Goal: Information Seeking & Learning: Learn about a topic

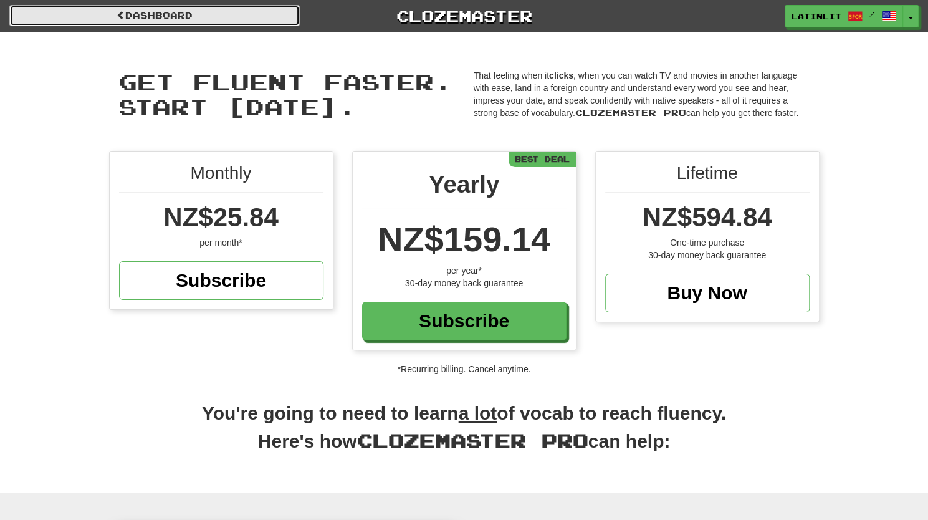
click at [209, 20] on link "Dashboard" at bounding box center [154, 15] width 290 height 21
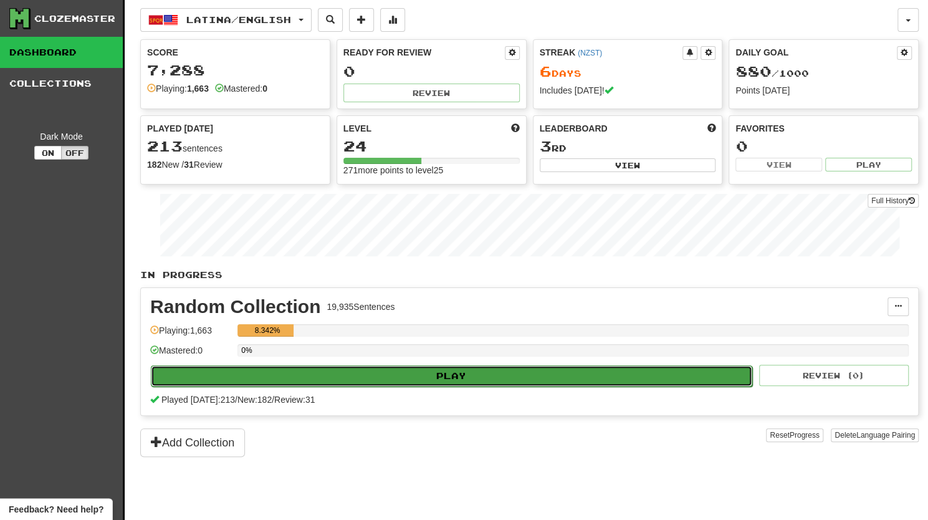
click at [432, 378] on button "Play" at bounding box center [451, 375] width 601 height 21
select select "**"
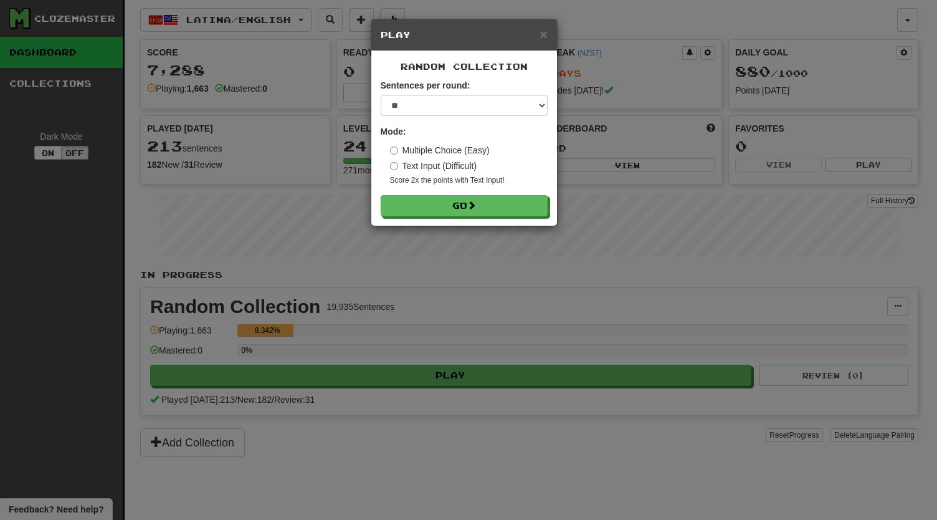
click at [441, 216] on div "Random Collection Sentences per round: * ** ** ** ** ** *** ******** Mode: Mult…" at bounding box center [464, 138] width 186 height 174
click at [439, 209] on button "Go" at bounding box center [464, 206] width 167 height 21
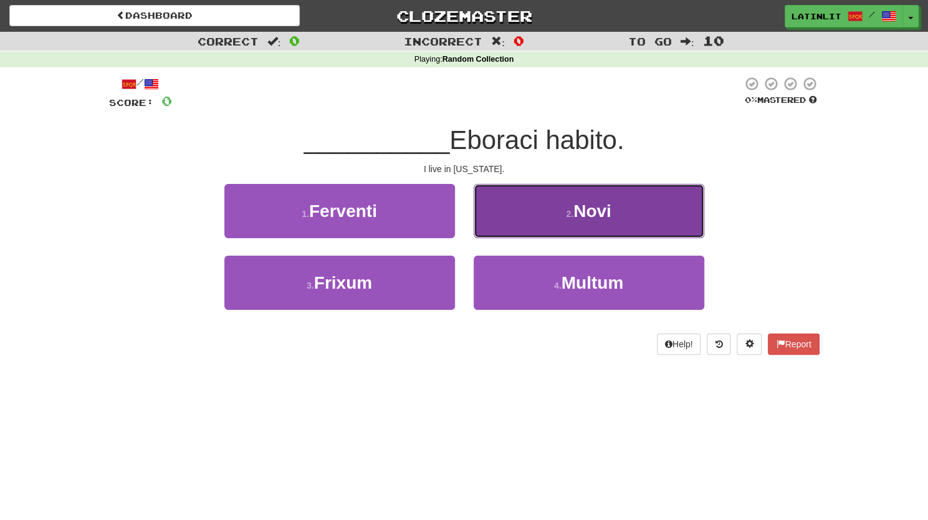
click at [556, 211] on button "2 . [GEOGRAPHIC_DATA]" at bounding box center [588, 211] width 231 height 54
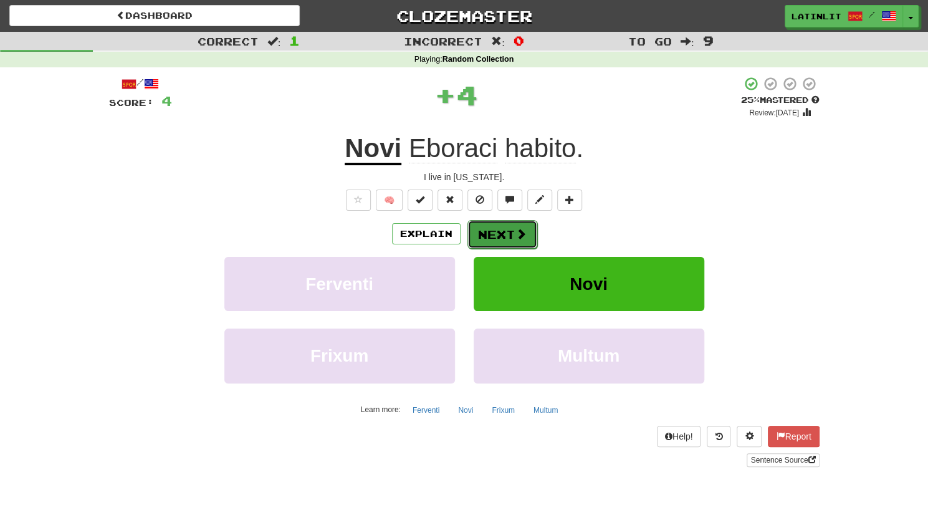
click at [502, 229] on button "Next" at bounding box center [502, 234] width 70 height 29
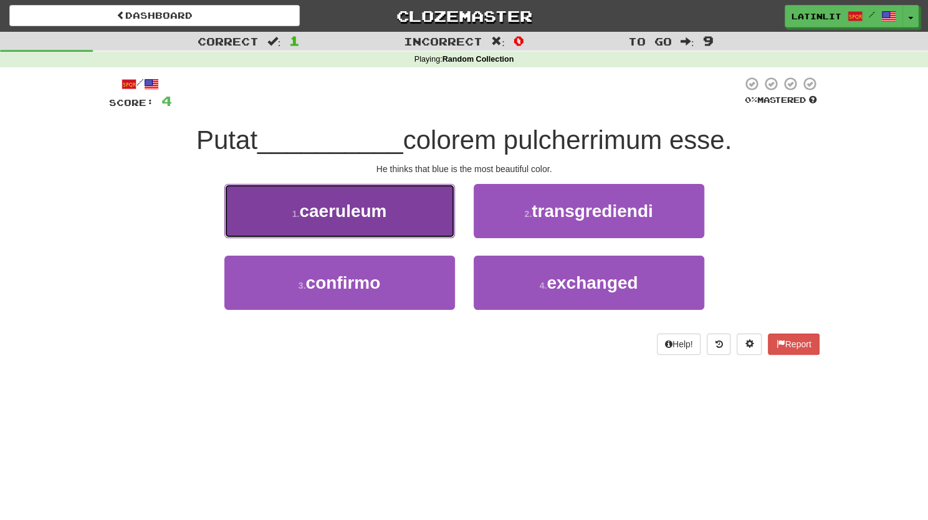
click at [336, 202] on span "caeruleum" at bounding box center [342, 210] width 87 height 19
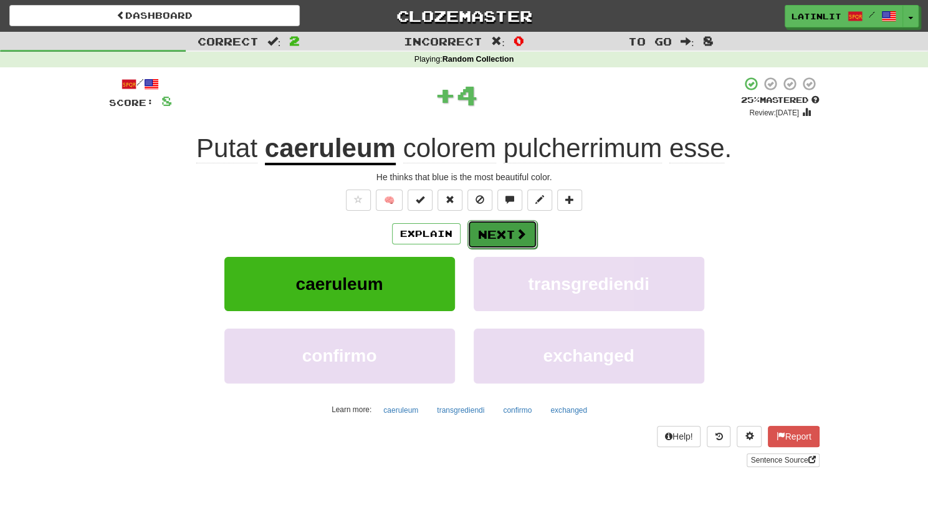
click at [483, 239] on button "Next" at bounding box center [502, 234] width 70 height 29
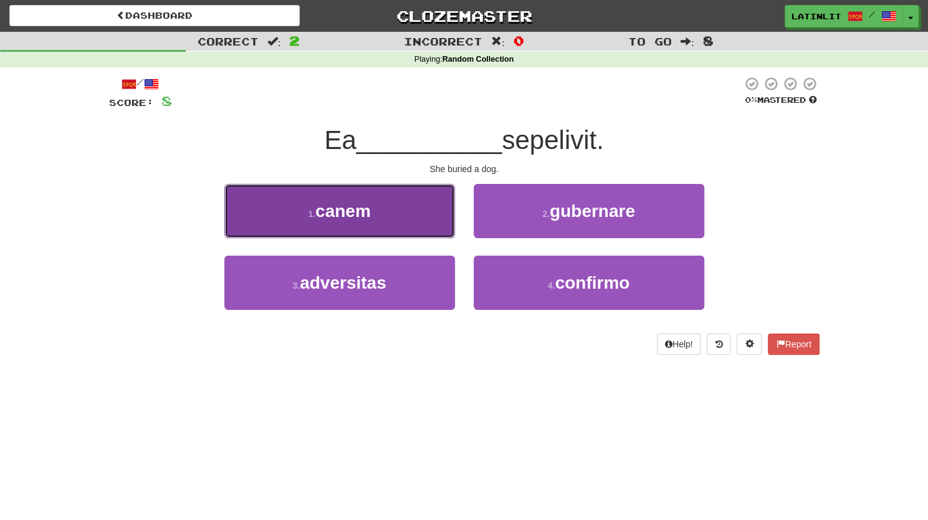
click at [327, 214] on span "canem" at bounding box center [342, 210] width 55 height 19
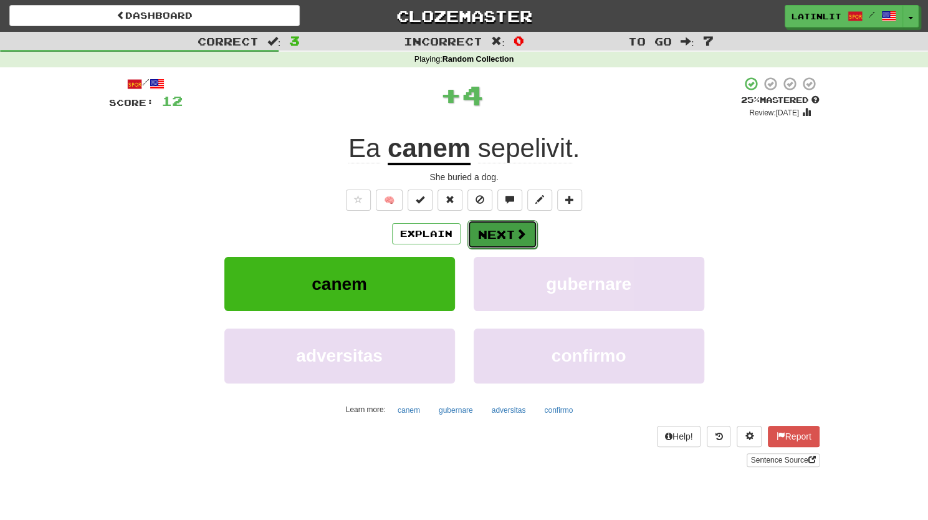
click at [483, 230] on button "Next" at bounding box center [502, 234] width 70 height 29
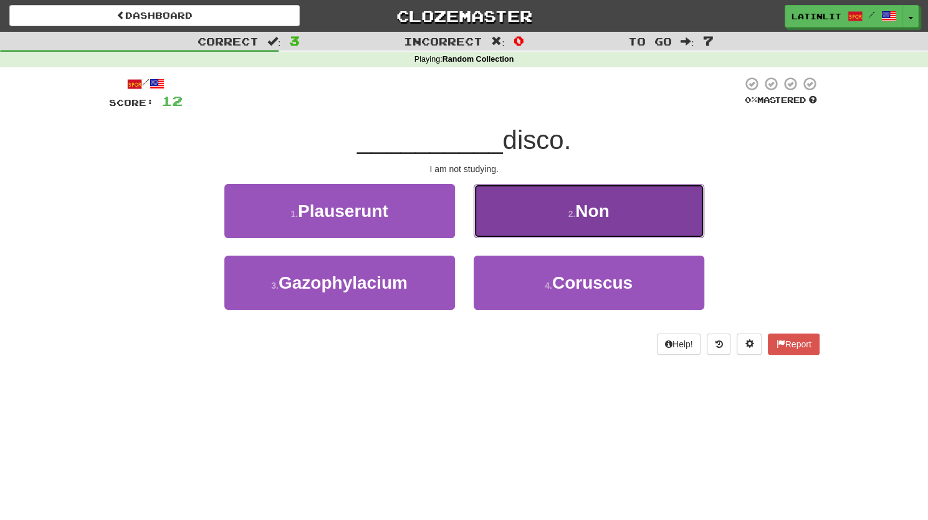
click at [579, 204] on span "Non" at bounding box center [592, 210] width 34 height 19
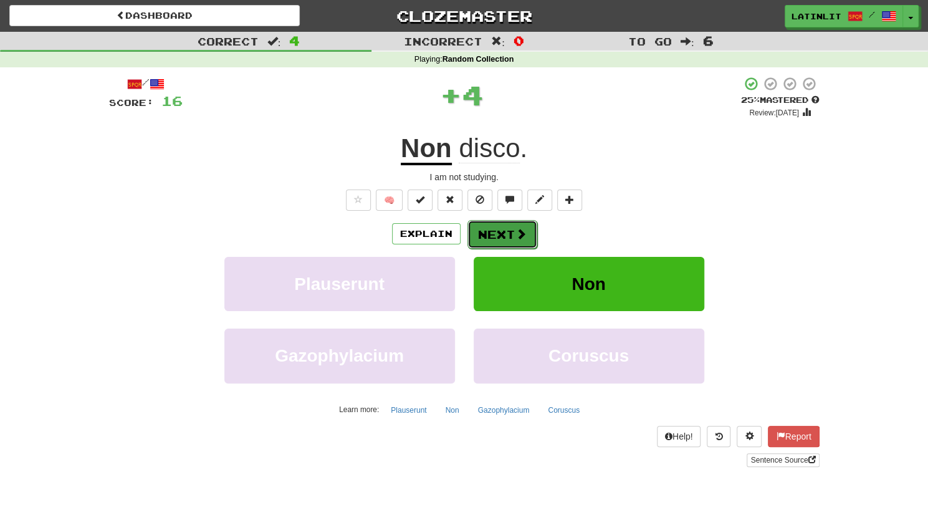
click at [480, 229] on button "Next" at bounding box center [502, 234] width 70 height 29
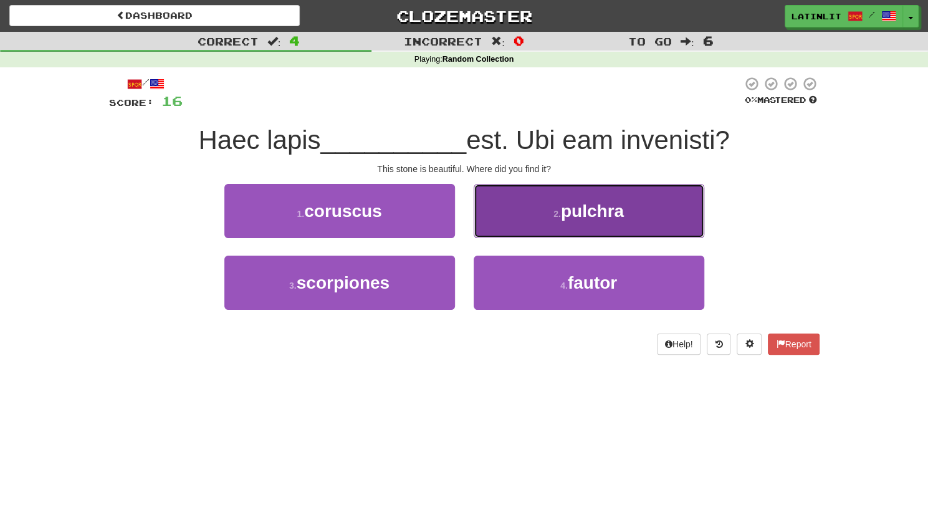
click at [592, 212] on span "pulchra" at bounding box center [592, 210] width 63 height 19
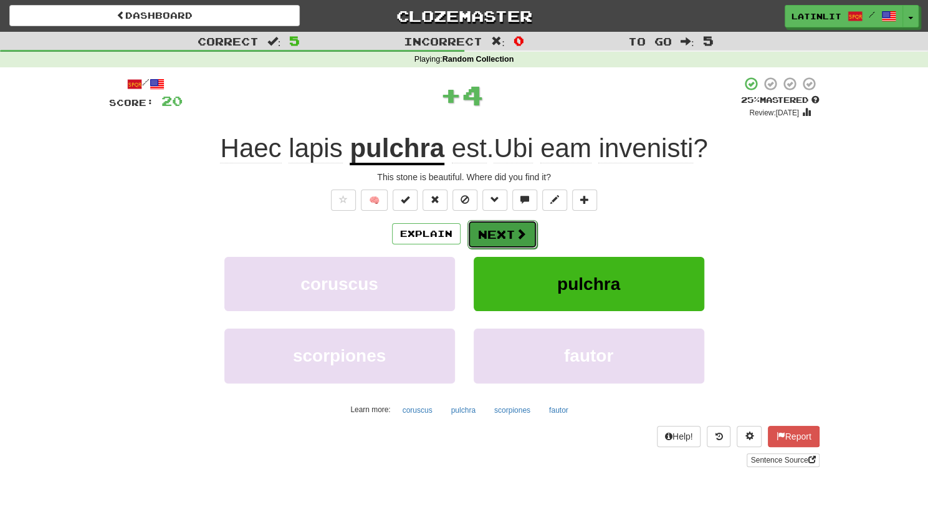
click at [497, 232] on button "Next" at bounding box center [502, 234] width 70 height 29
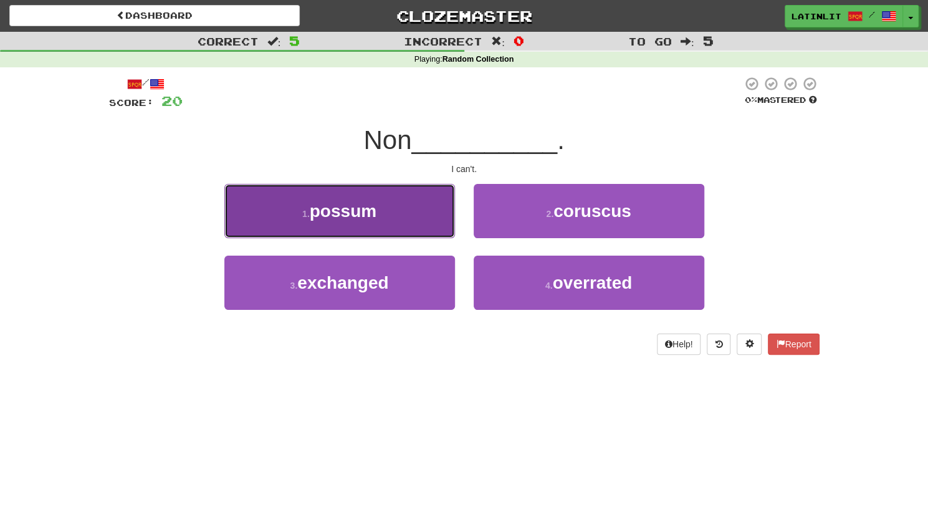
click at [335, 208] on span "possum" at bounding box center [343, 210] width 67 height 19
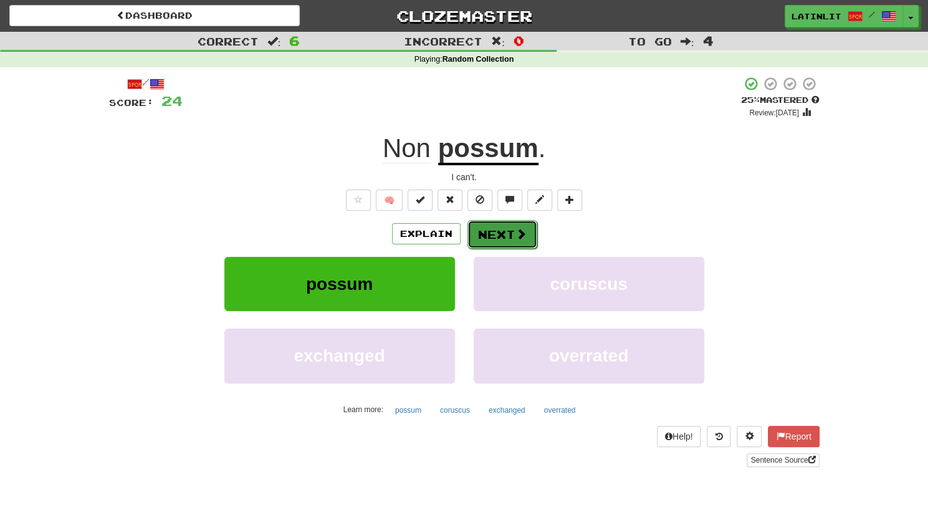
click at [483, 228] on button "Next" at bounding box center [502, 234] width 70 height 29
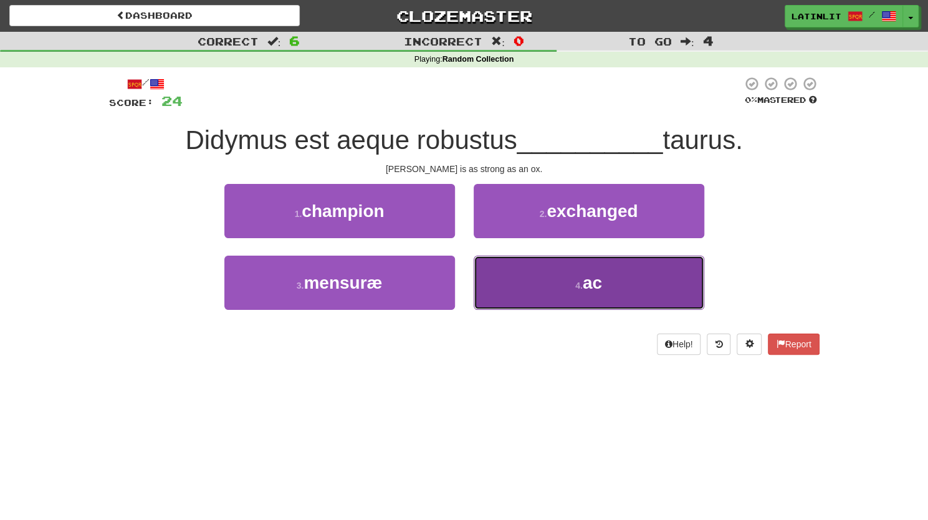
click at [584, 288] on span "ac" at bounding box center [592, 282] width 19 height 19
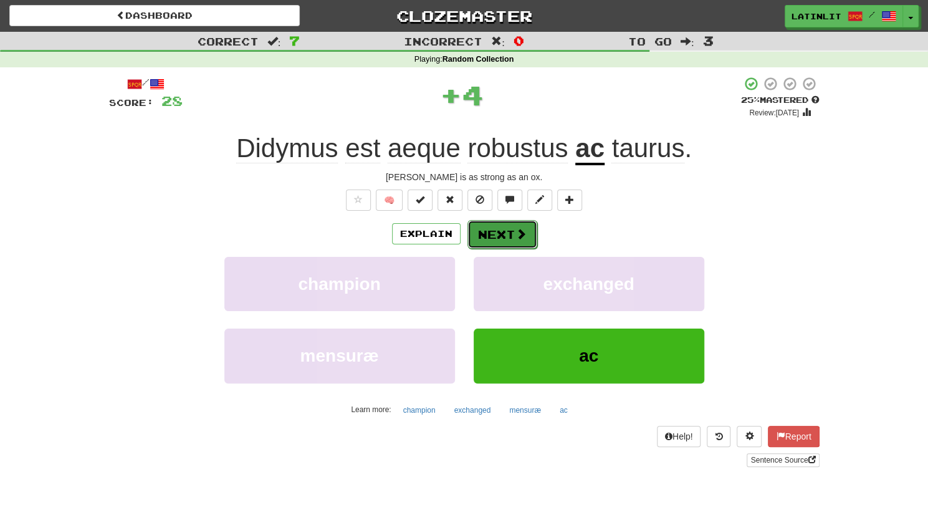
click at [505, 231] on button "Next" at bounding box center [502, 234] width 70 height 29
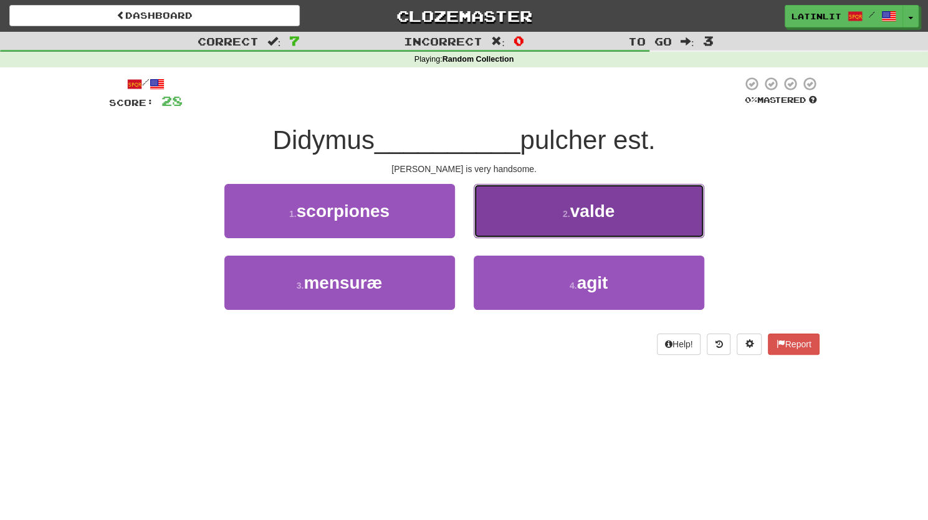
click at [503, 212] on button "2 . valde" at bounding box center [588, 211] width 231 height 54
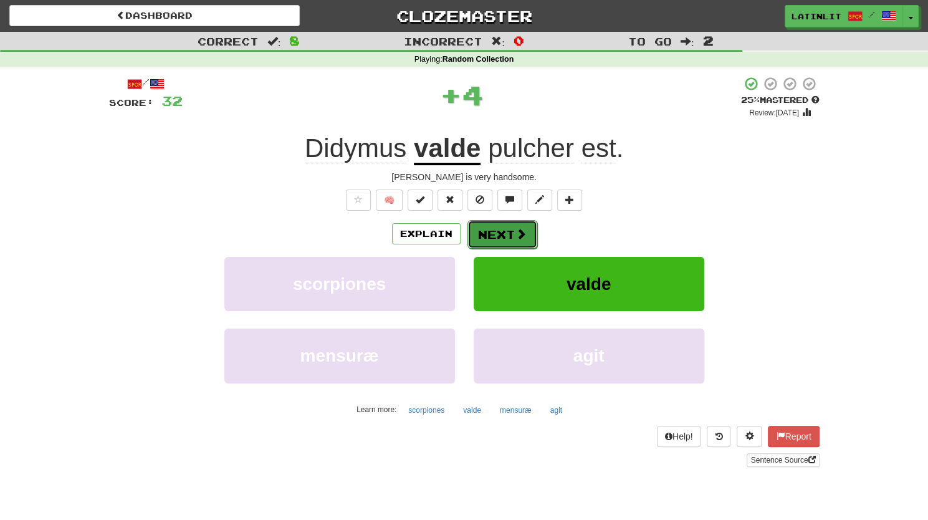
click at [488, 235] on button "Next" at bounding box center [502, 234] width 70 height 29
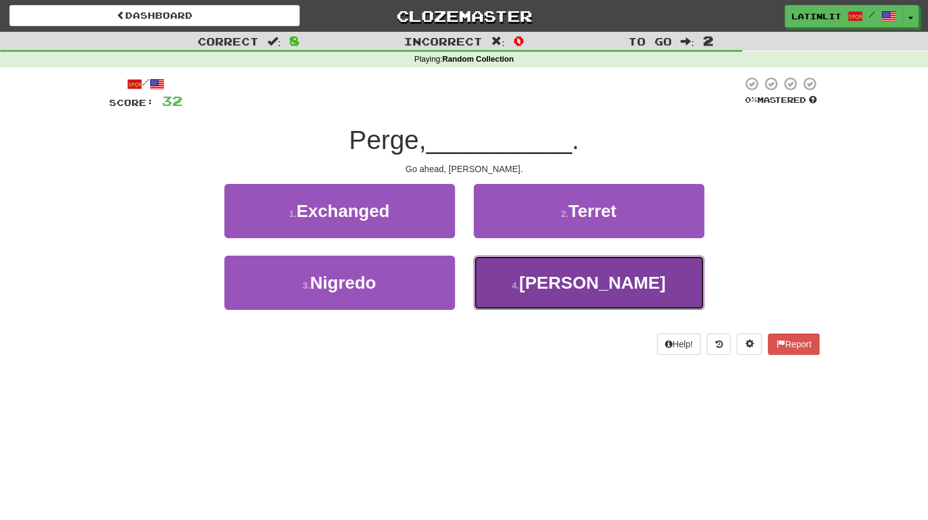
click at [516, 270] on button "4 . Thoma" at bounding box center [588, 282] width 231 height 54
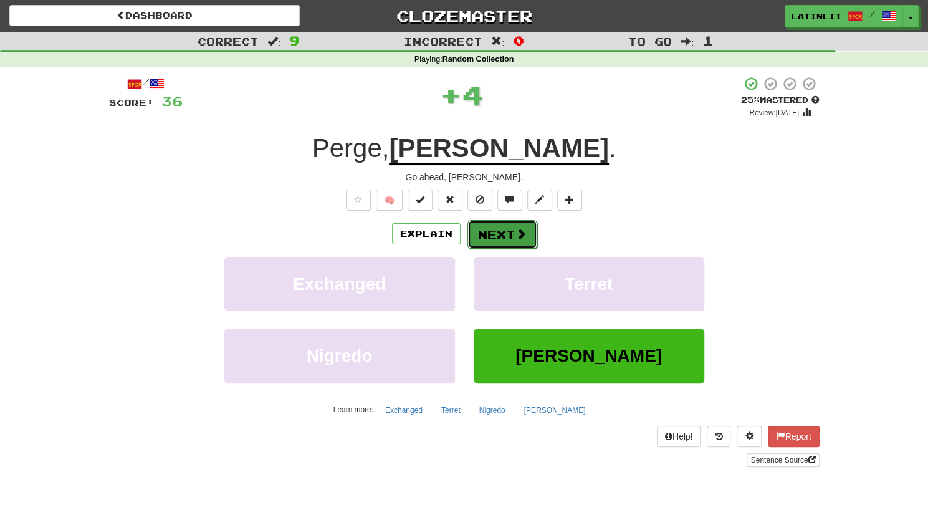
click at [492, 233] on button "Next" at bounding box center [502, 234] width 70 height 29
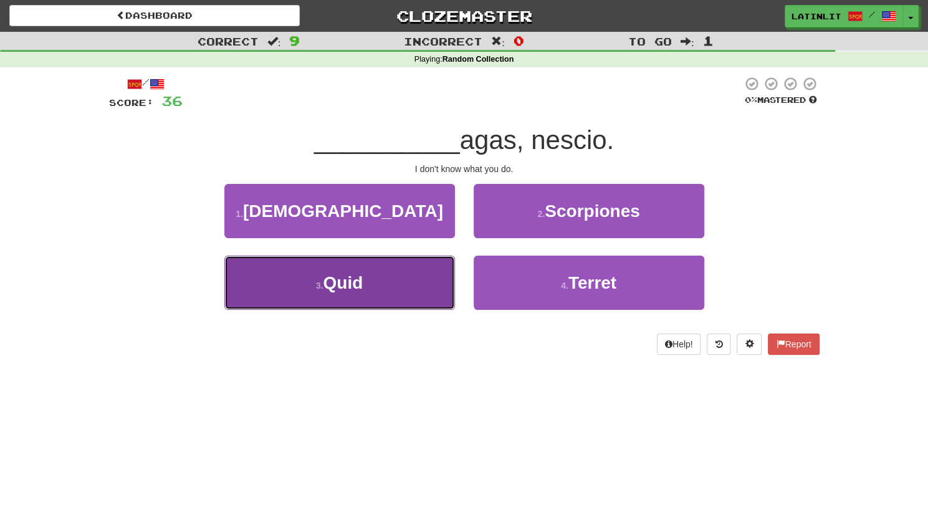
click at [386, 287] on button "3 . Quid" at bounding box center [339, 282] width 231 height 54
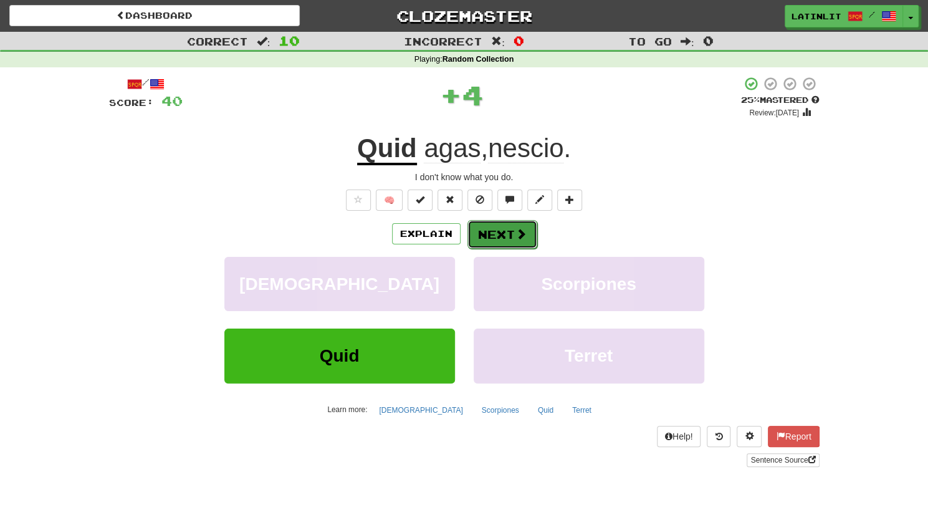
click at [488, 230] on button "Next" at bounding box center [502, 234] width 70 height 29
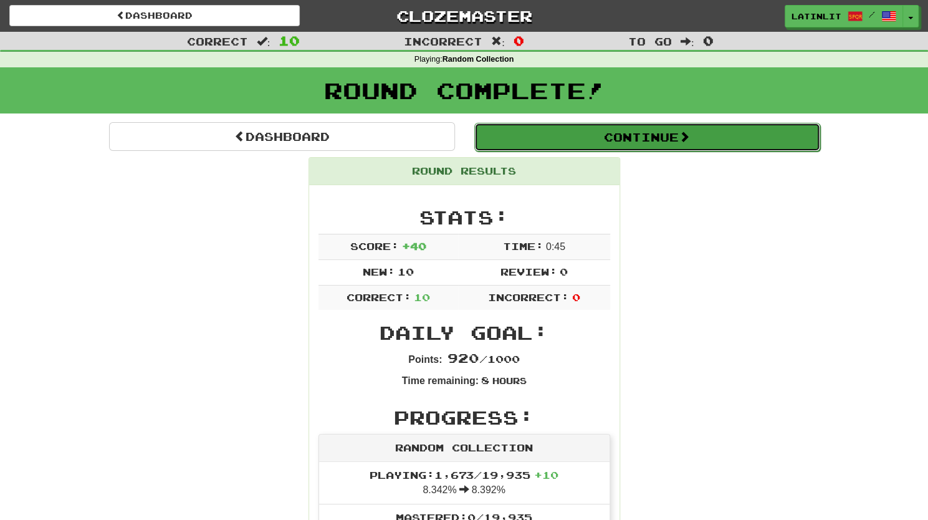
click at [599, 135] on button "Continue" at bounding box center [647, 137] width 346 height 29
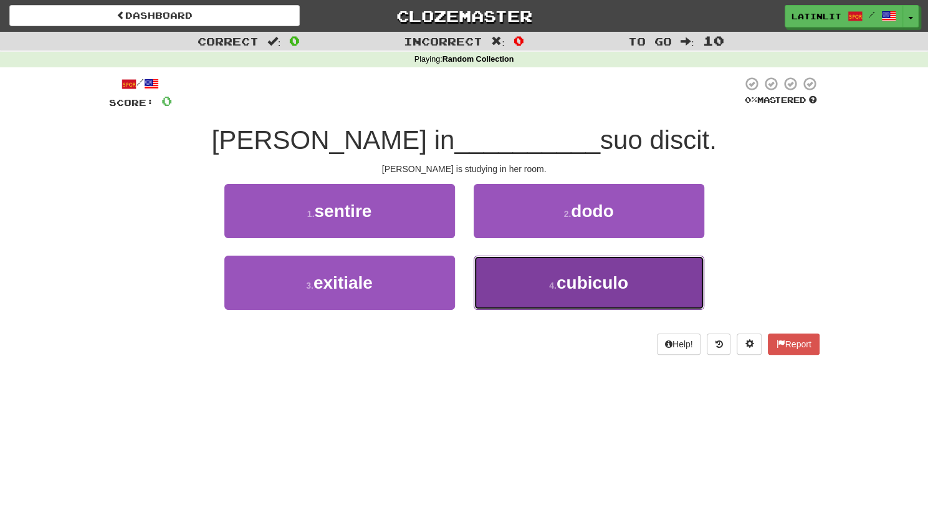
click at [548, 290] on button "4 . cubiculo" at bounding box center [588, 282] width 231 height 54
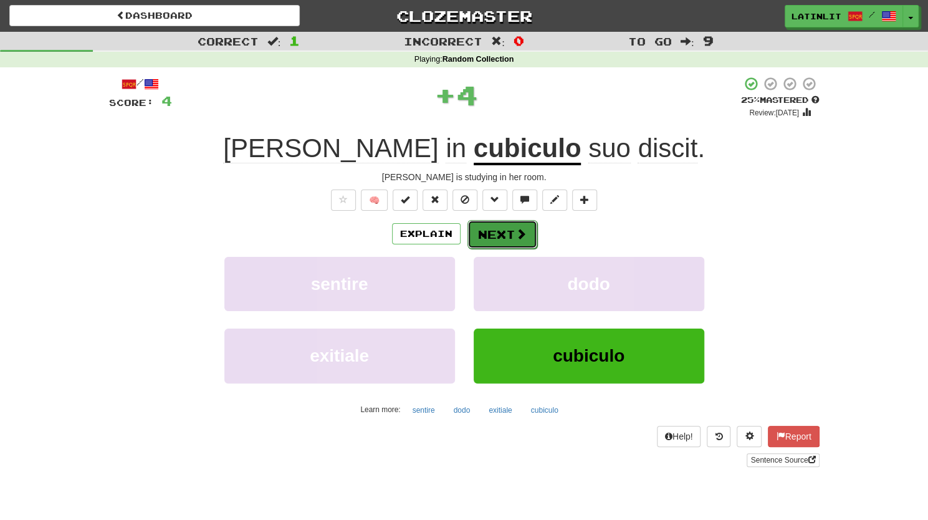
click at [476, 226] on button "Next" at bounding box center [502, 234] width 70 height 29
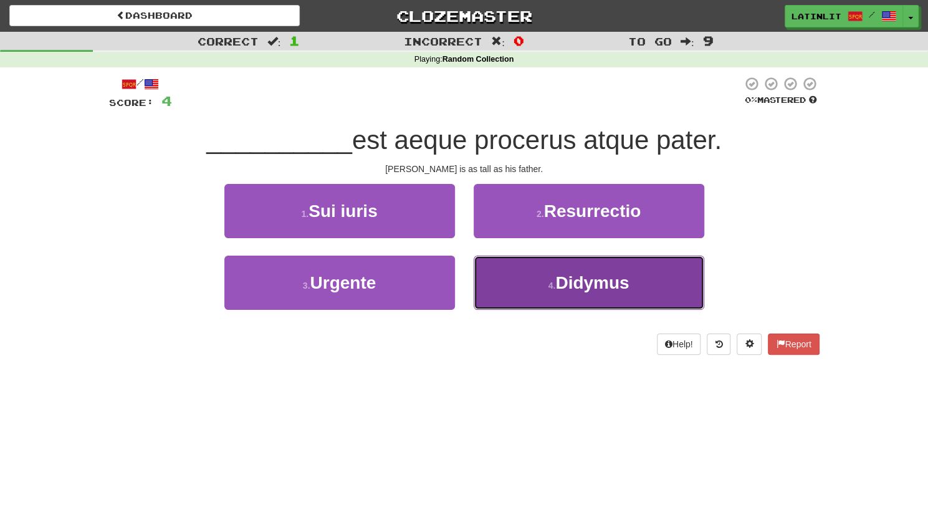
click at [511, 273] on button "4 . Didymus" at bounding box center [588, 282] width 231 height 54
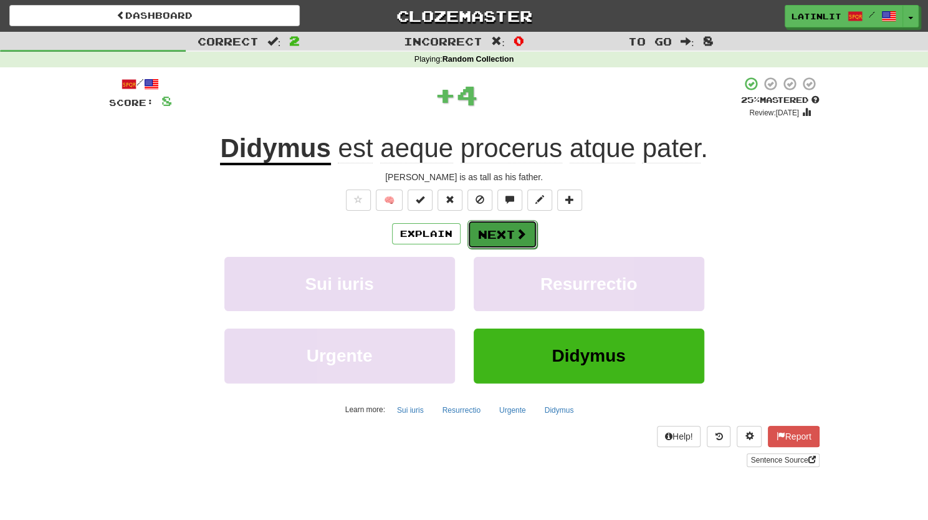
click at [483, 234] on button "Next" at bounding box center [502, 234] width 70 height 29
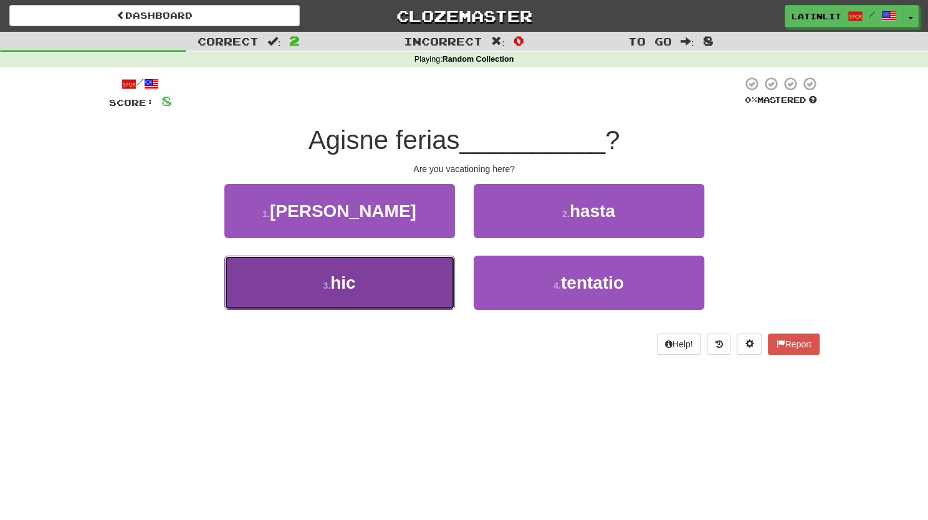
click at [348, 281] on span "hic" at bounding box center [342, 282] width 25 height 19
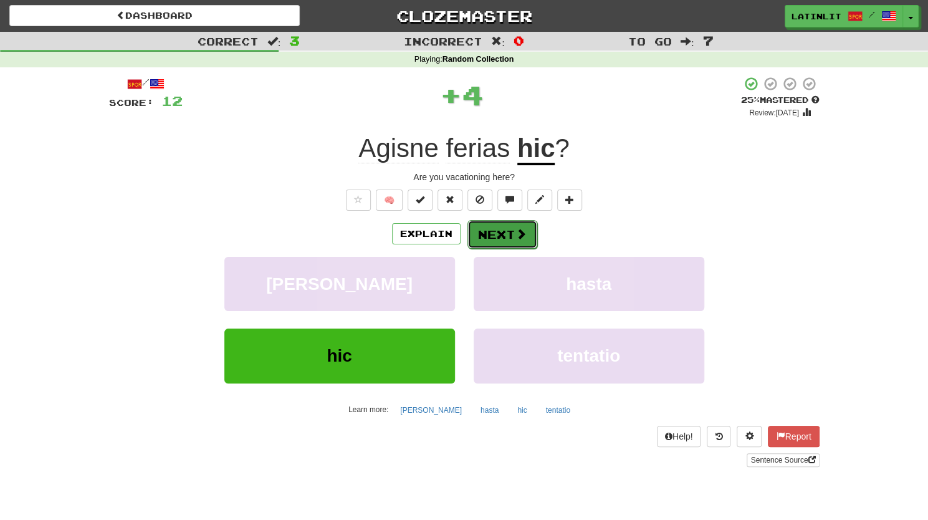
click at [483, 237] on button "Next" at bounding box center [502, 234] width 70 height 29
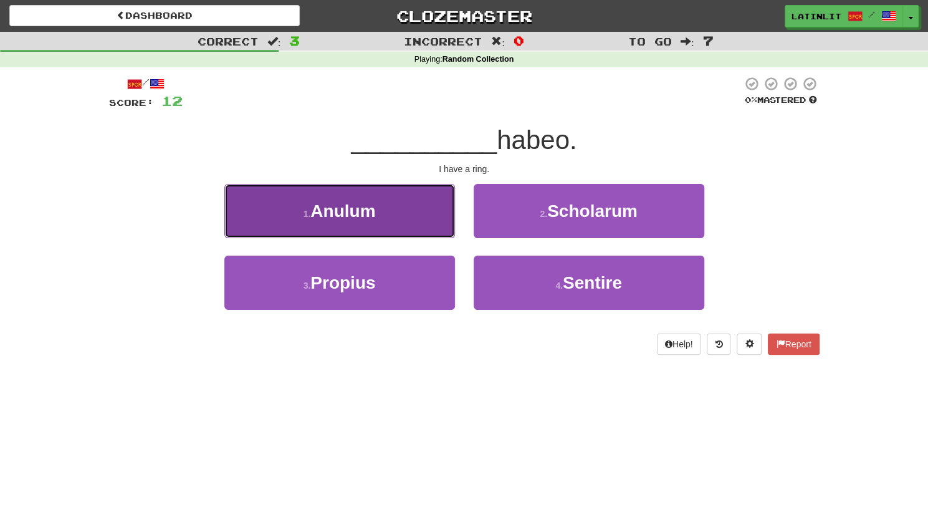
click at [378, 205] on button "1 . Anulum" at bounding box center [339, 211] width 231 height 54
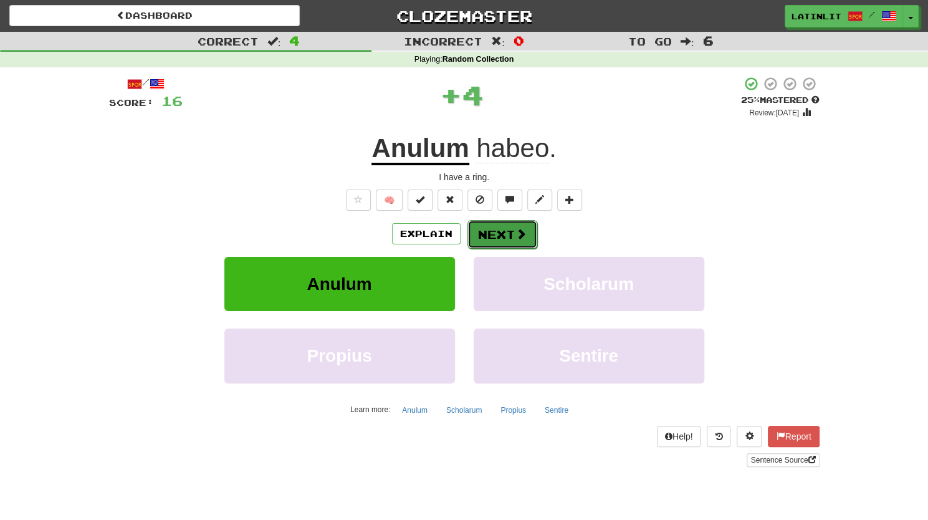
click at [485, 225] on button "Next" at bounding box center [502, 234] width 70 height 29
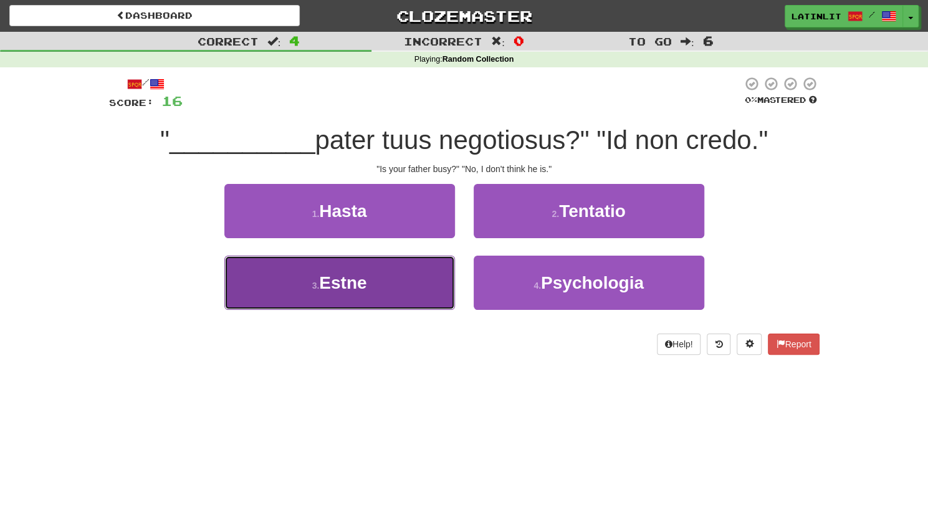
click at [381, 295] on button "3 . Estne" at bounding box center [339, 282] width 231 height 54
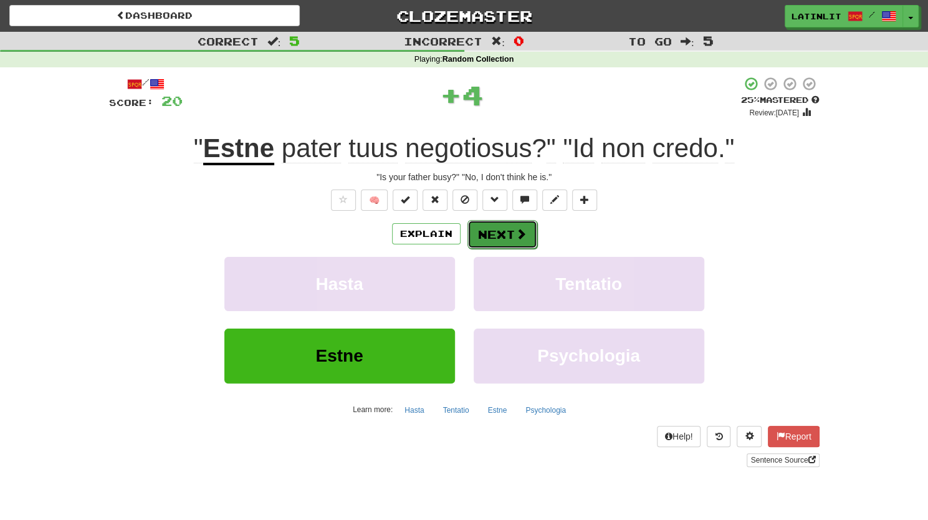
click at [485, 235] on button "Next" at bounding box center [502, 234] width 70 height 29
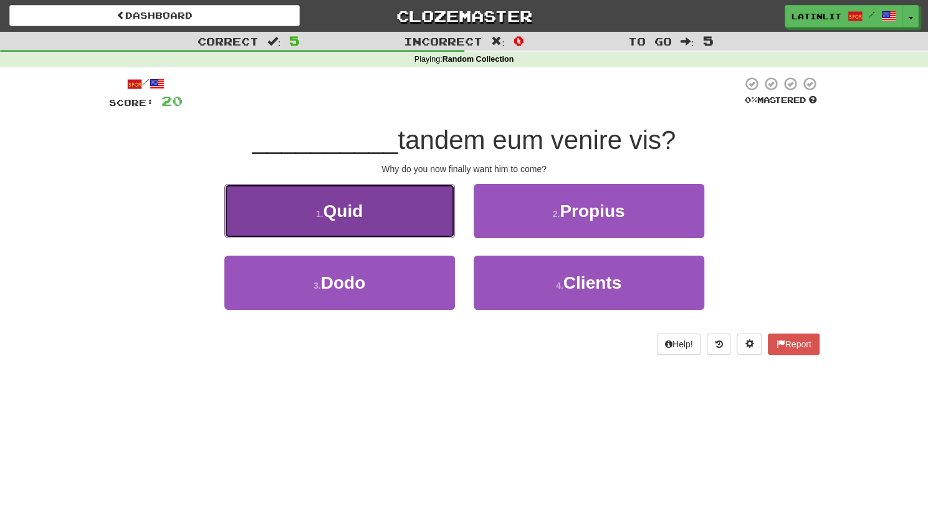
click at [389, 212] on button "1 . Quid" at bounding box center [339, 211] width 231 height 54
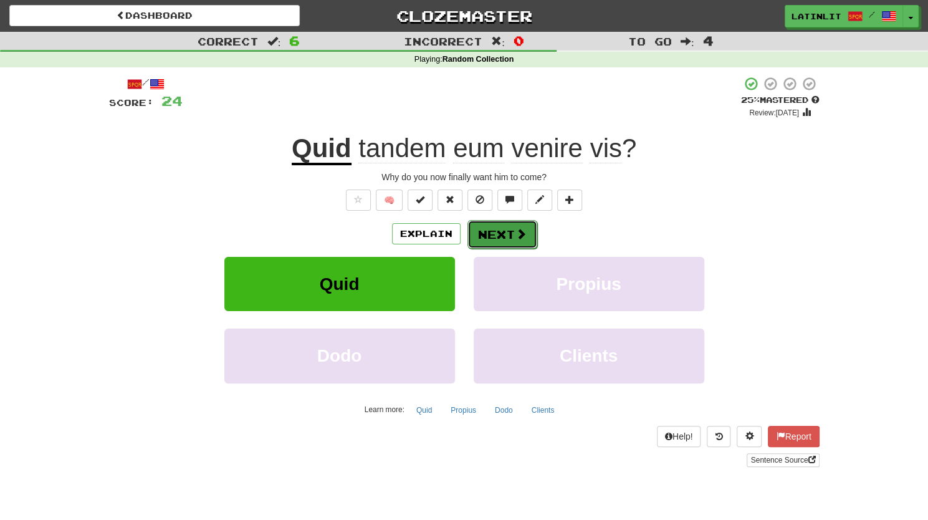
click at [509, 231] on button "Next" at bounding box center [502, 234] width 70 height 29
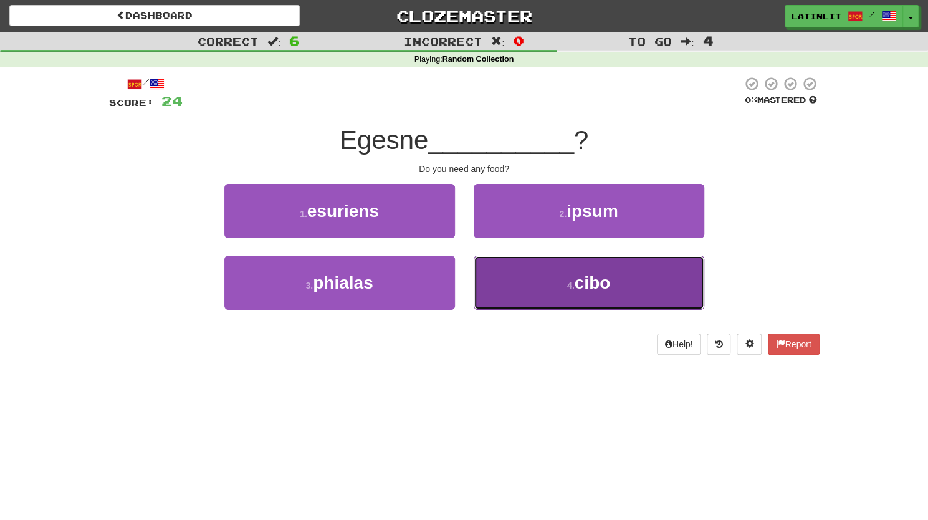
click at [525, 286] on button "4 . cibo" at bounding box center [588, 282] width 231 height 54
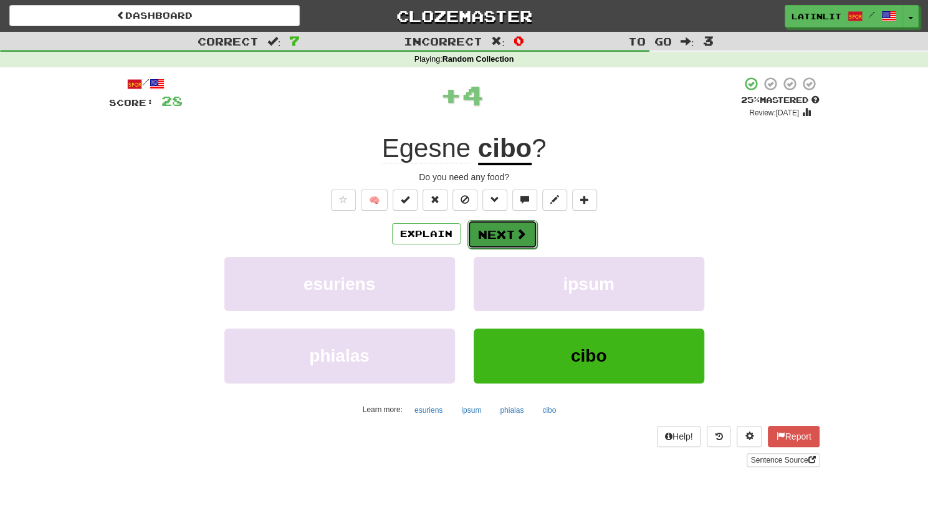
click at [493, 237] on button "Next" at bounding box center [502, 234] width 70 height 29
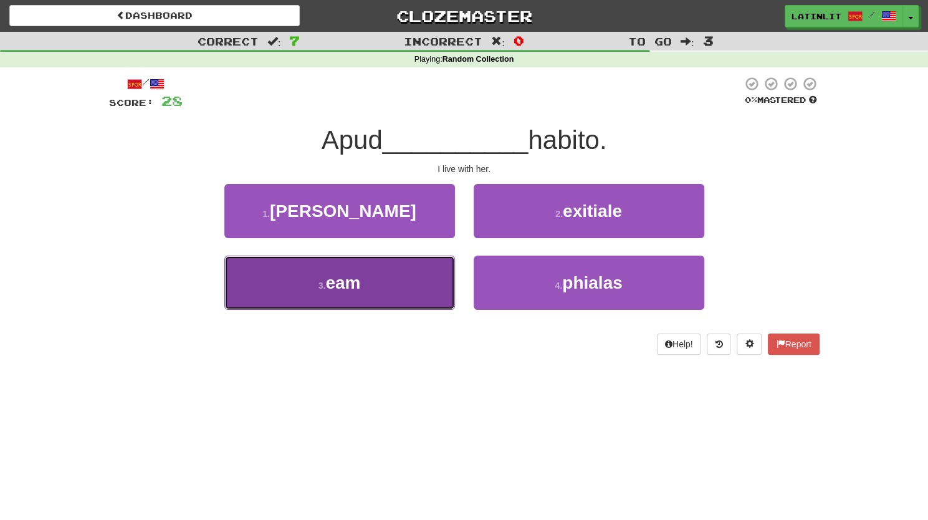
click at [397, 283] on button "3 . eam" at bounding box center [339, 282] width 231 height 54
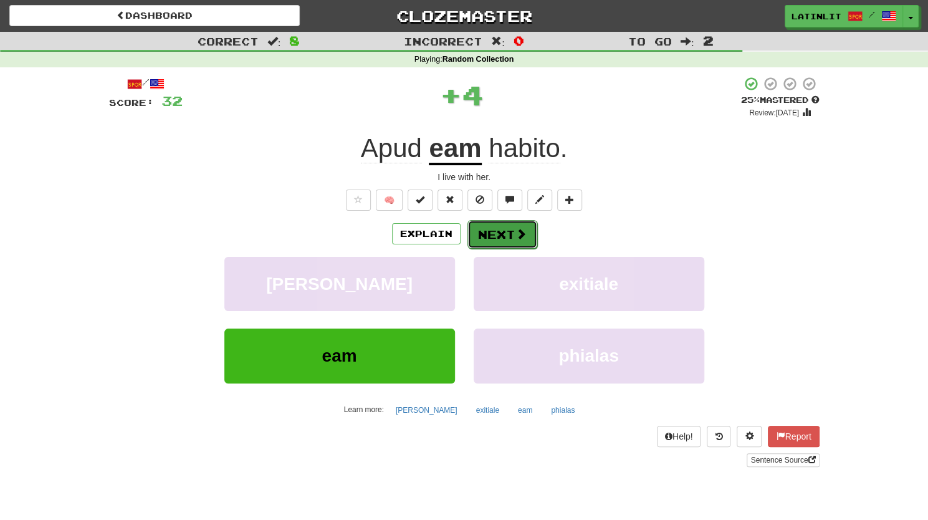
click at [499, 234] on button "Next" at bounding box center [502, 234] width 70 height 29
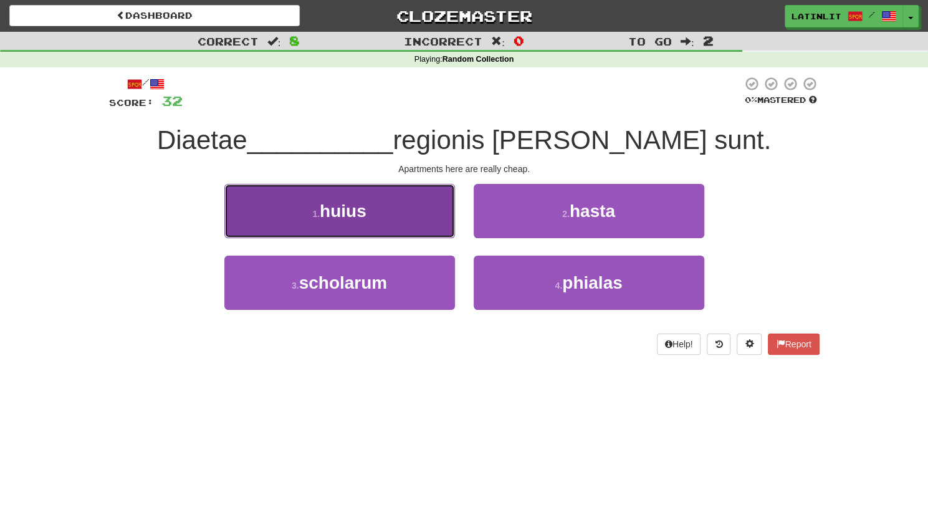
click at [417, 209] on button "1 . huius" at bounding box center [339, 211] width 231 height 54
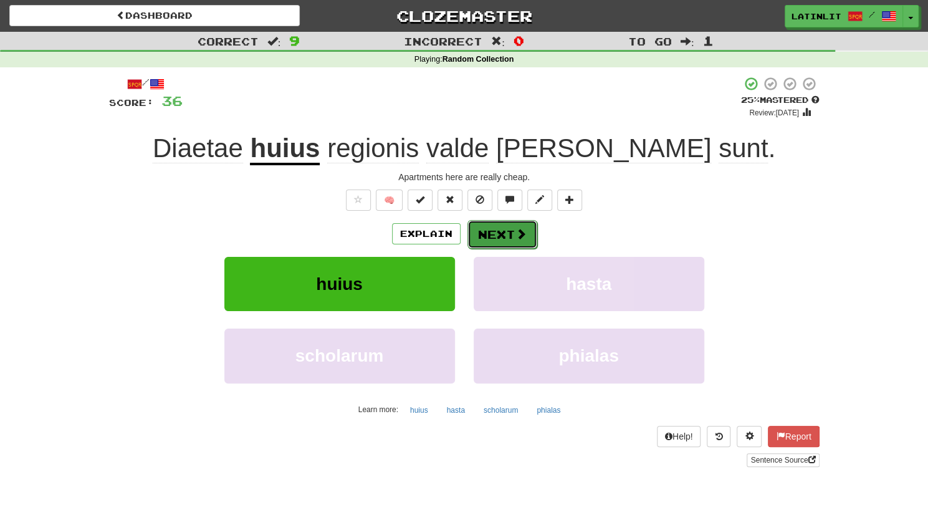
click at [484, 237] on button "Next" at bounding box center [502, 234] width 70 height 29
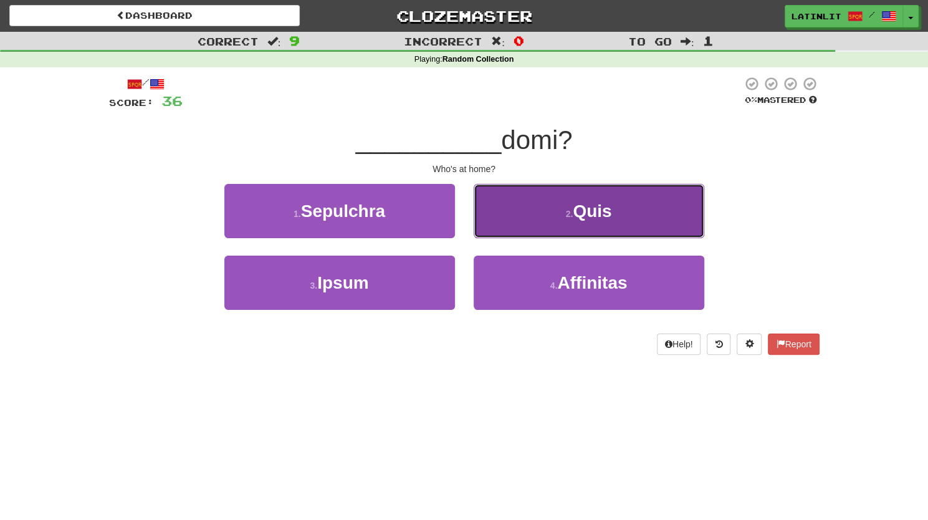
click at [571, 204] on button "2 . Quis" at bounding box center [588, 211] width 231 height 54
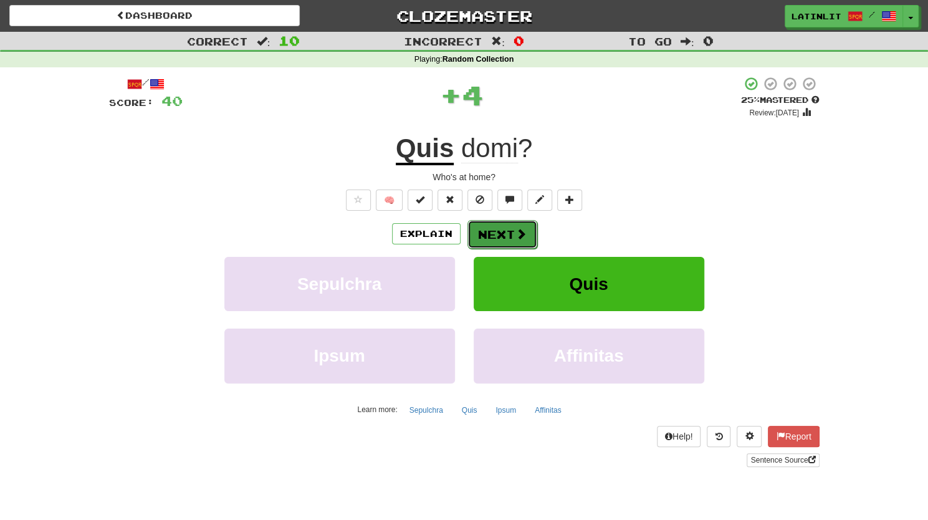
click at [505, 227] on button "Next" at bounding box center [502, 234] width 70 height 29
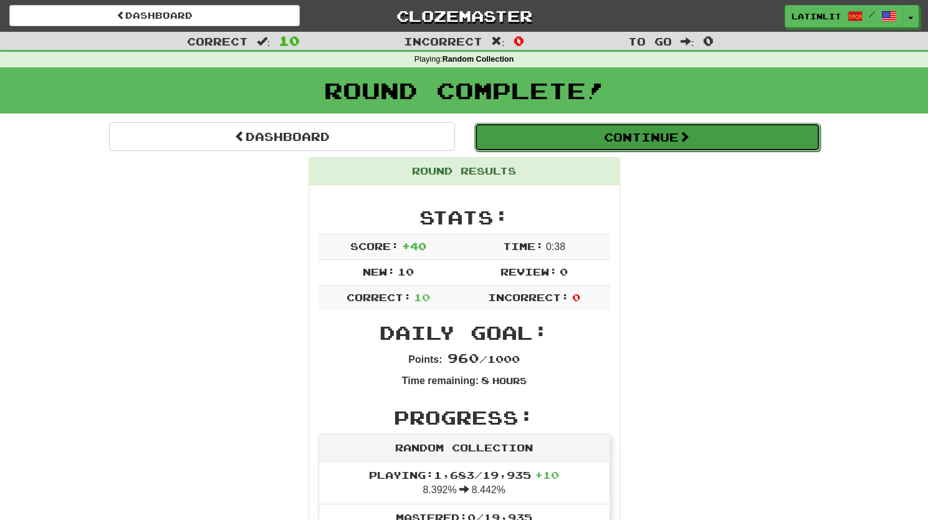
click at [634, 135] on button "Continue" at bounding box center [647, 137] width 346 height 29
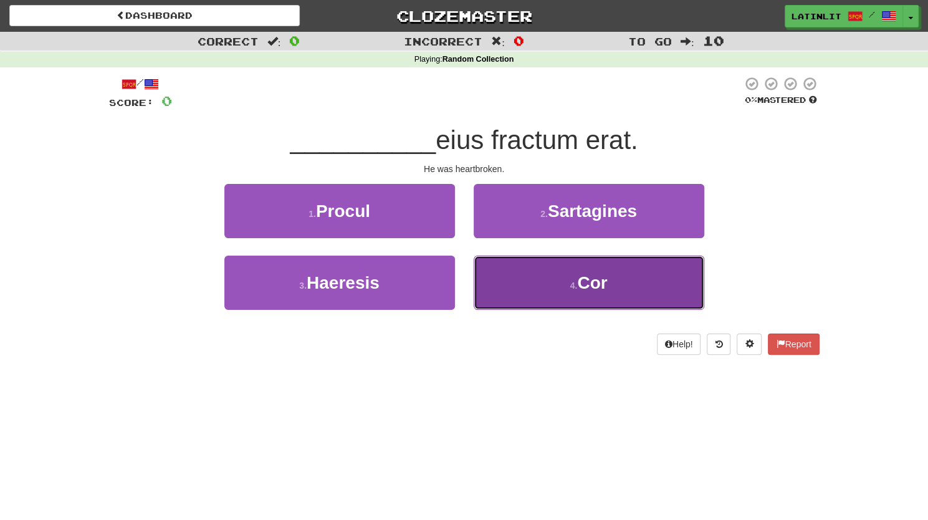
click at [581, 270] on button "4 . Cor" at bounding box center [588, 282] width 231 height 54
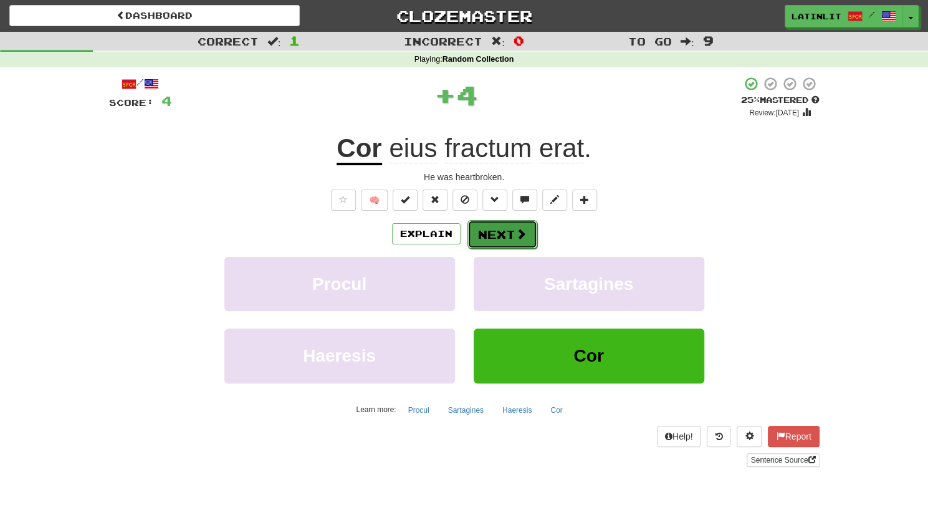
click at [487, 239] on button "Next" at bounding box center [502, 234] width 70 height 29
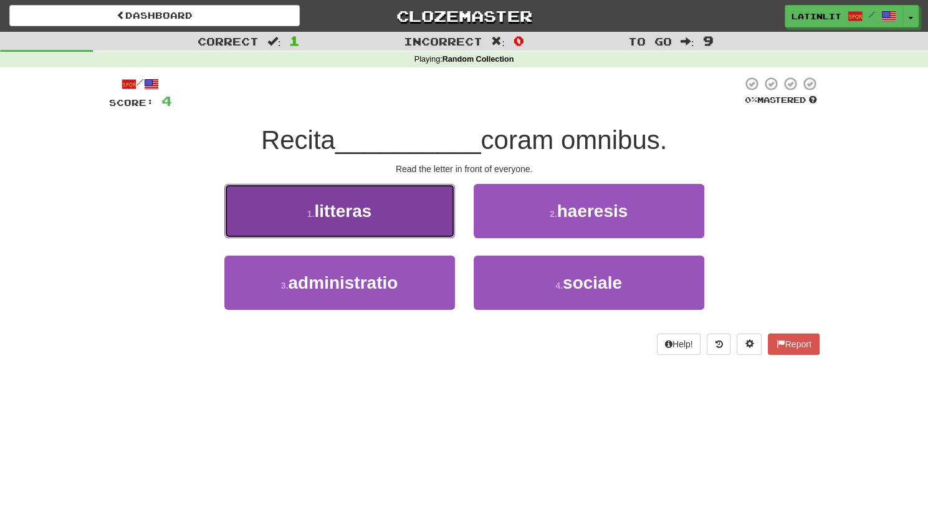
click at [362, 209] on span "litteras" at bounding box center [342, 210] width 57 height 19
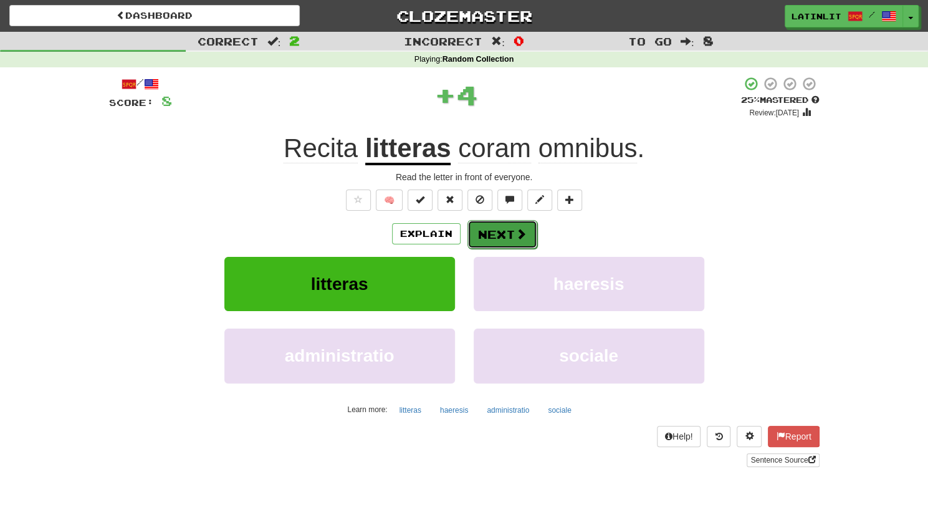
click at [497, 226] on button "Next" at bounding box center [502, 234] width 70 height 29
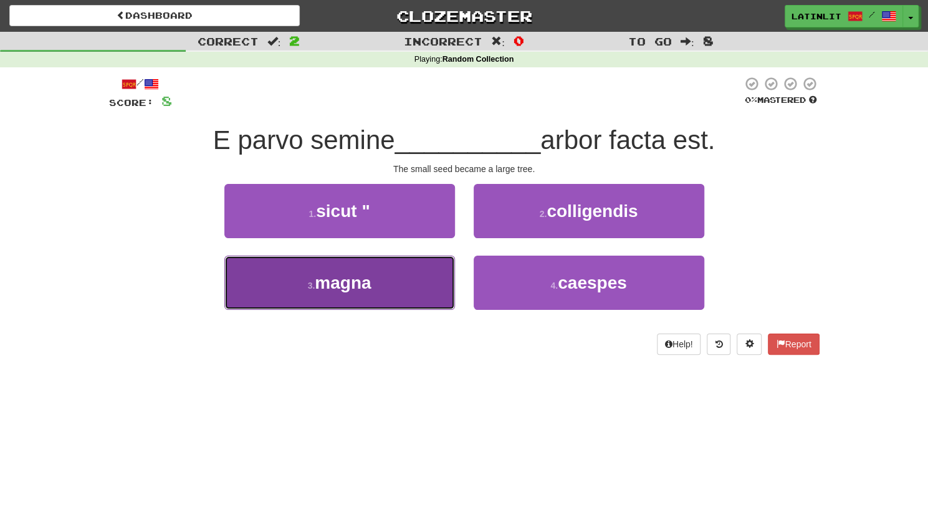
click at [382, 292] on button "3 . magna" at bounding box center [339, 282] width 231 height 54
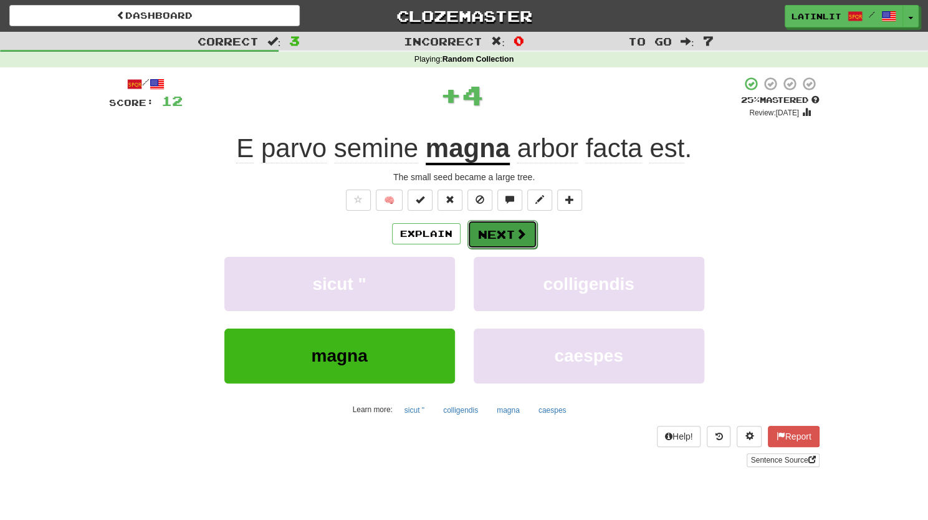
click at [497, 232] on button "Next" at bounding box center [502, 234] width 70 height 29
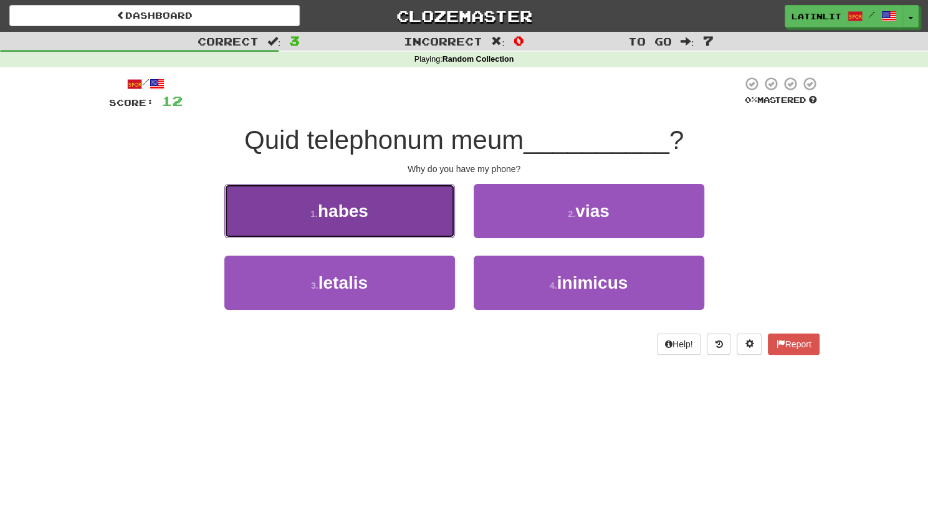
drag, startPoint x: 354, startPoint y: 209, endPoint x: 340, endPoint y: 209, distance: 14.3
click at [340, 209] on span "habes" at bounding box center [343, 210] width 50 height 19
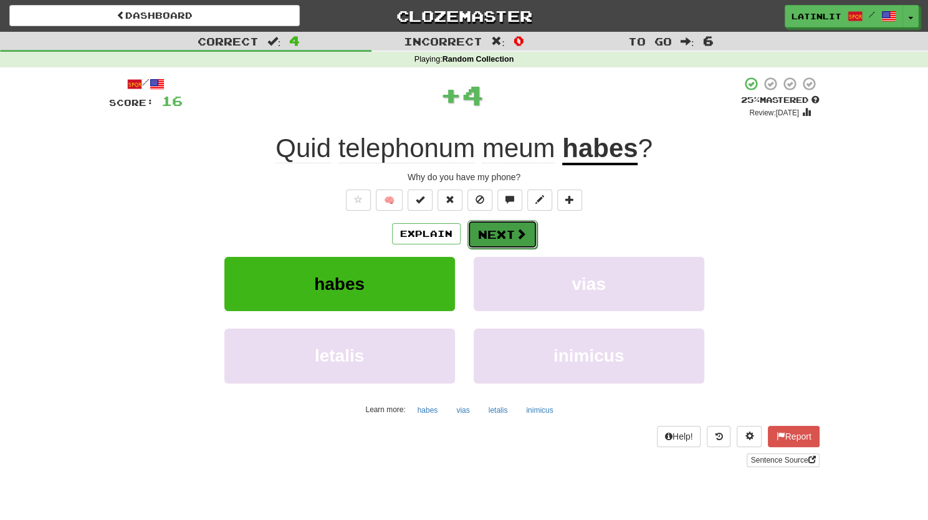
click at [496, 230] on button "Next" at bounding box center [502, 234] width 70 height 29
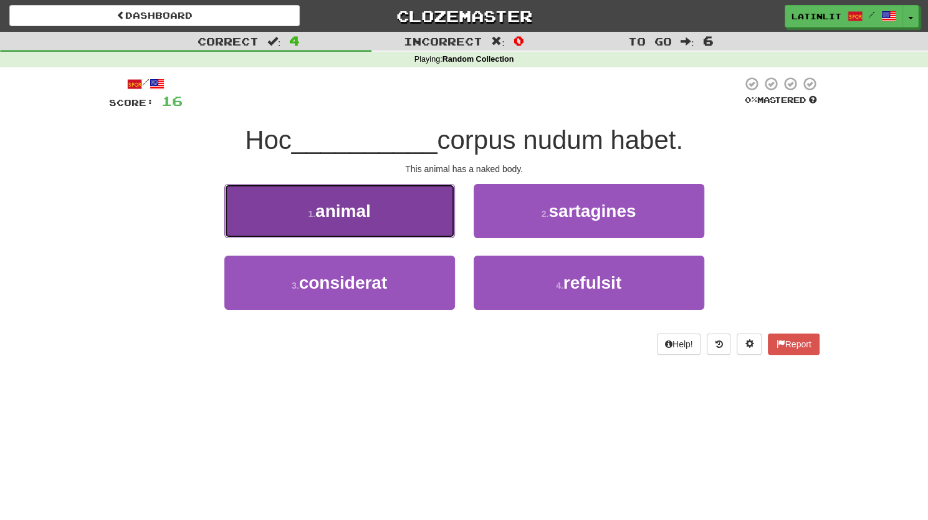
click at [358, 222] on button "1 . animal" at bounding box center [339, 211] width 231 height 54
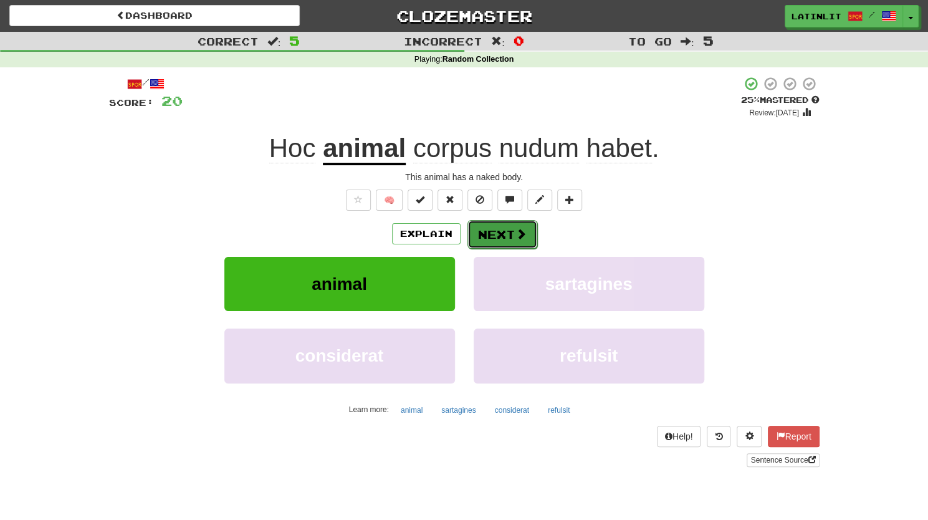
click at [506, 231] on button "Next" at bounding box center [502, 234] width 70 height 29
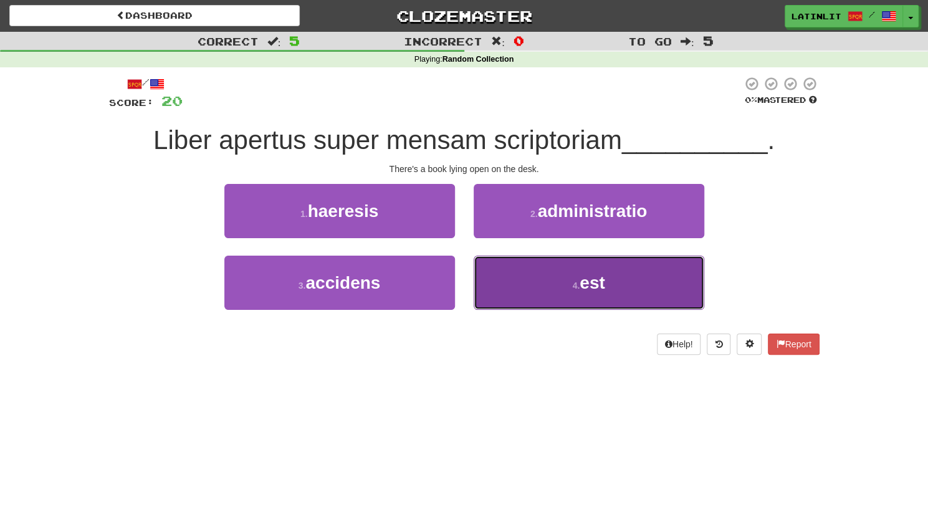
click at [544, 292] on button "4 . est" at bounding box center [588, 282] width 231 height 54
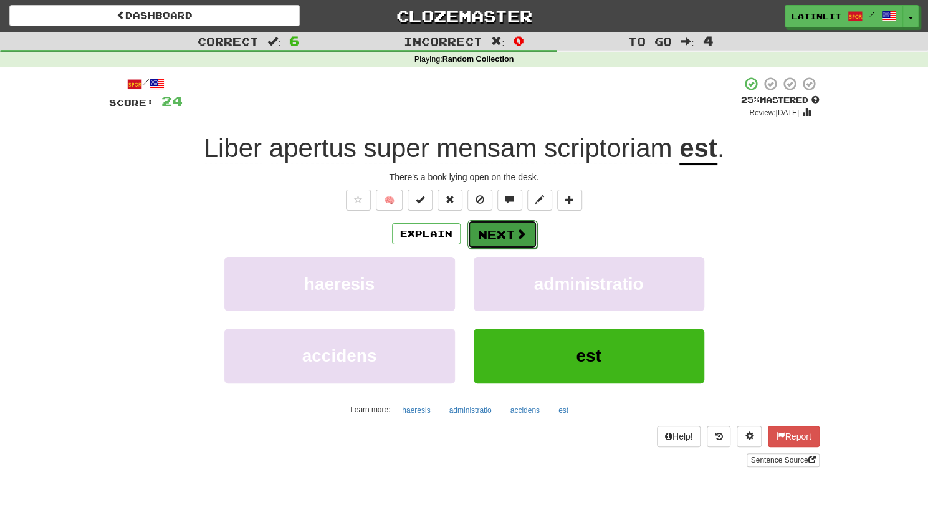
click at [500, 232] on button "Next" at bounding box center [502, 234] width 70 height 29
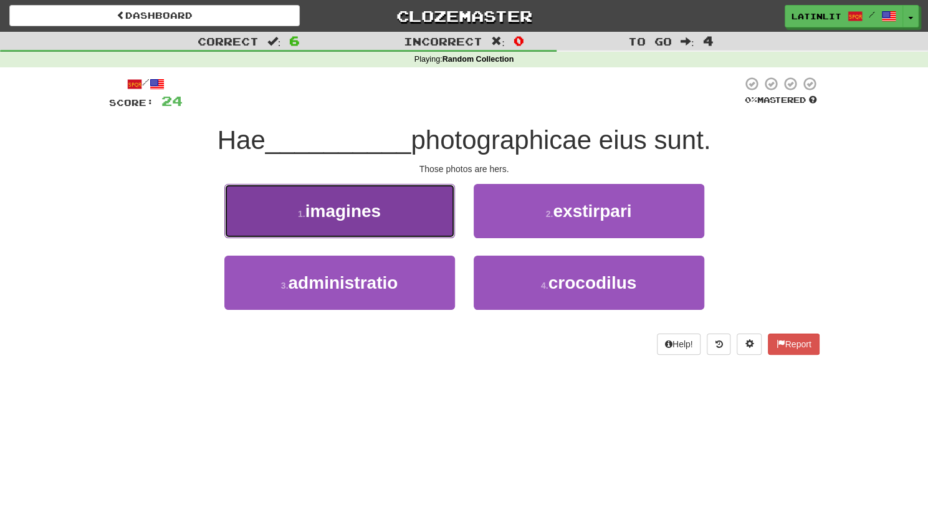
click at [399, 224] on button "1 . imagines" at bounding box center [339, 211] width 231 height 54
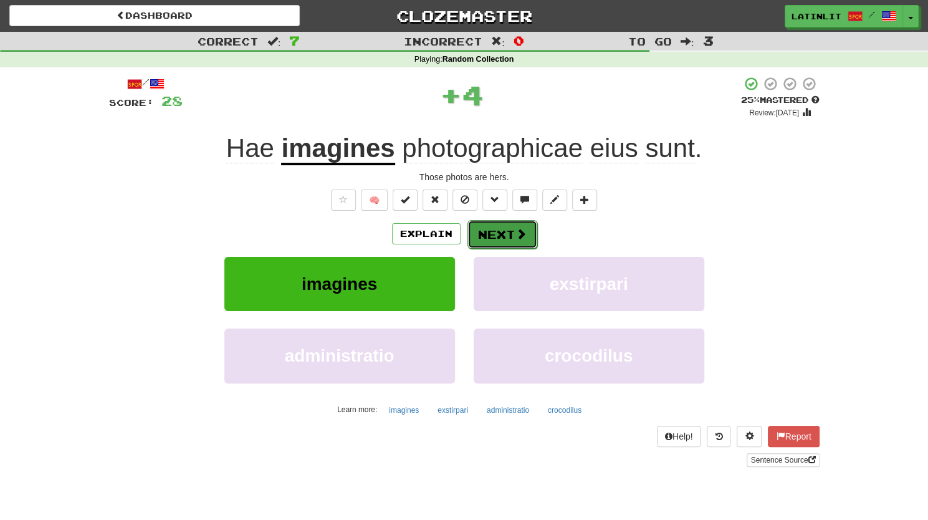
click at [496, 234] on button "Next" at bounding box center [502, 234] width 70 height 29
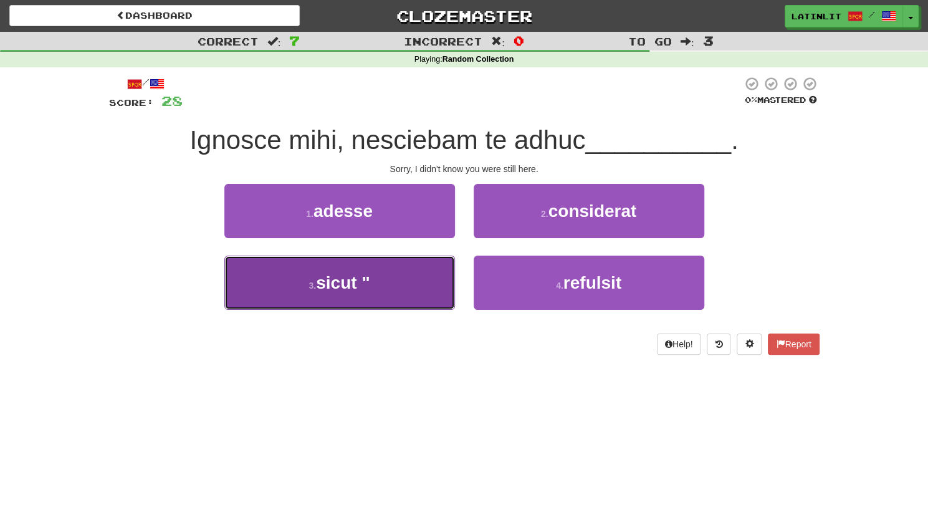
click at [396, 288] on button "3 . sicut "" at bounding box center [339, 282] width 231 height 54
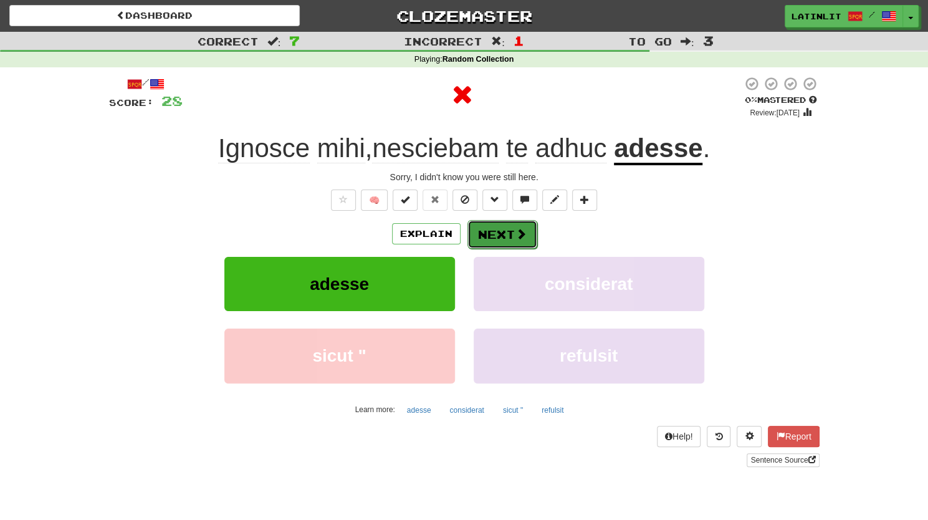
click at [490, 237] on button "Next" at bounding box center [502, 234] width 70 height 29
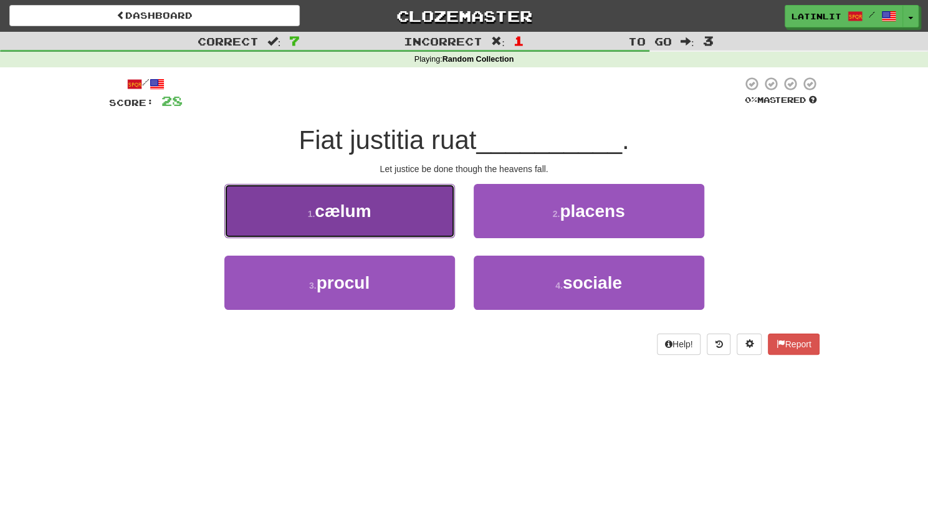
click at [400, 219] on button "1 . cælum" at bounding box center [339, 211] width 231 height 54
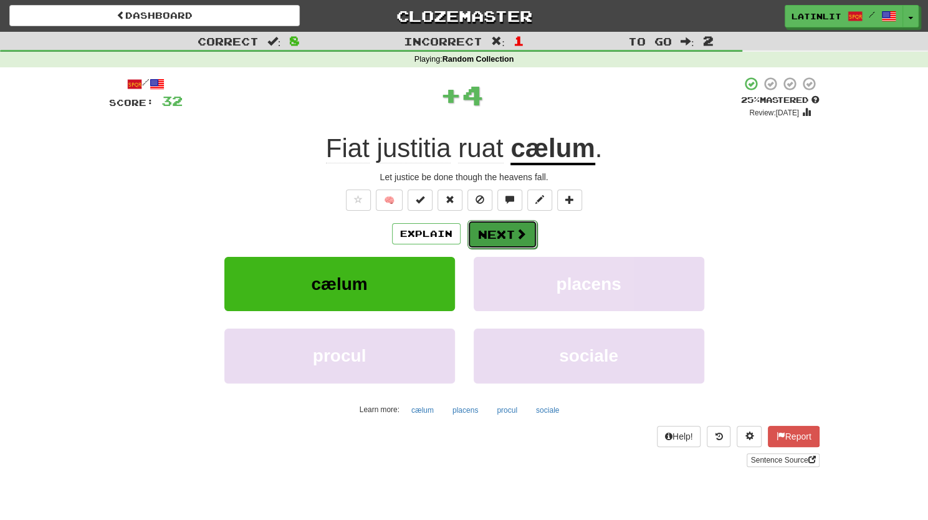
click at [515, 230] on span at bounding box center [520, 233] width 11 height 11
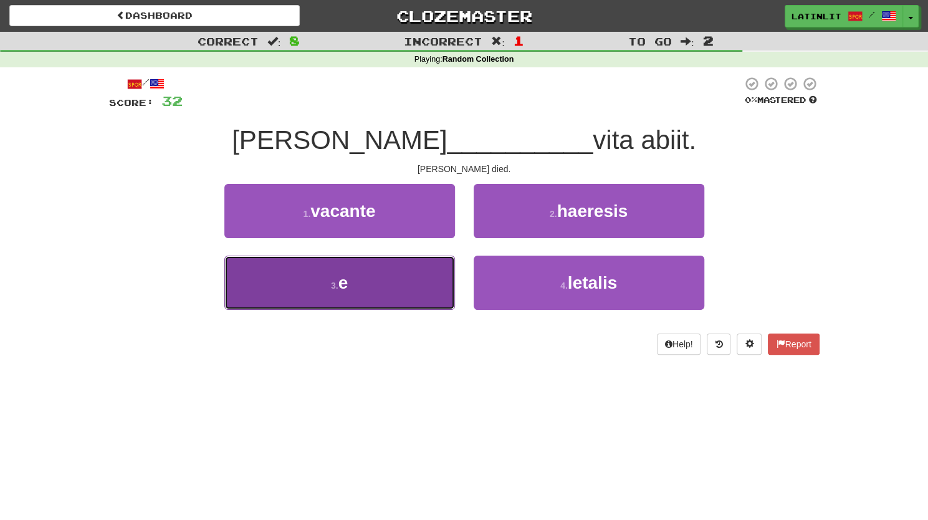
click at [396, 289] on button "3 . e" at bounding box center [339, 282] width 231 height 54
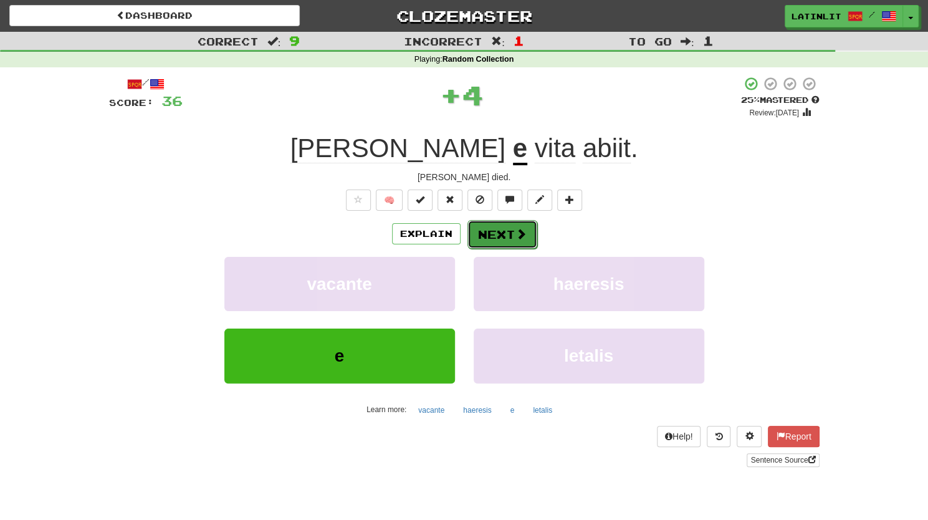
click at [496, 235] on button "Next" at bounding box center [502, 234] width 70 height 29
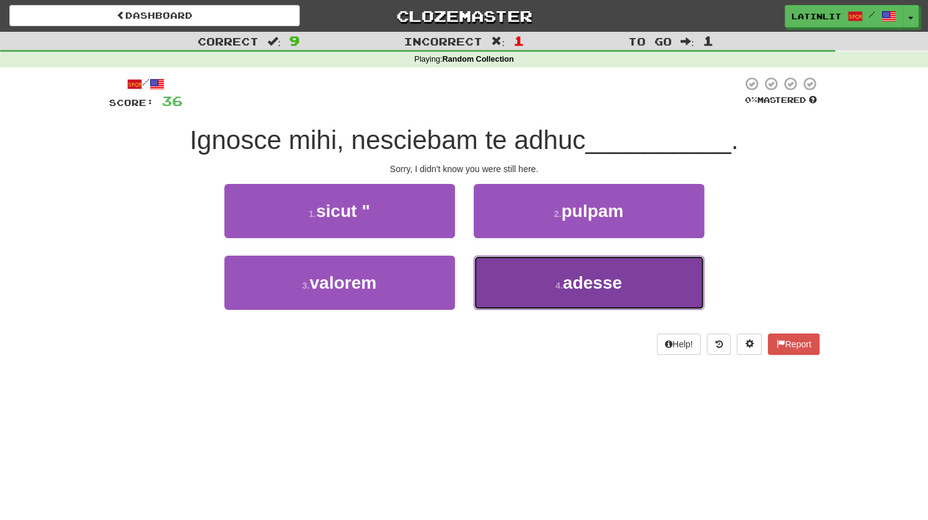
click at [511, 285] on button "4 . adesse" at bounding box center [588, 282] width 231 height 54
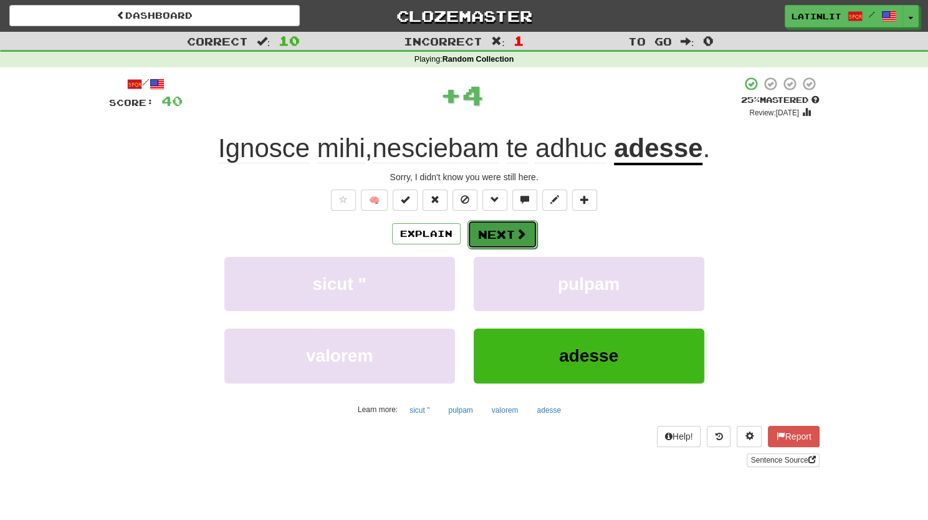
click at [497, 234] on button "Next" at bounding box center [502, 234] width 70 height 29
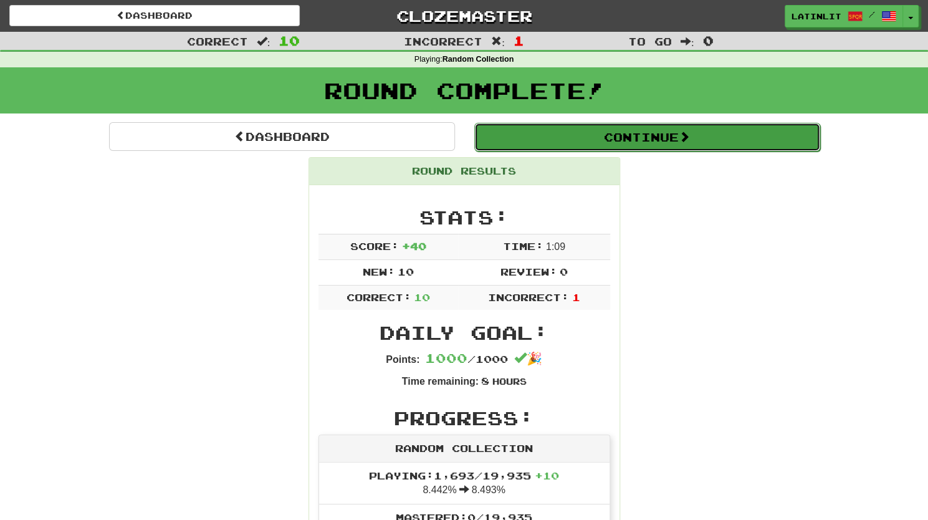
click at [622, 135] on button "Continue" at bounding box center [647, 137] width 346 height 29
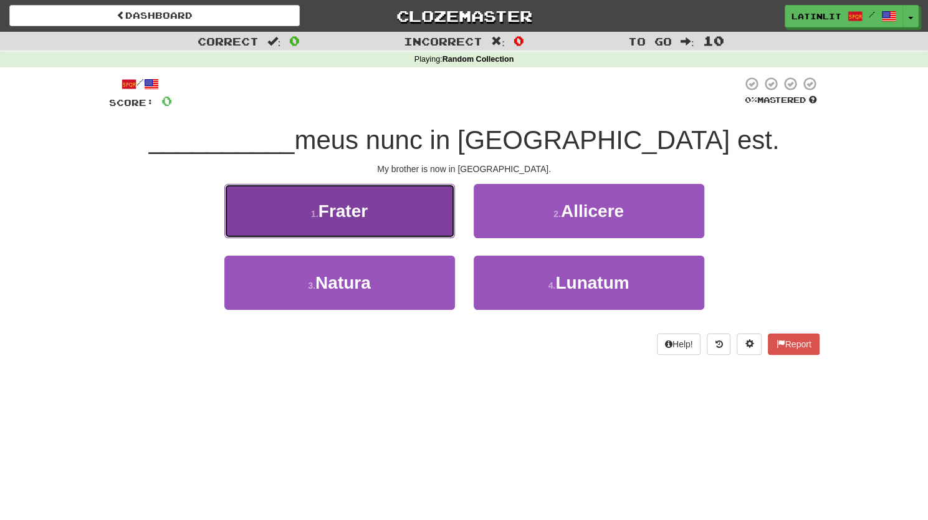
click at [362, 219] on span "Frater" at bounding box center [342, 210] width 49 height 19
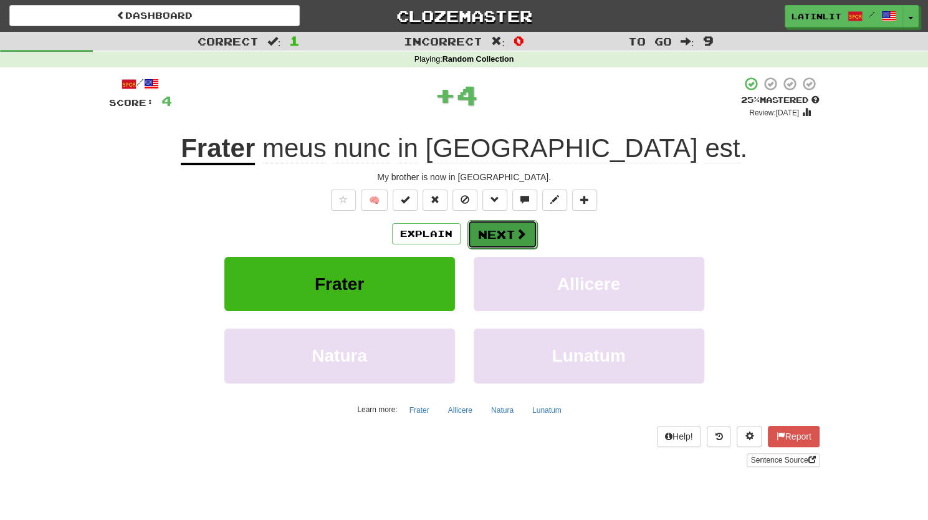
click at [488, 231] on button "Next" at bounding box center [502, 234] width 70 height 29
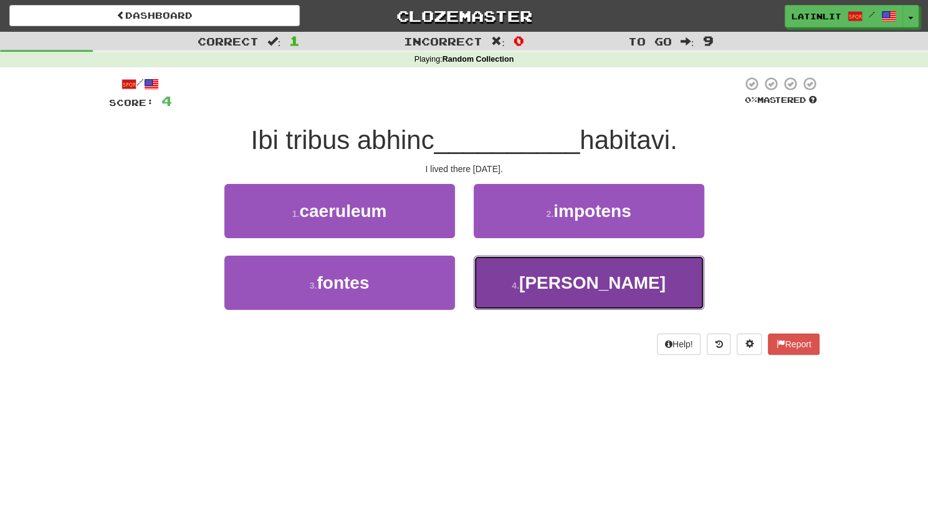
click at [516, 278] on button "4 . annis" at bounding box center [588, 282] width 231 height 54
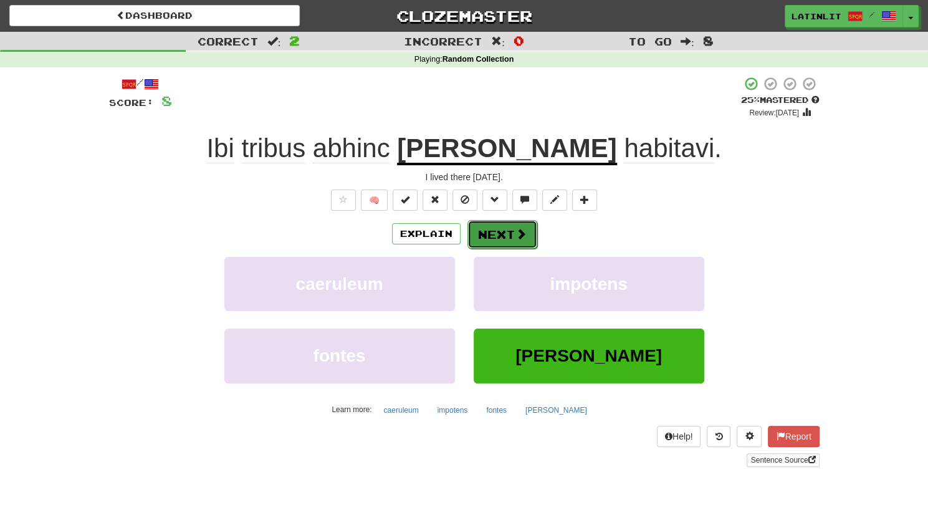
click at [510, 232] on button "Next" at bounding box center [502, 234] width 70 height 29
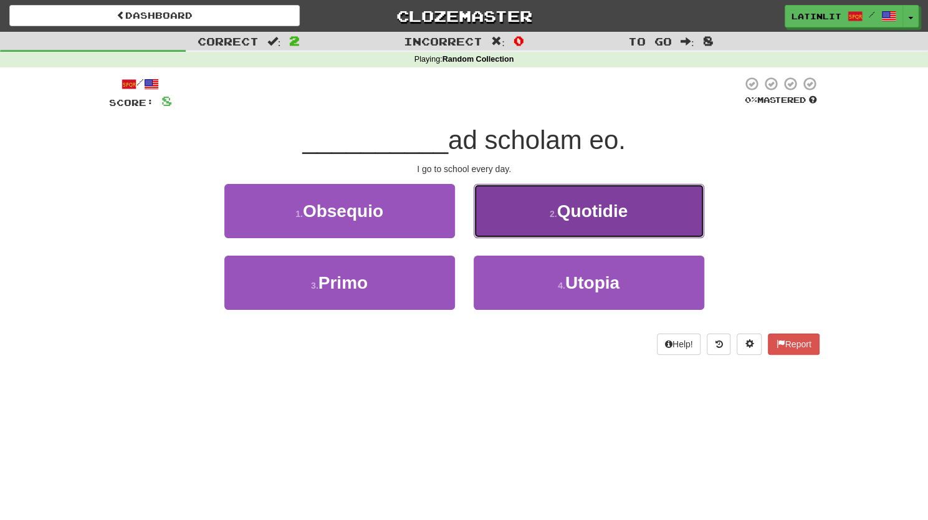
click at [541, 214] on button "2 . Quotidie" at bounding box center [588, 211] width 231 height 54
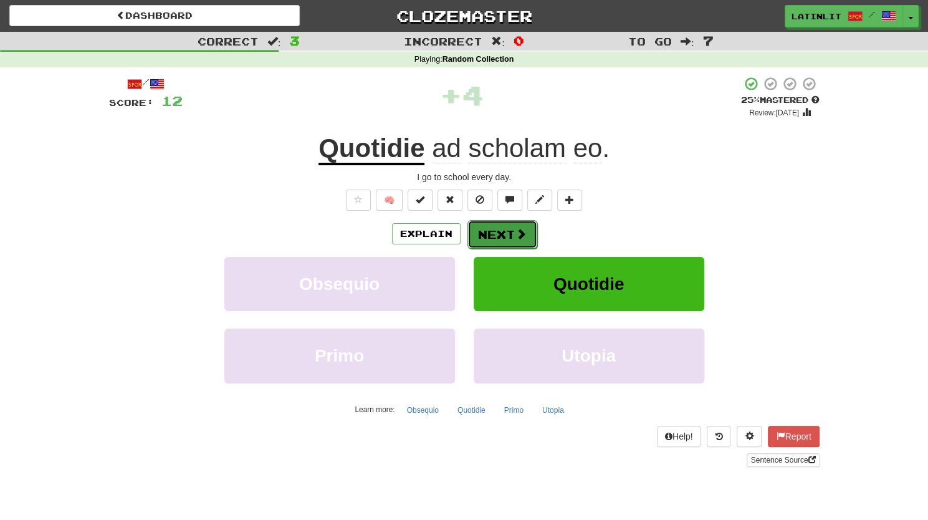
click at [495, 234] on button "Next" at bounding box center [502, 234] width 70 height 29
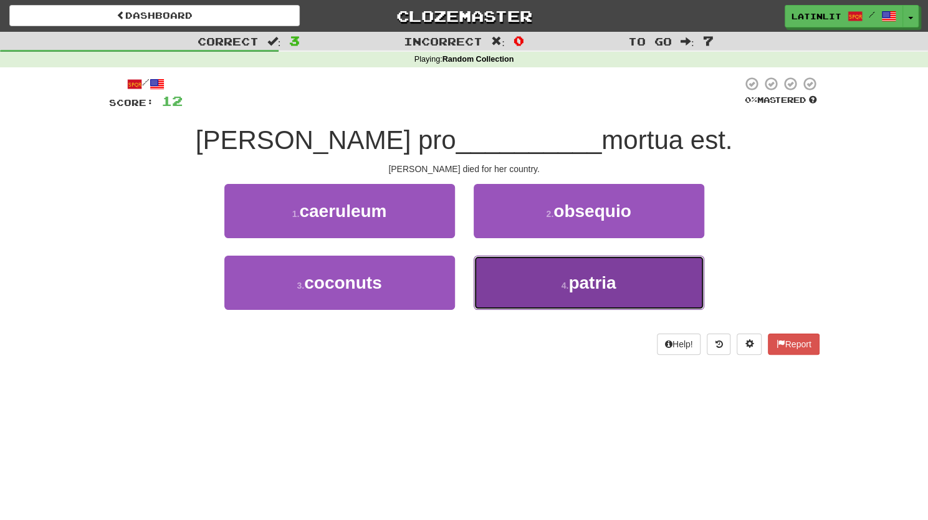
click at [518, 286] on button "4 . patria" at bounding box center [588, 282] width 231 height 54
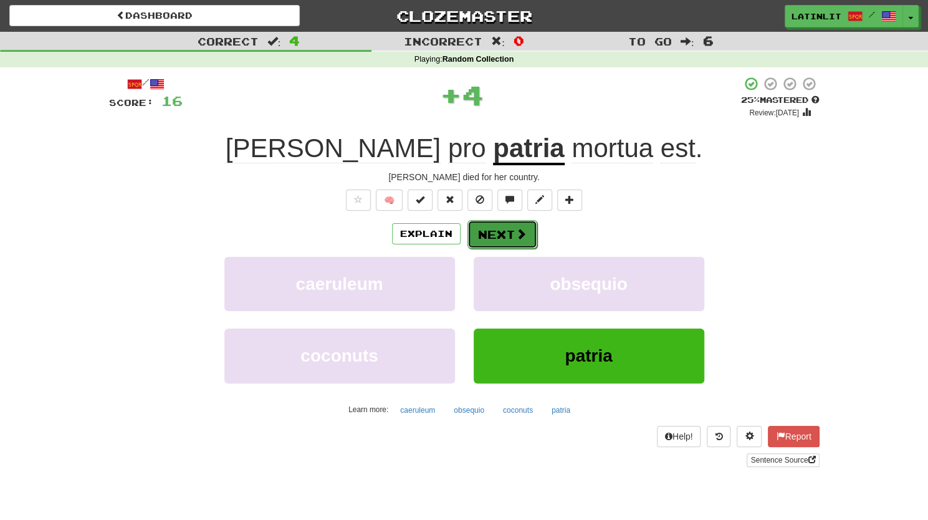
click at [492, 236] on button "Next" at bounding box center [502, 234] width 70 height 29
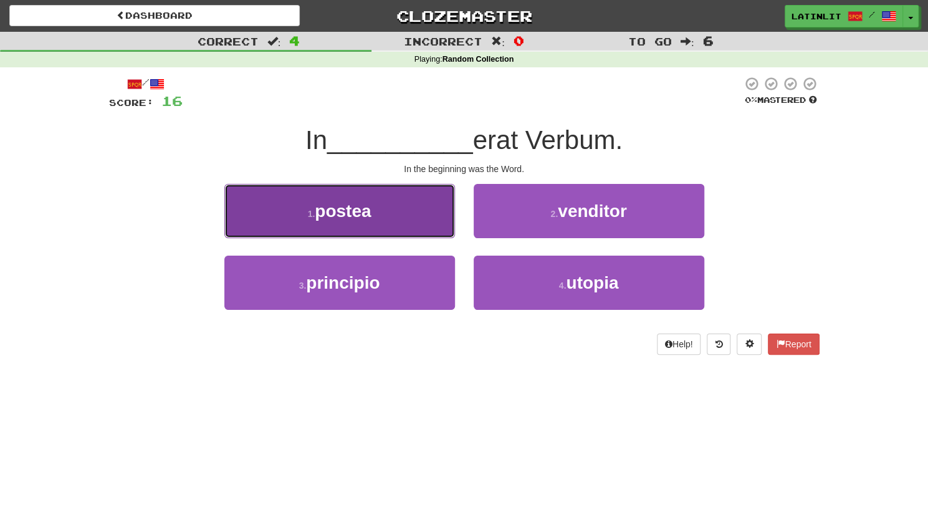
drag, startPoint x: 397, startPoint y: 210, endPoint x: 340, endPoint y: 208, distance: 56.7
click at [340, 208] on span "postea" at bounding box center [343, 210] width 56 height 19
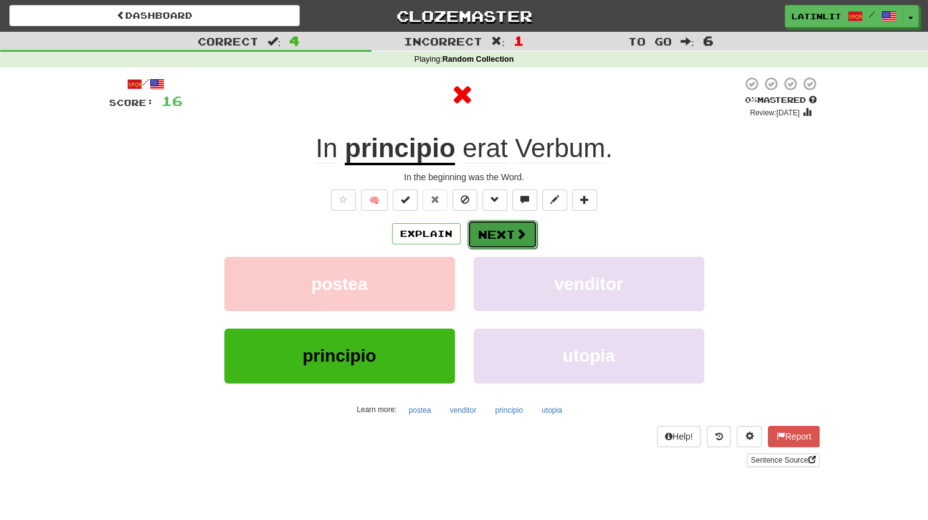
click at [494, 230] on button "Next" at bounding box center [502, 234] width 70 height 29
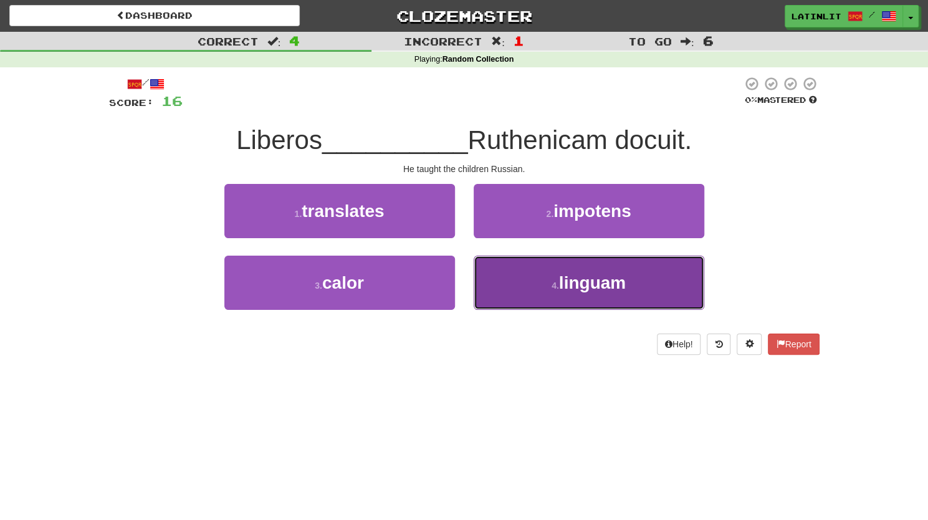
click at [505, 295] on button "4 . linguam" at bounding box center [588, 282] width 231 height 54
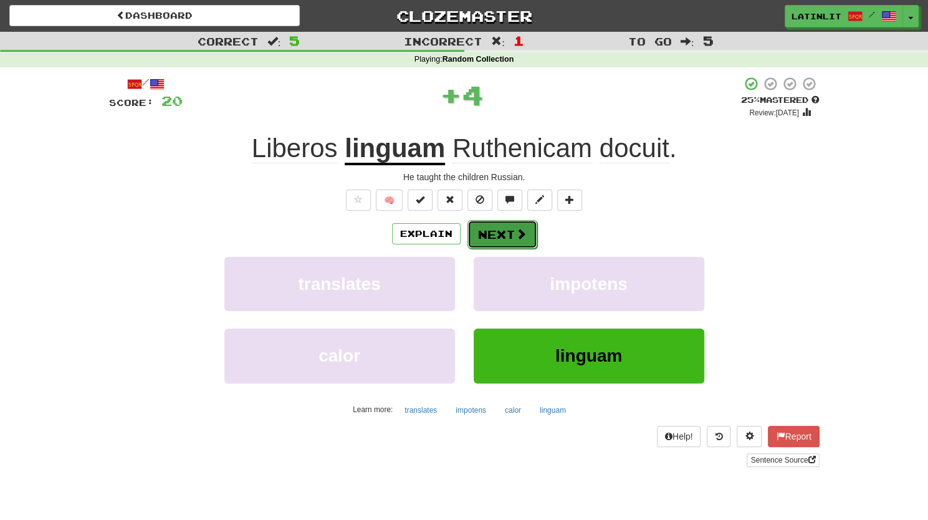
click at [493, 233] on button "Next" at bounding box center [502, 234] width 70 height 29
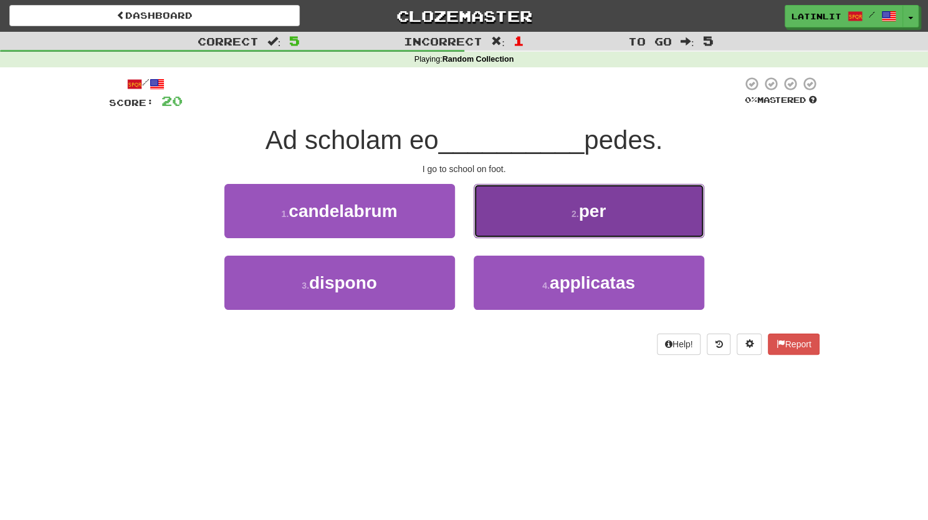
click at [524, 207] on button "2 . per" at bounding box center [588, 211] width 231 height 54
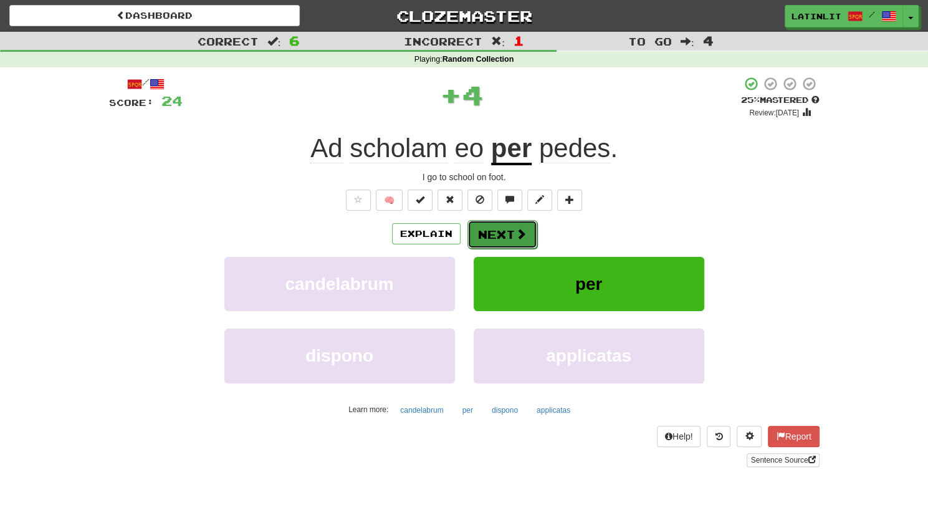
click at [511, 234] on button "Next" at bounding box center [502, 234] width 70 height 29
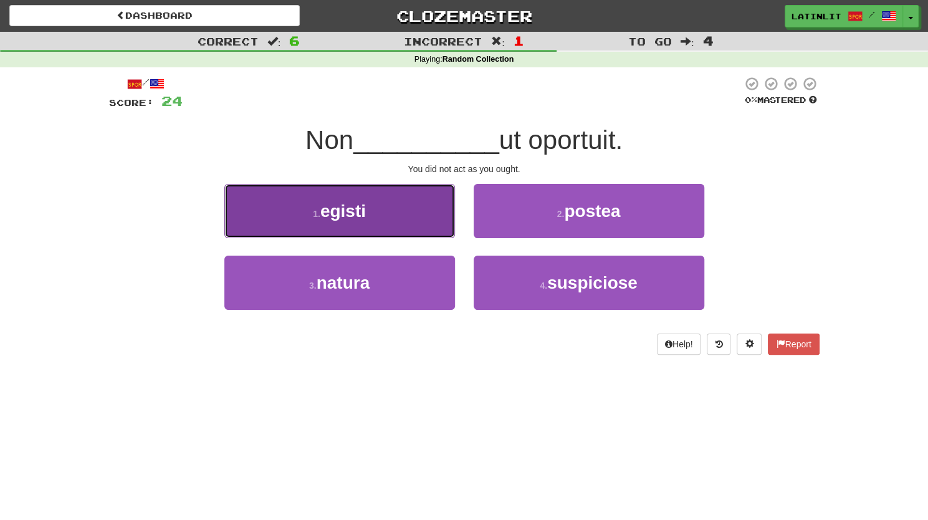
click at [389, 211] on button "1 . egisti" at bounding box center [339, 211] width 231 height 54
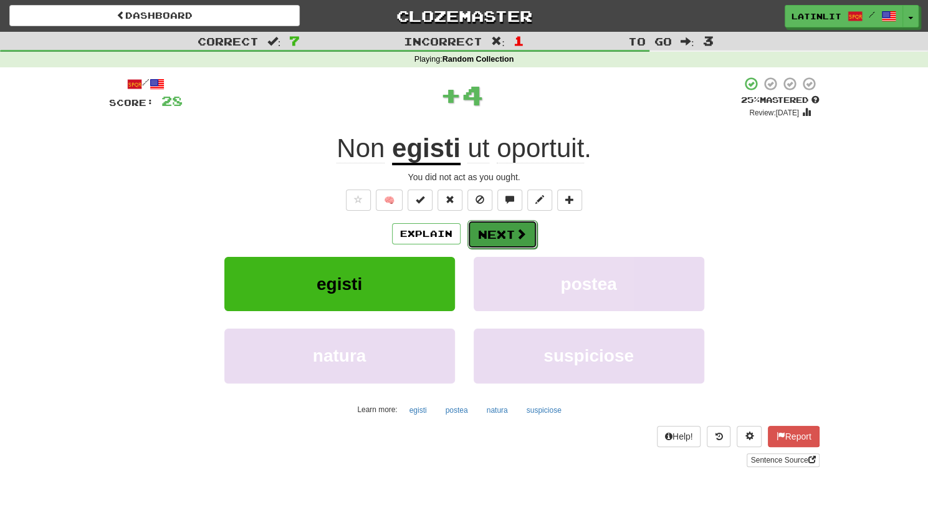
click at [488, 222] on button "Next" at bounding box center [502, 234] width 70 height 29
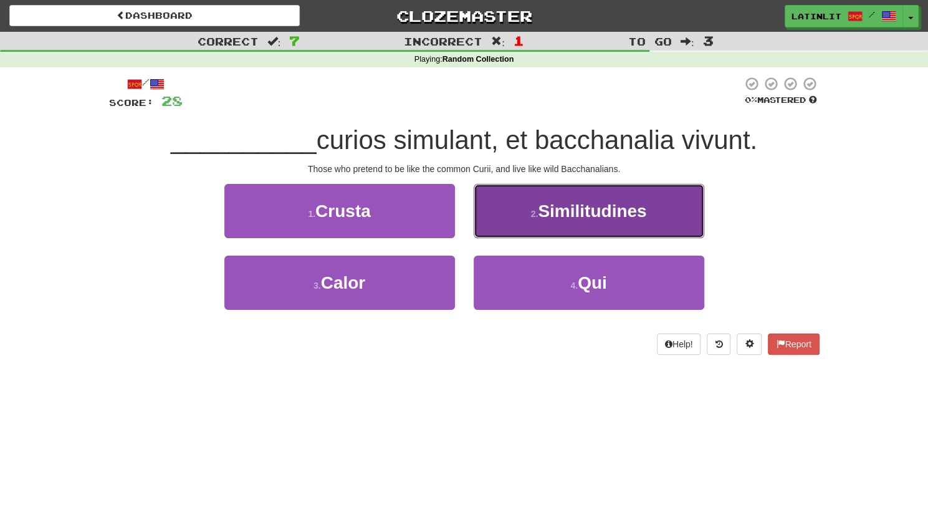
click at [511, 222] on button "2 . Similitudines" at bounding box center [588, 211] width 231 height 54
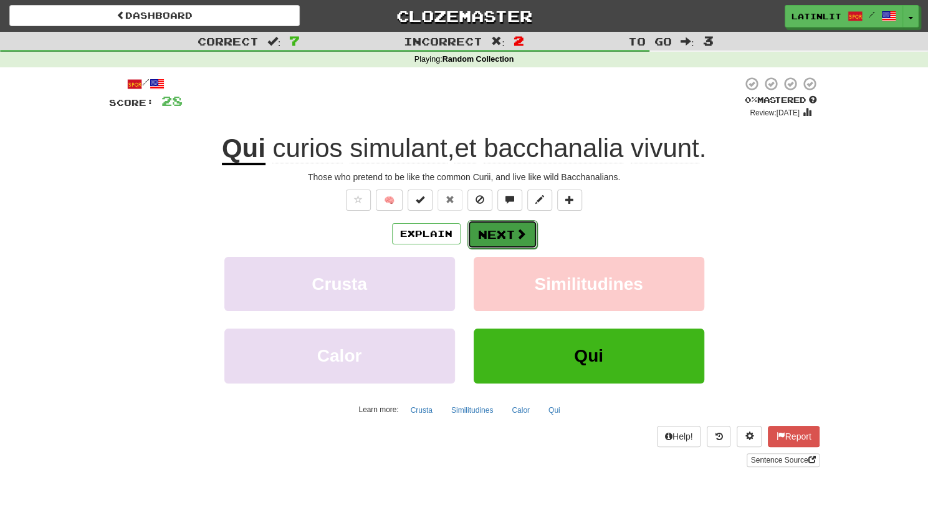
click at [495, 236] on button "Next" at bounding box center [502, 234] width 70 height 29
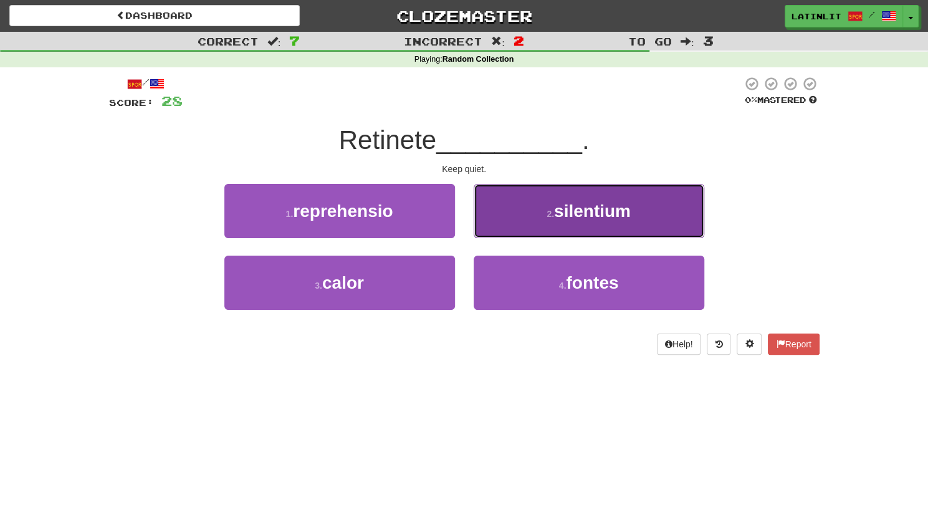
click at [510, 207] on button "2 . silentium" at bounding box center [588, 211] width 231 height 54
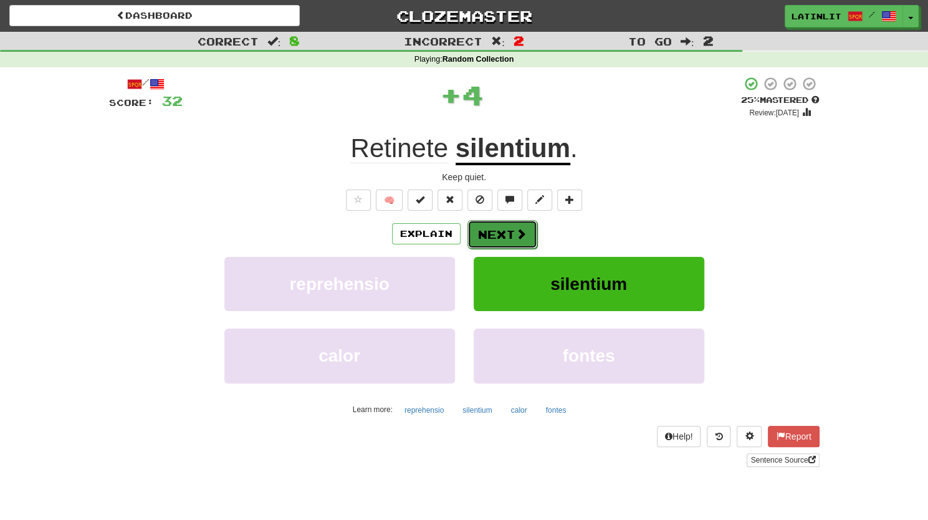
click at [486, 234] on button "Next" at bounding box center [502, 234] width 70 height 29
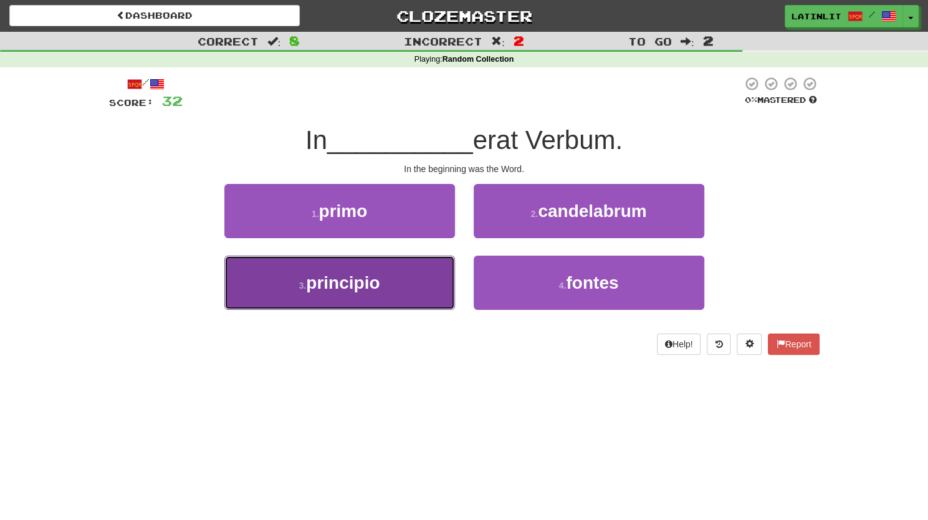
click at [381, 296] on button "3 . principio" at bounding box center [339, 282] width 231 height 54
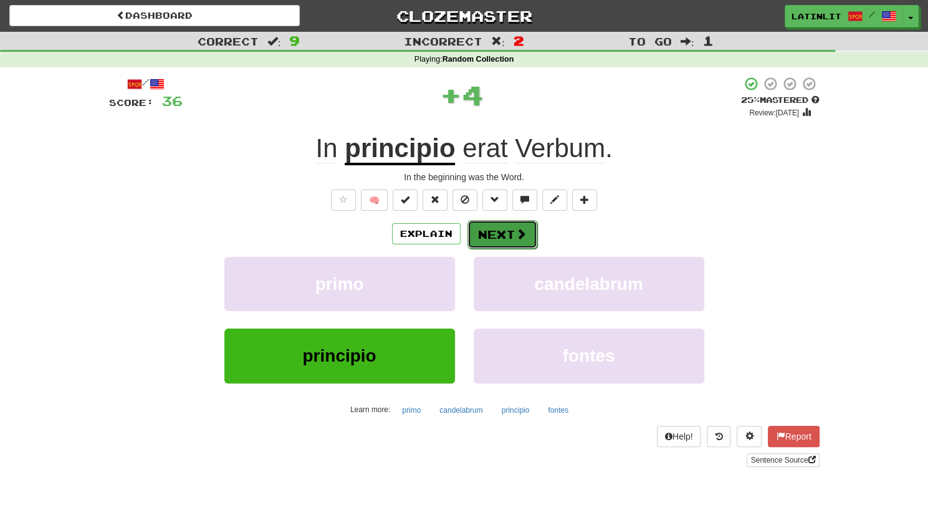
click at [483, 234] on button "Next" at bounding box center [502, 234] width 70 height 29
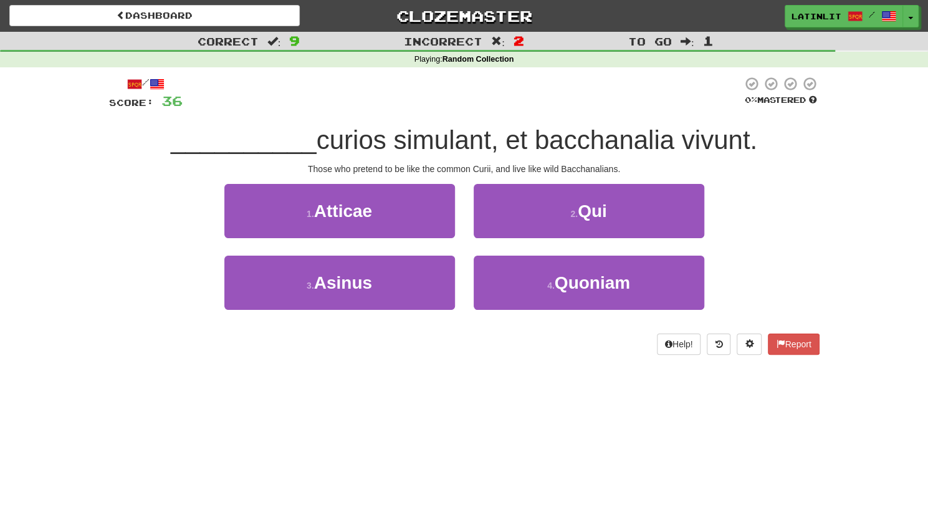
click at [487, 237] on div "2 . Qui" at bounding box center [588, 220] width 249 height 72
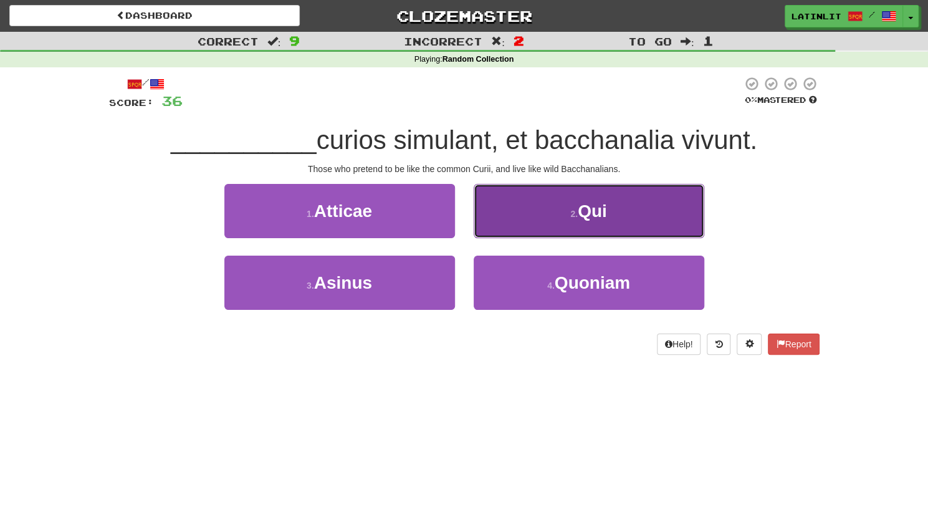
click at [508, 215] on button "2 . Qui" at bounding box center [588, 211] width 231 height 54
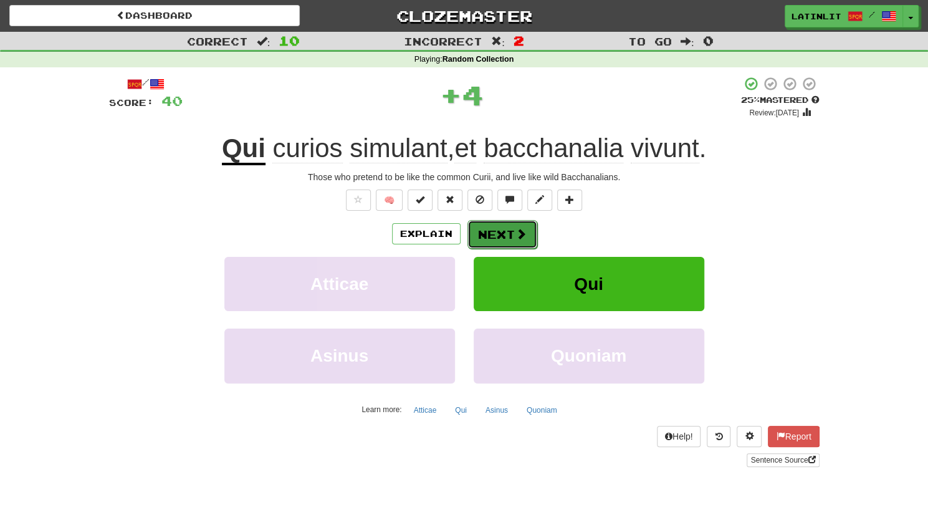
click at [486, 234] on button "Next" at bounding box center [502, 234] width 70 height 29
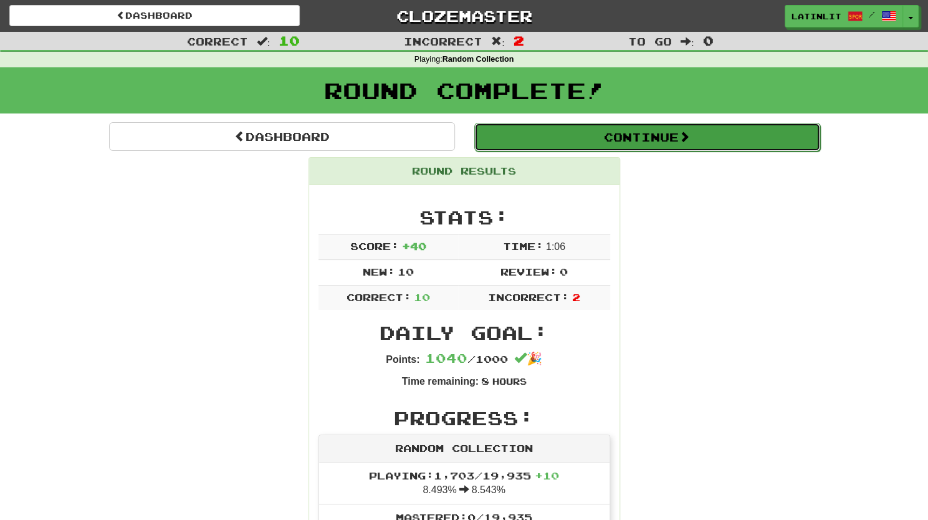
click at [566, 139] on button "Continue" at bounding box center [647, 137] width 346 height 29
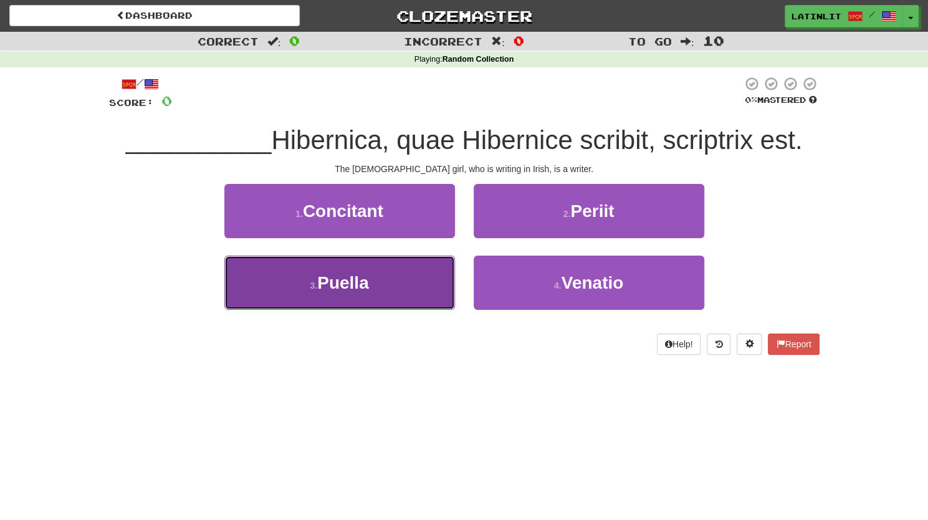
click at [383, 296] on button "3 . Puella" at bounding box center [339, 282] width 231 height 54
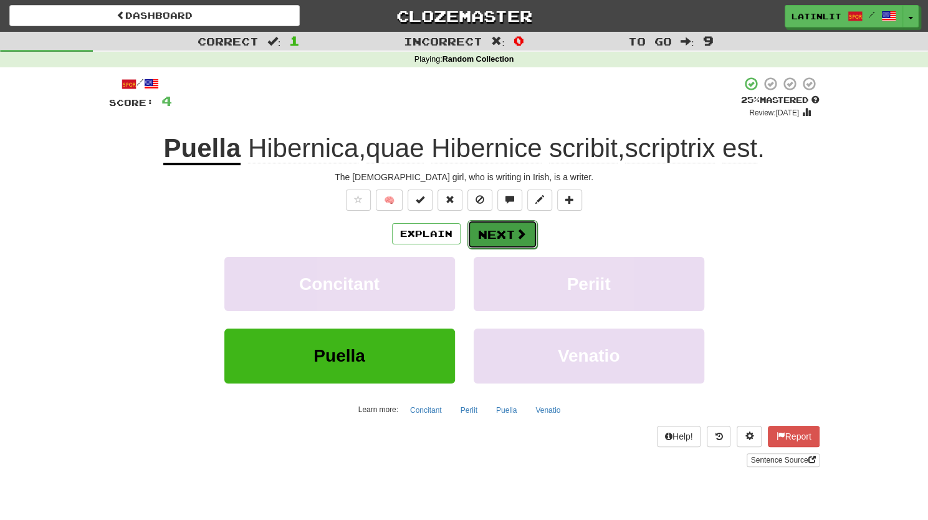
click at [482, 229] on button "Next" at bounding box center [502, 234] width 70 height 29
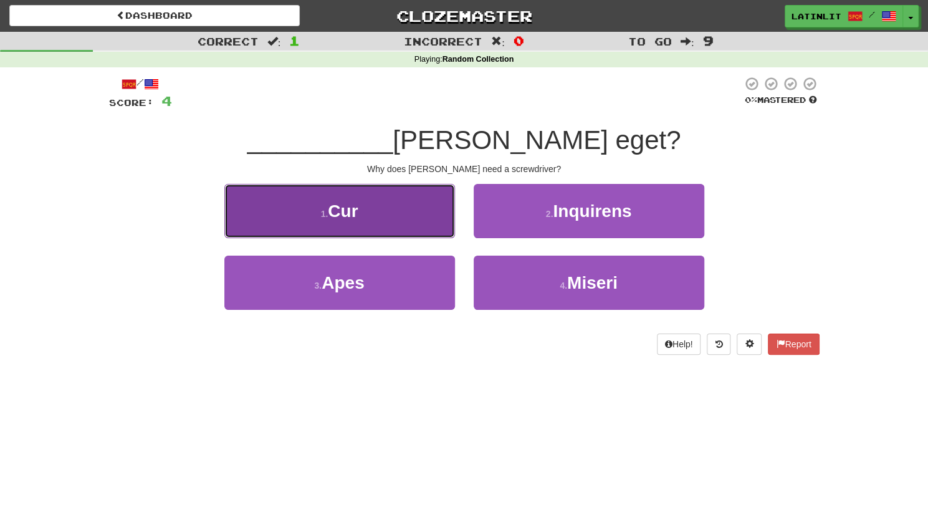
click at [396, 233] on button "1 . Cur" at bounding box center [339, 211] width 231 height 54
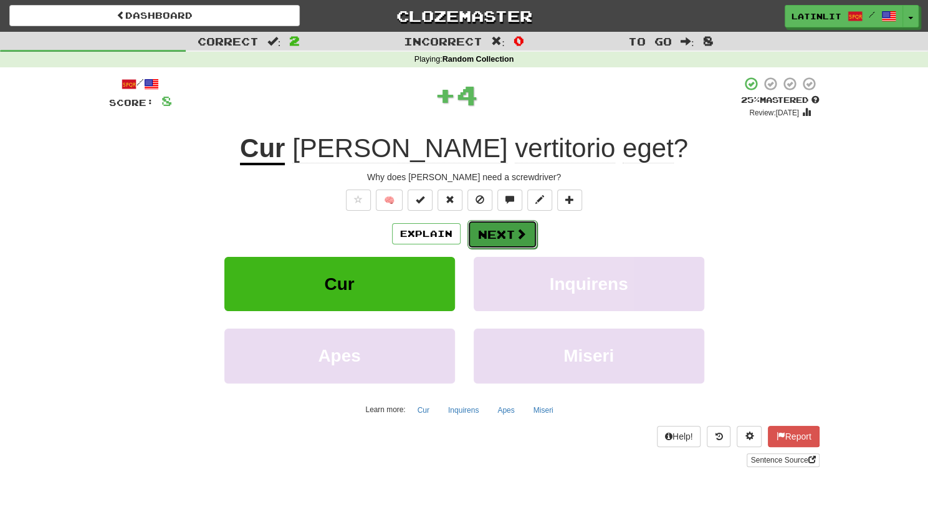
click at [490, 235] on button "Next" at bounding box center [502, 234] width 70 height 29
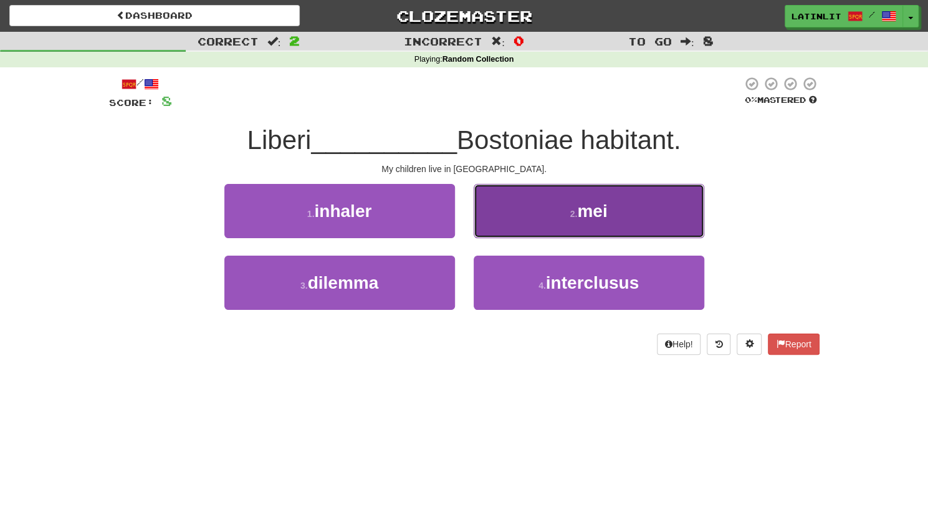
click at [525, 207] on button "2 . mei" at bounding box center [588, 211] width 231 height 54
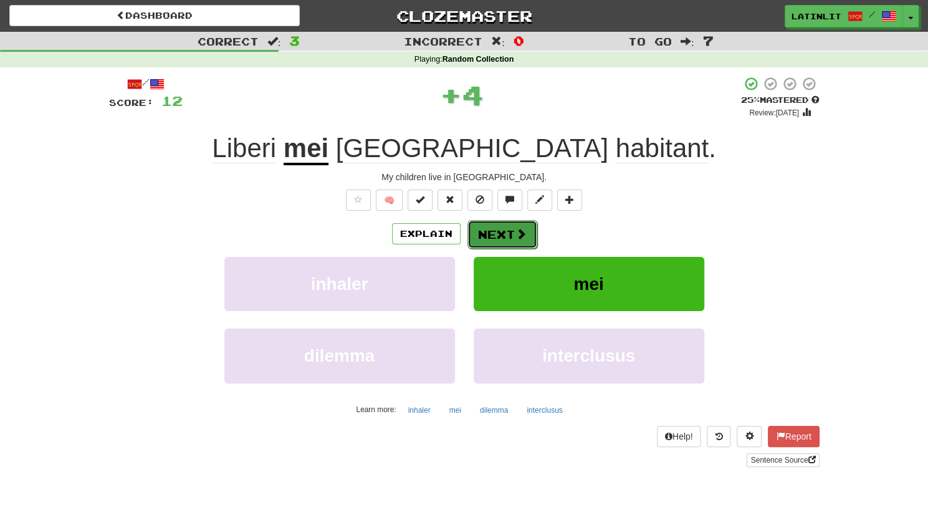
click at [508, 224] on button "Next" at bounding box center [502, 234] width 70 height 29
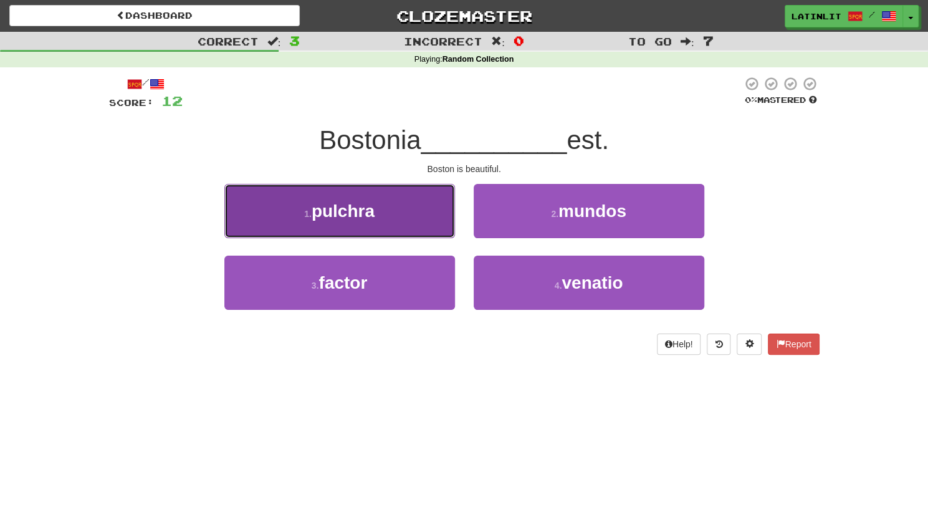
click at [401, 212] on button "1 . pulchra" at bounding box center [339, 211] width 231 height 54
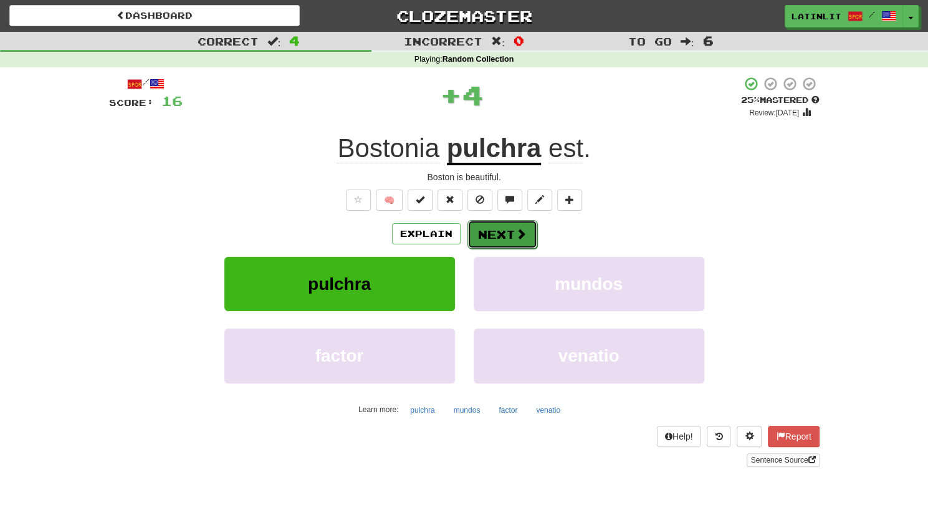
click at [496, 232] on button "Next" at bounding box center [502, 234] width 70 height 29
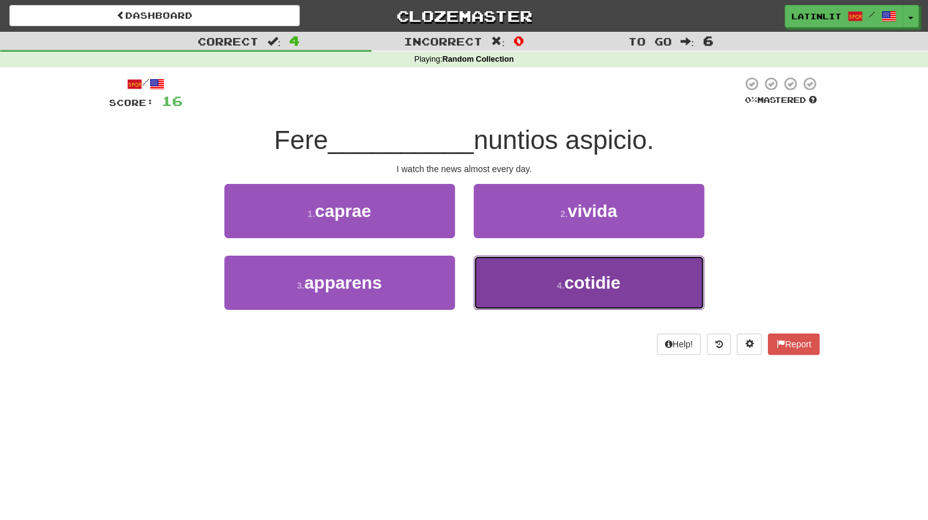
click at [526, 288] on button "4 . cotidie" at bounding box center [588, 282] width 231 height 54
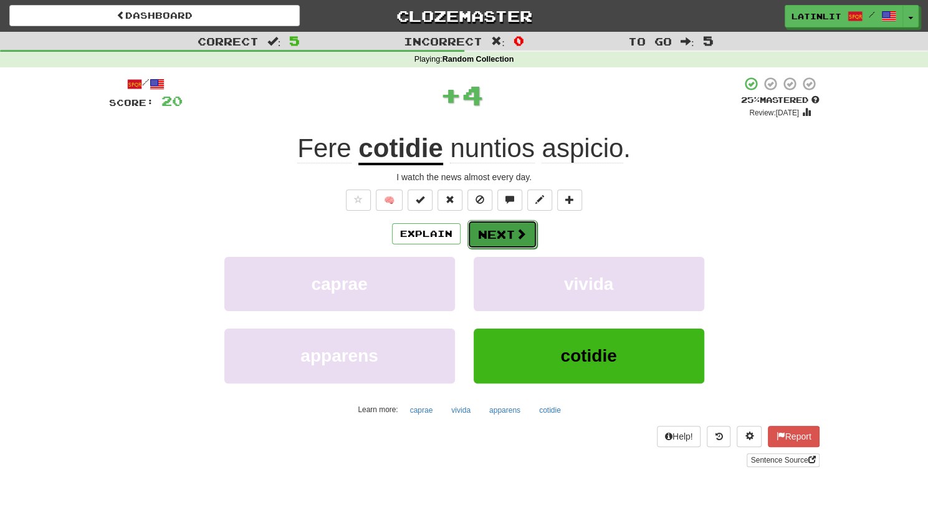
click at [503, 230] on button "Next" at bounding box center [502, 234] width 70 height 29
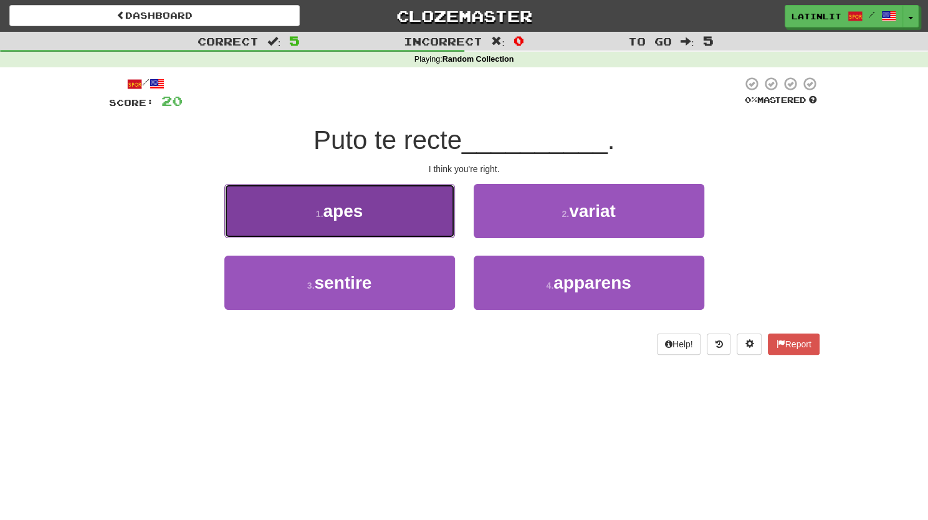
click at [386, 206] on button "1 . apes" at bounding box center [339, 211] width 231 height 54
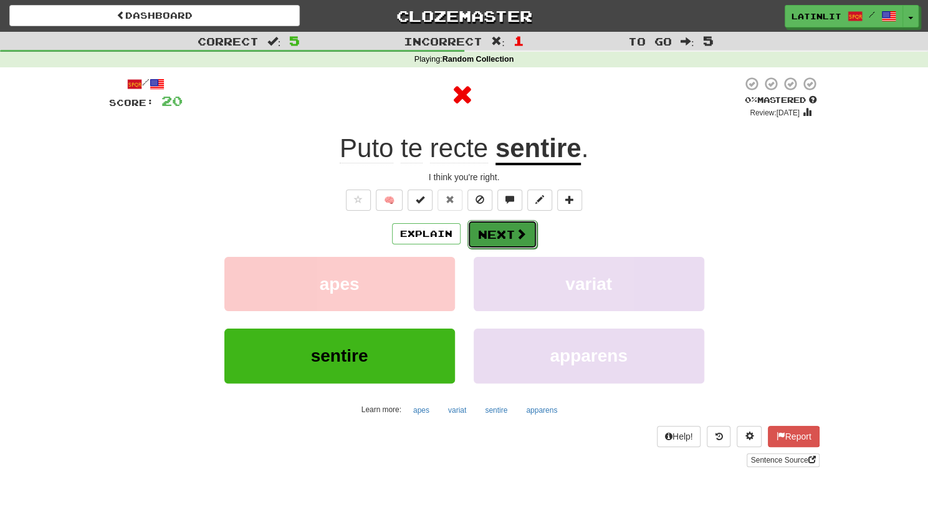
click at [473, 234] on button "Next" at bounding box center [502, 234] width 70 height 29
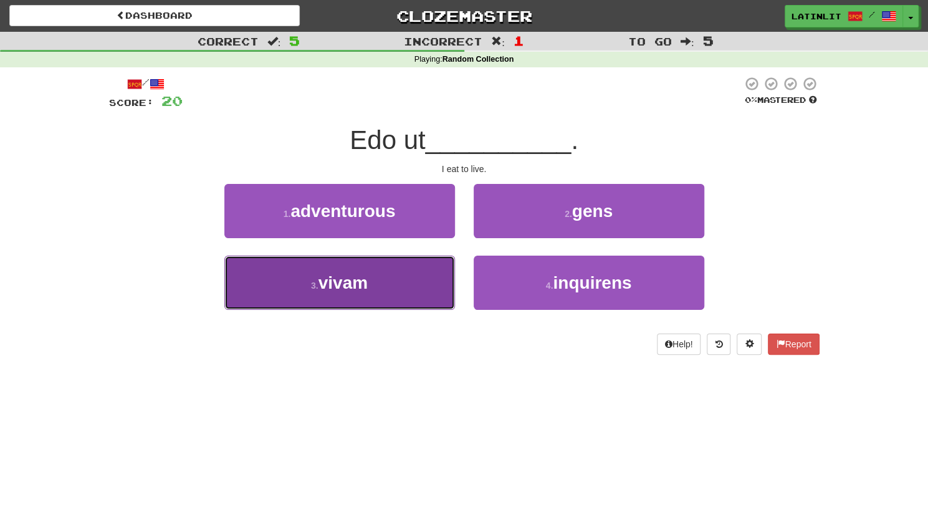
click at [404, 279] on button "3 . vivam" at bounding box center [339, 282] width 231 height 54
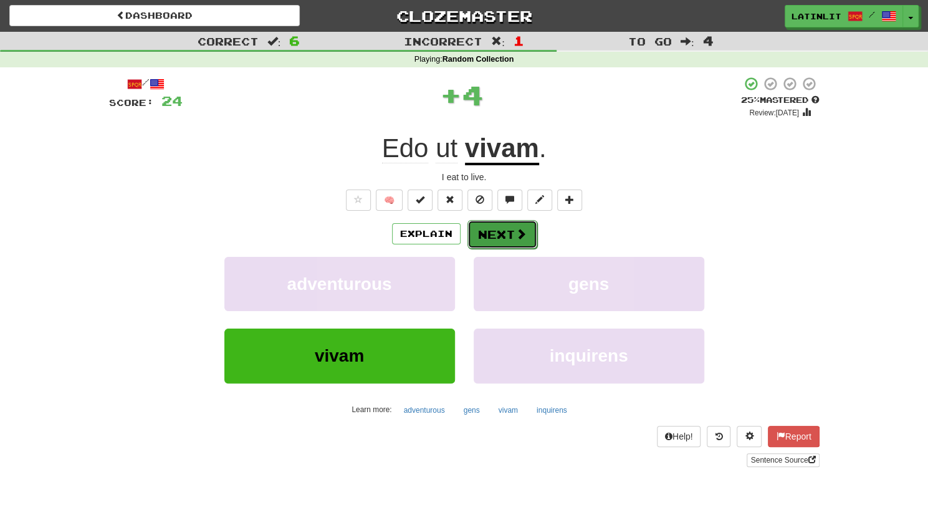
click at [499, 232] on button "Next" at bounding box center [502, 234] width 70 height 29
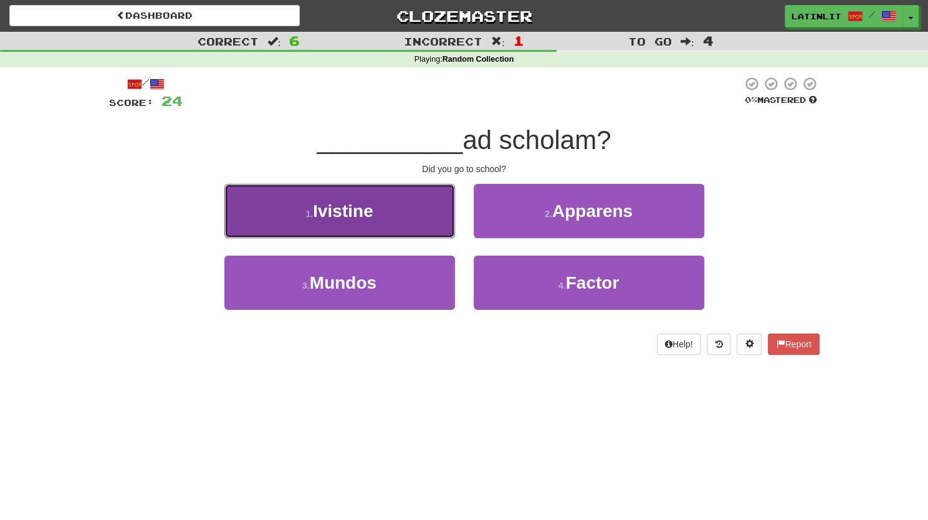
click at [416, 217] on button "1 . Ivistine" at bounding box center [339, 211] width 231 height 54
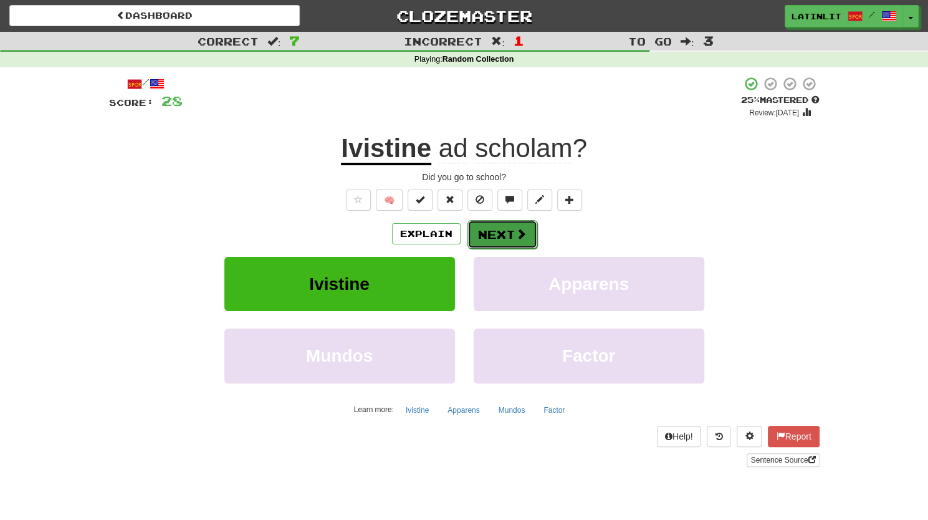
click at [501, 234] on button "Next" at bounding box center [502, 234] width 70 height 29
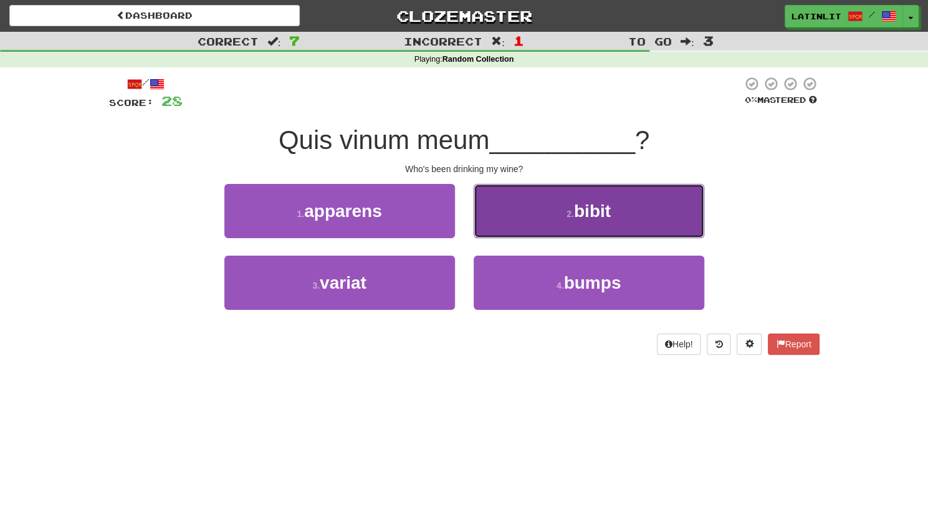
click at [531, 212] on button "2 . bibit" at bounding box center [588, 211] width 231 height 54
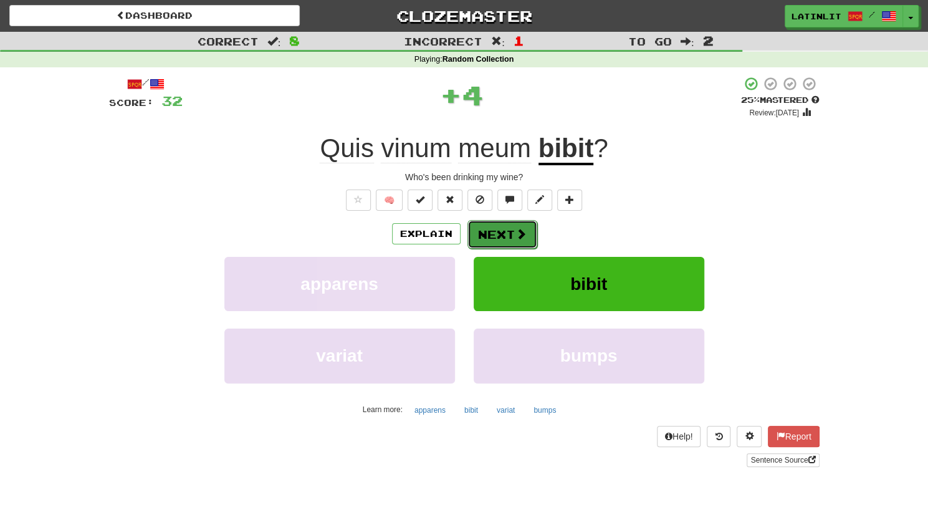
click at [502, 232] on button "Next" at bounding box center [502, 234] width 70 height 29
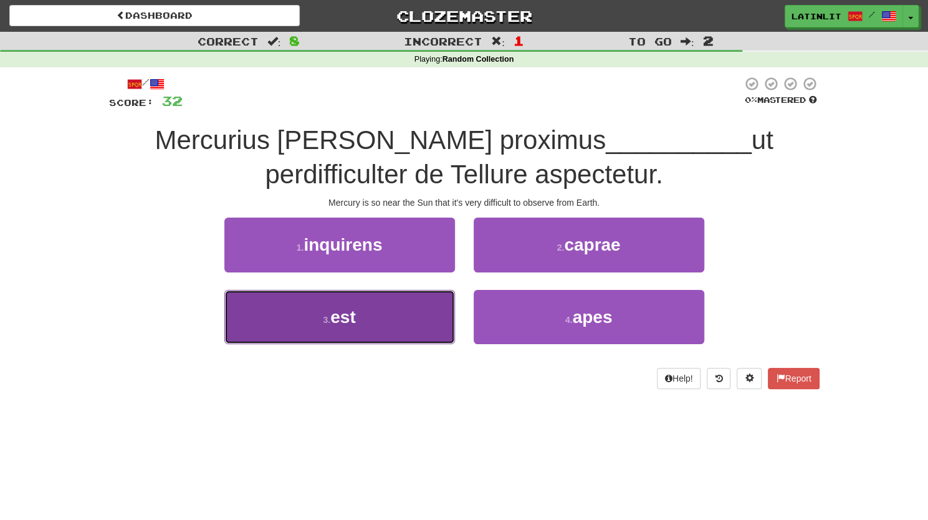
click at [384, 311] on button "3 . est" at bounding box center [339, 317] width 231 height 54
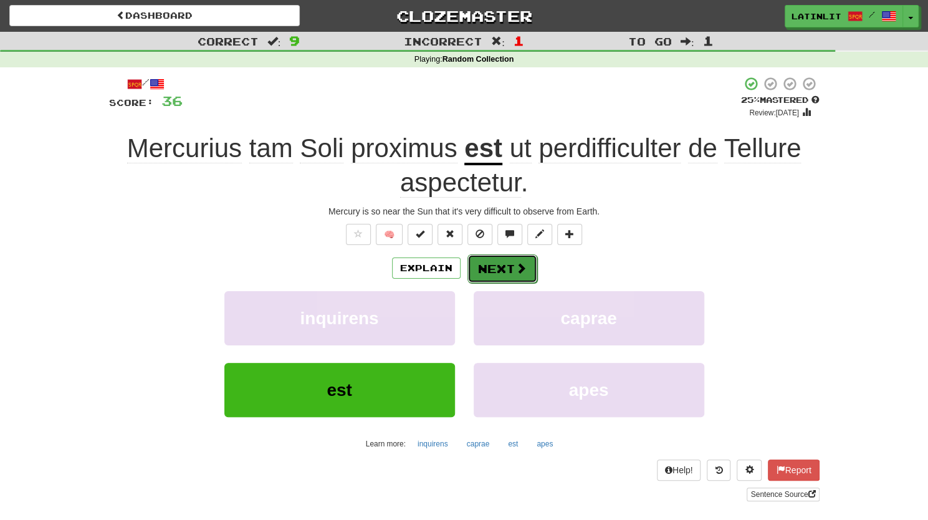
click at [505, 270] on button "Next" at bounding box center [502, 268] width 70 height 29
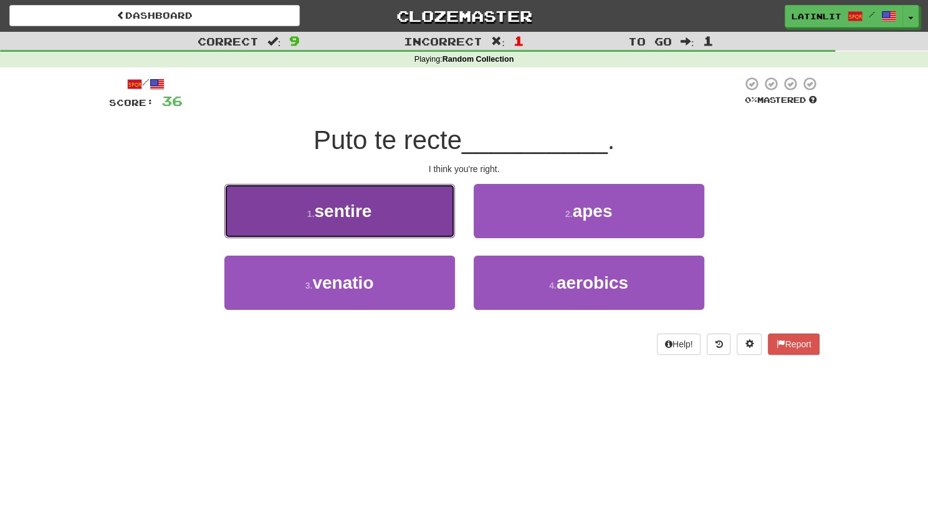
click at [399, 216] on button "1 . sentire" at bounding box center [339, 211] width 231 height 54
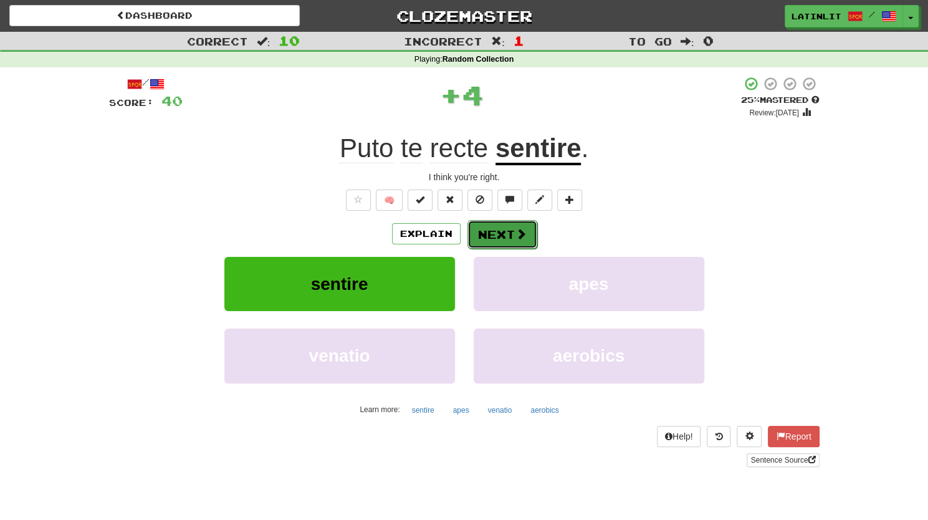
click at [489, 235] on button "Next" at bounding box center [502, 234] width 70 height 29
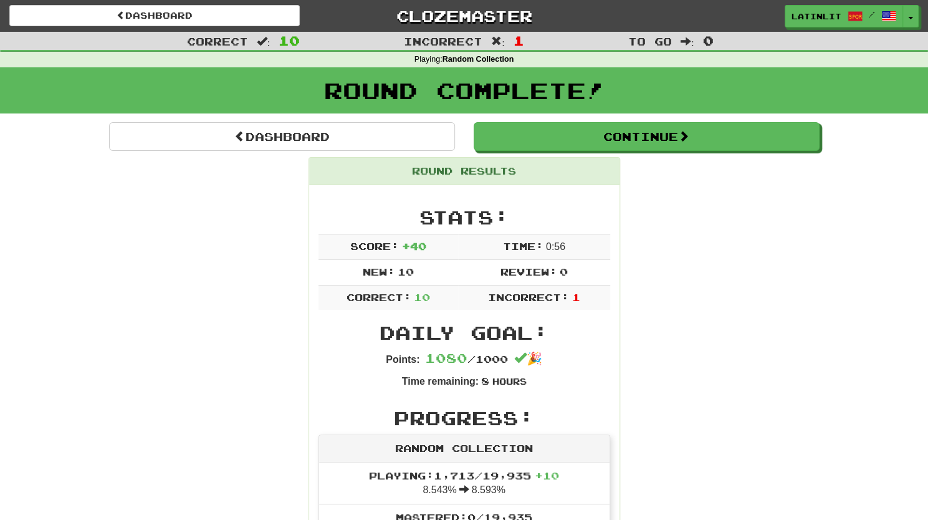
click at [587, 119] on div "Round Complete!" at bounding box center [464, 94] width 928 height 55
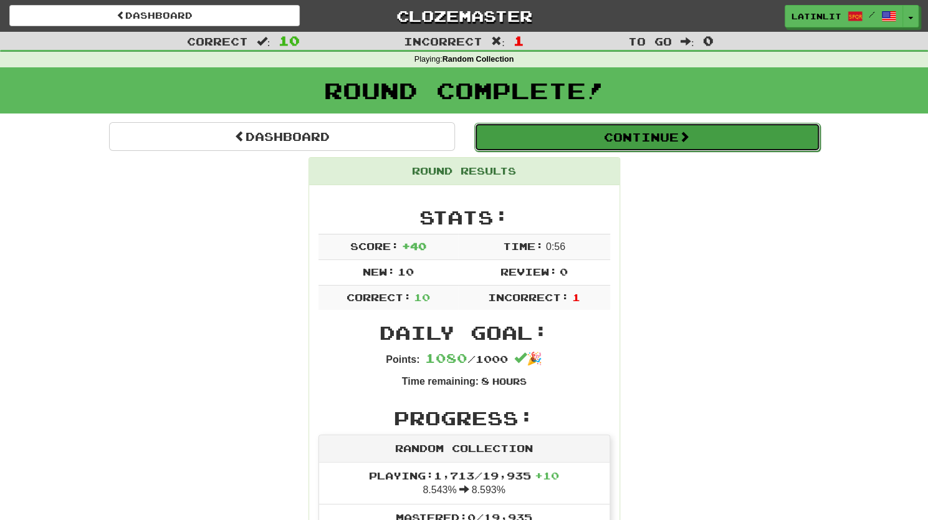
click at [578, 137] on button "Continue" at bounding box center [647, 137] width 346 height 29
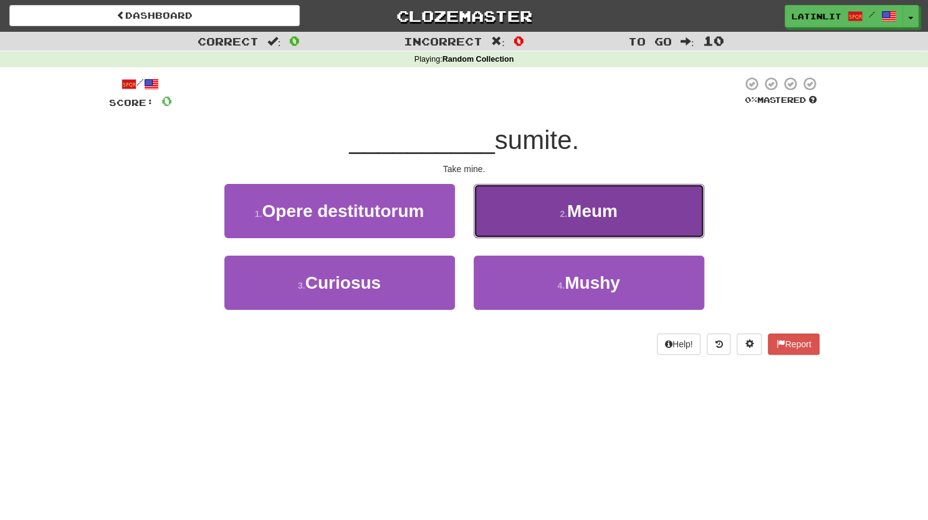
click at [545, 214] on button "2 . Meum" at bounding box center [588, 211] width 231 height 54
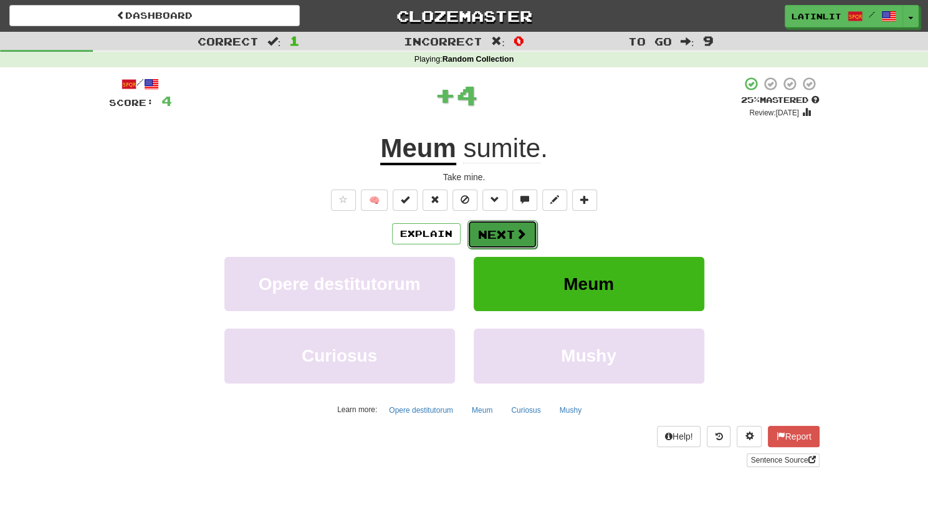
click at [490, 235] on button "Next" at bounding box center [502, 234] width 70 height 29
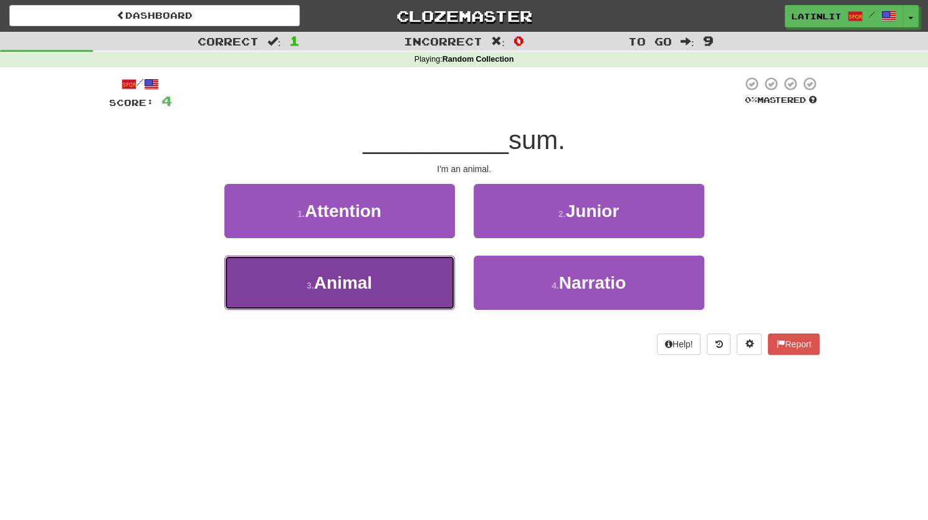
click at [384, 285] on button "3 . Animal" at bounding box center [339, 282] width 231 height 54
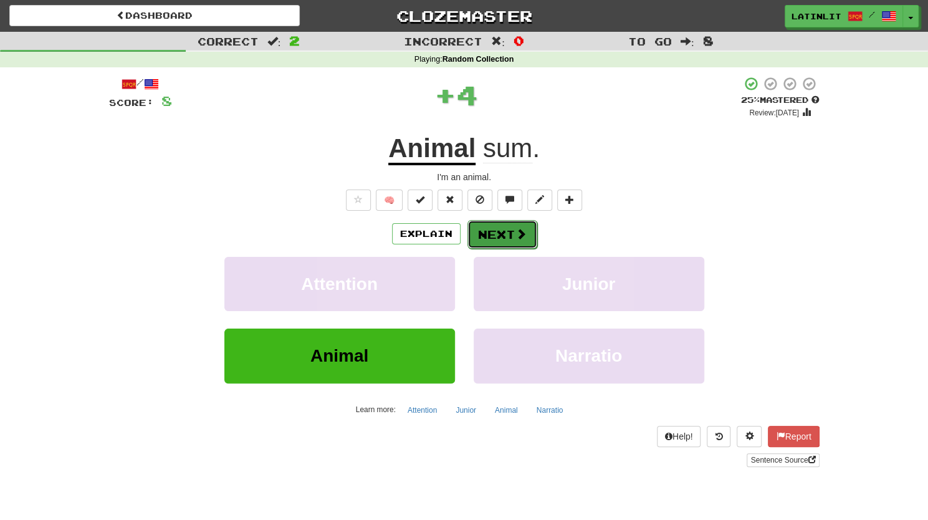
click at [480, 221] on button "Next" at bounding box center [502, 234] width 70 height 29
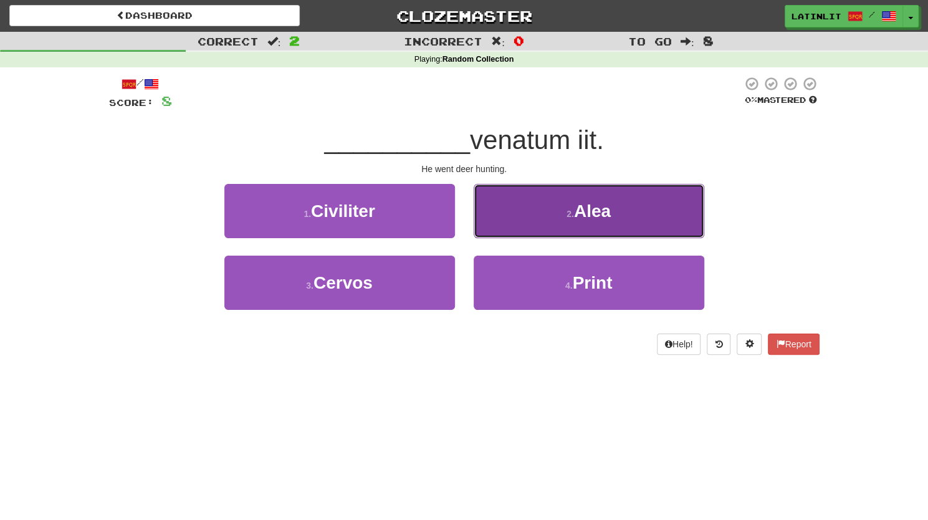
click at [506, 221] on button "2 . Alea" at bounding box center [588, 211] width 231 height 54
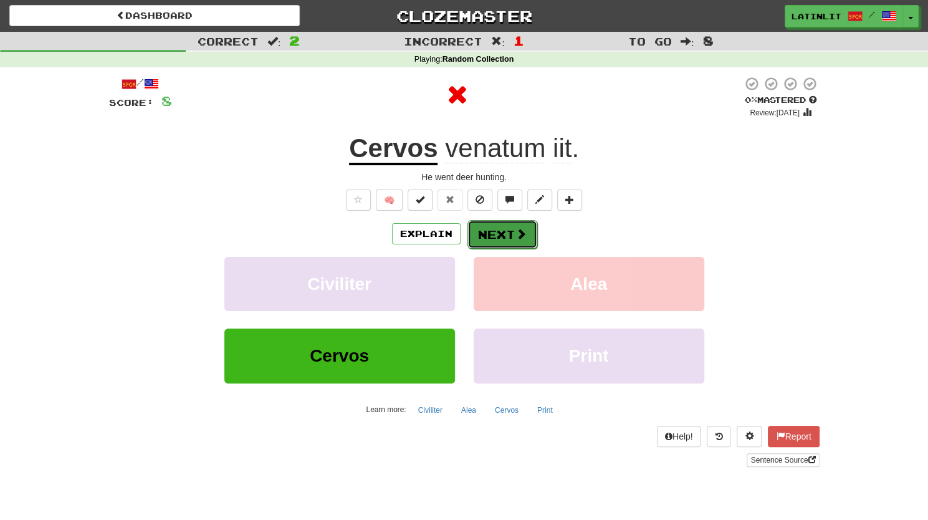
click at [497, 229] on button "Next" at bounding box center [502, 234] width 70 height 29
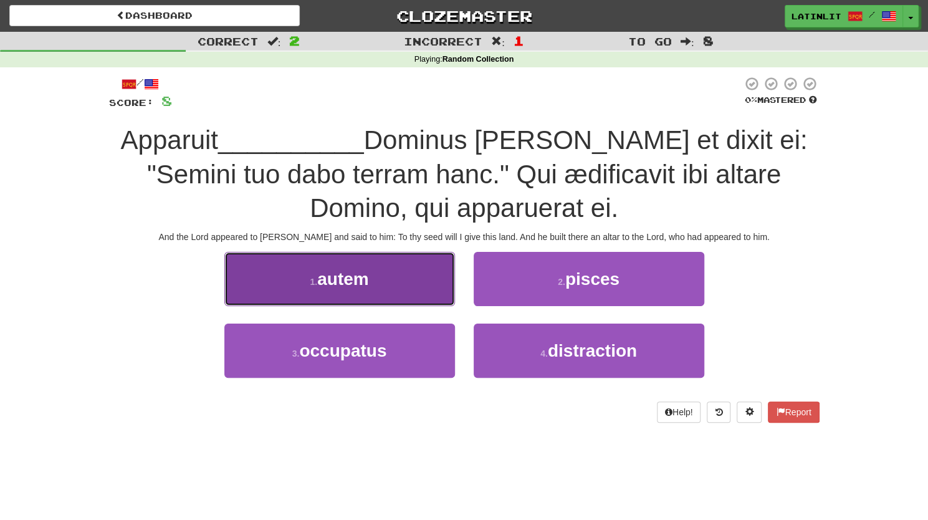
click at [379, 272] on button "1 . autem" at bounding box center [339, 279] width 231 height 54
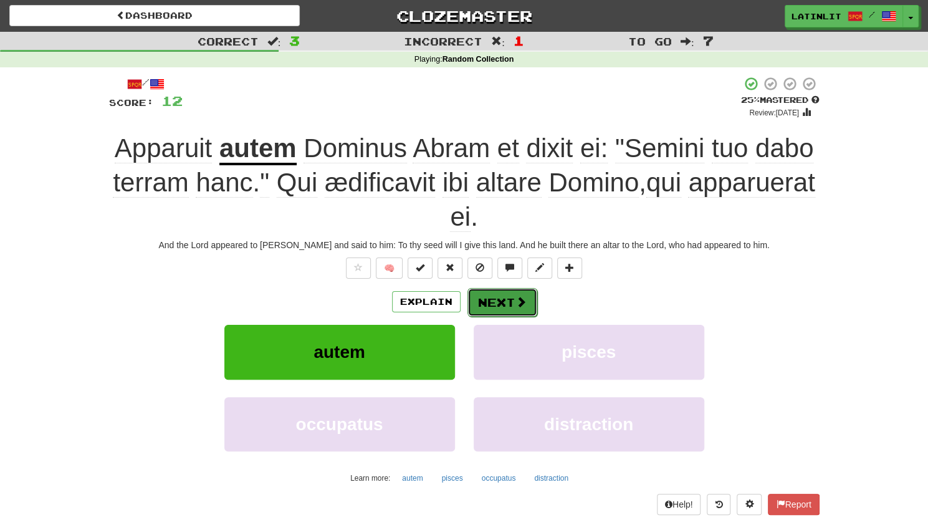
click at [505, 296] on button "Next" at bounding box center [502, 302] width 70 height 29
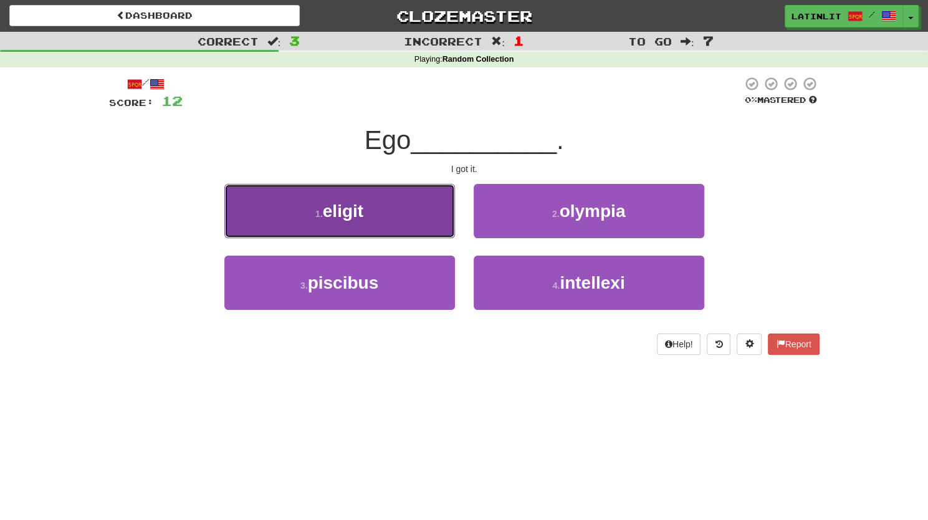
click at [397, 224] on button "1 . eligit" at bounding box center [339, 211] width 231 height 54
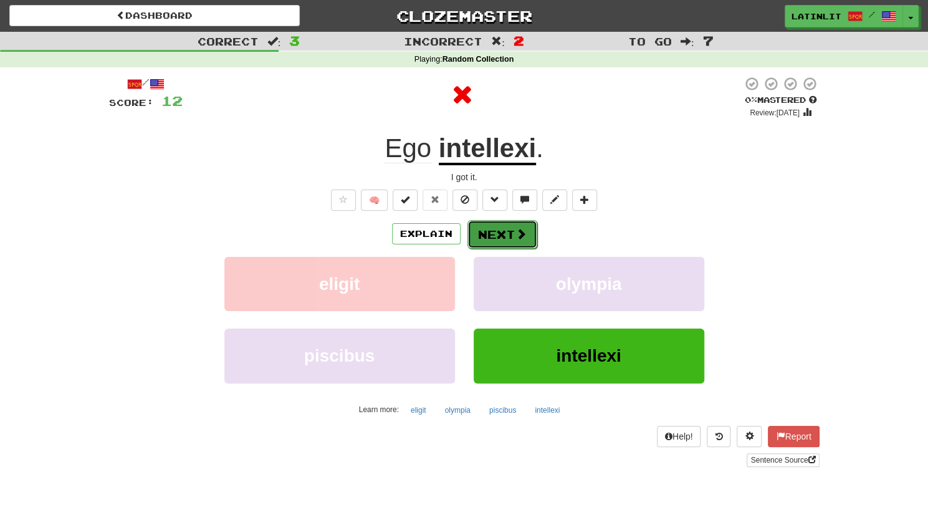
click at [487, 240] on button "Next" at bounding box center [502, 234] width 70 height 29
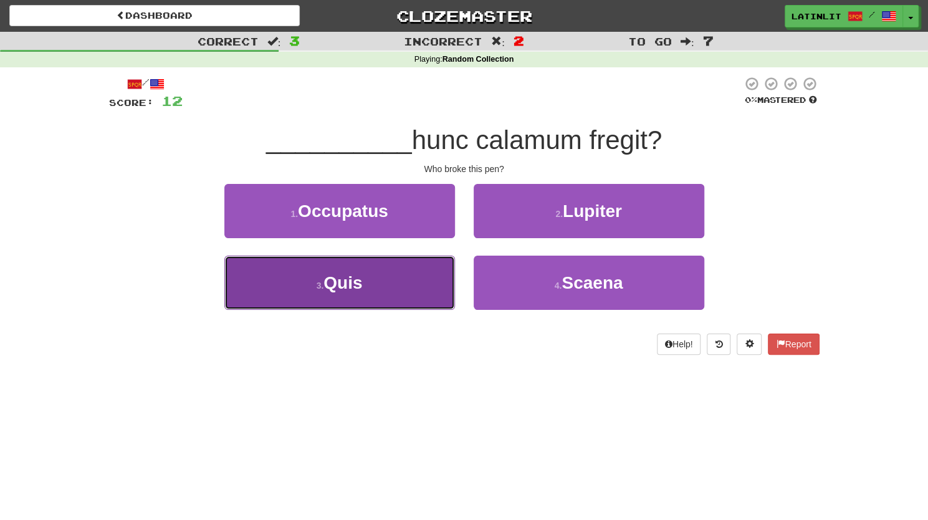
click at [409, 284] on button "3 . Quis" at bounding box center [339, 282] width 231 height 54
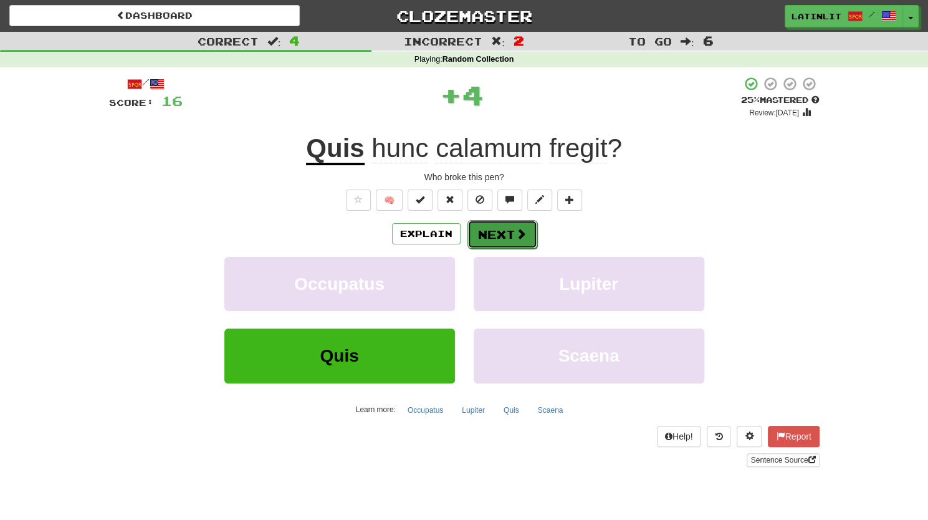
click at [500, 232] on button "Next" at bounding box center [502, 234] width 70 height 29
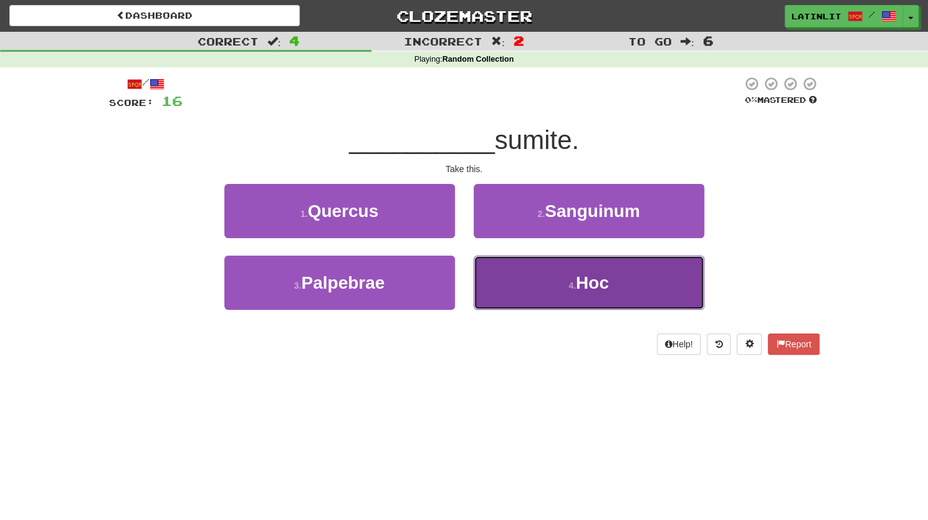
click at [510, 274] on button "4 . Hoc" at bounding box center [588, 282] width 231 height 54
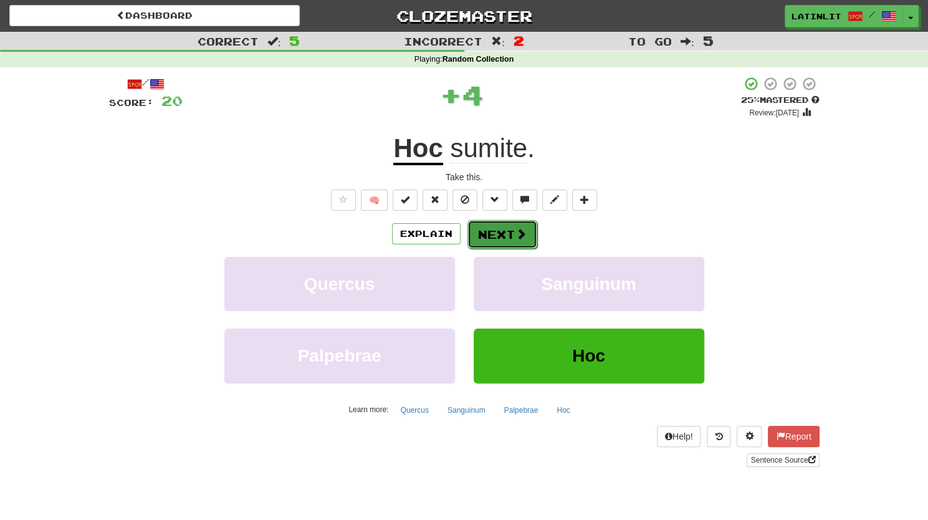
click at [486, 232] on button "Next" at bounding box center [502, 234] width 70 height 29
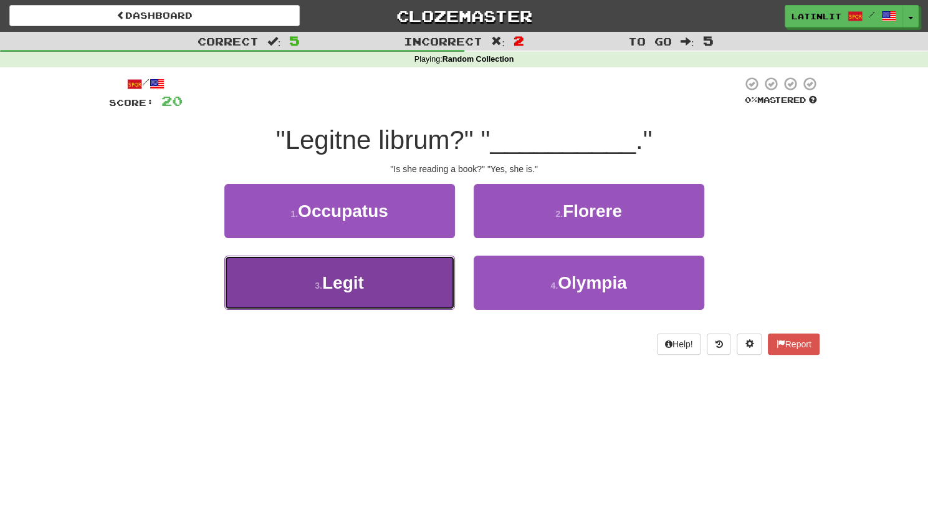
click at [408, 296] on button "3 . Legit" at bounding box center [339, 282] width 231 height 54
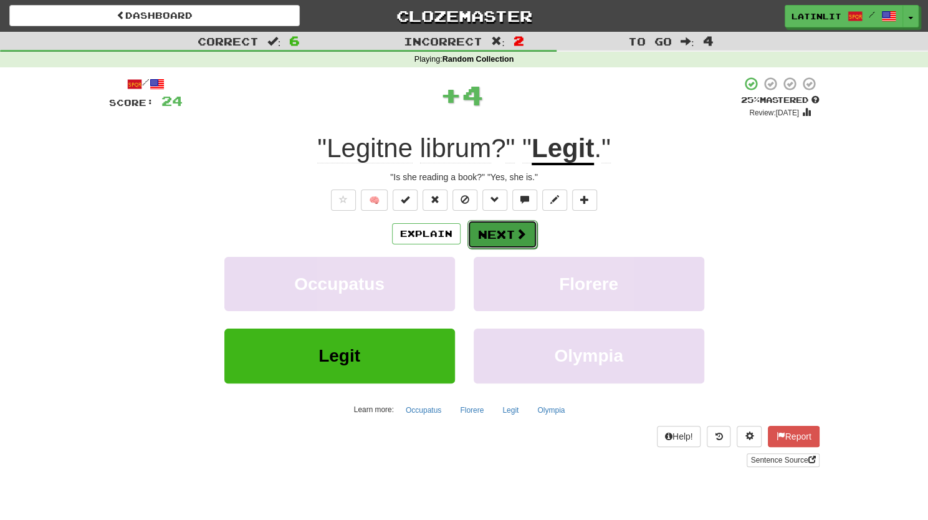
click at [493, 237] on button "Next" at bounding box center [502, 234] width 70 height 29
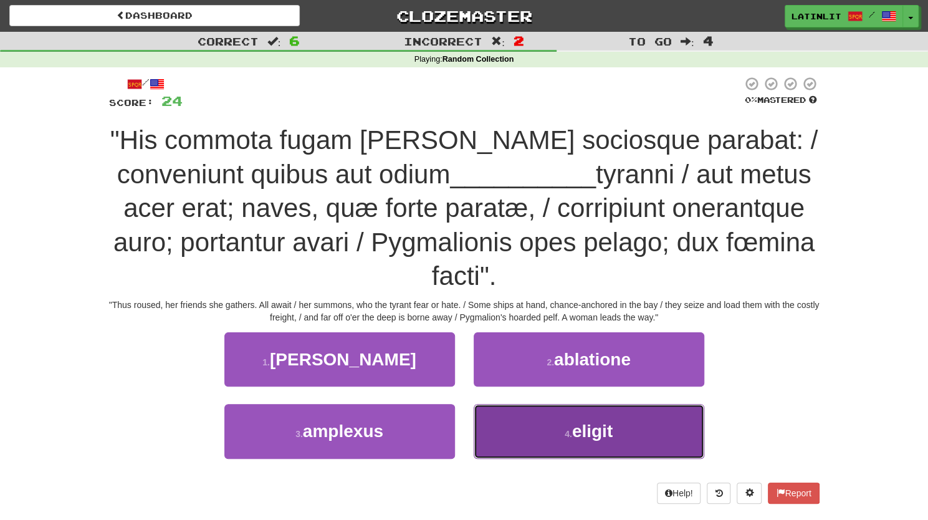
click at [541, 404] on button "4 . eligit" at bounding box center [588, 431] width 231 height 54
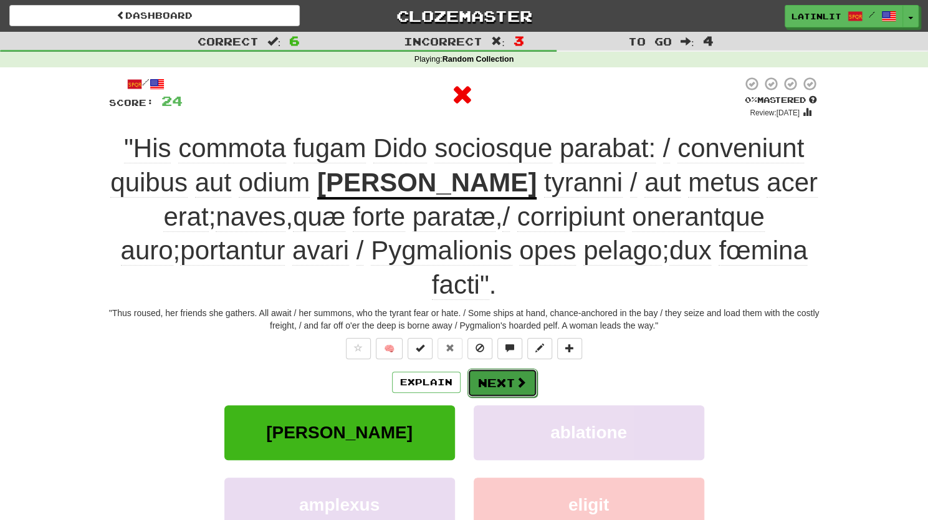
click at [520, 376] on span at bounding box center [520, 381] width 11 height 11
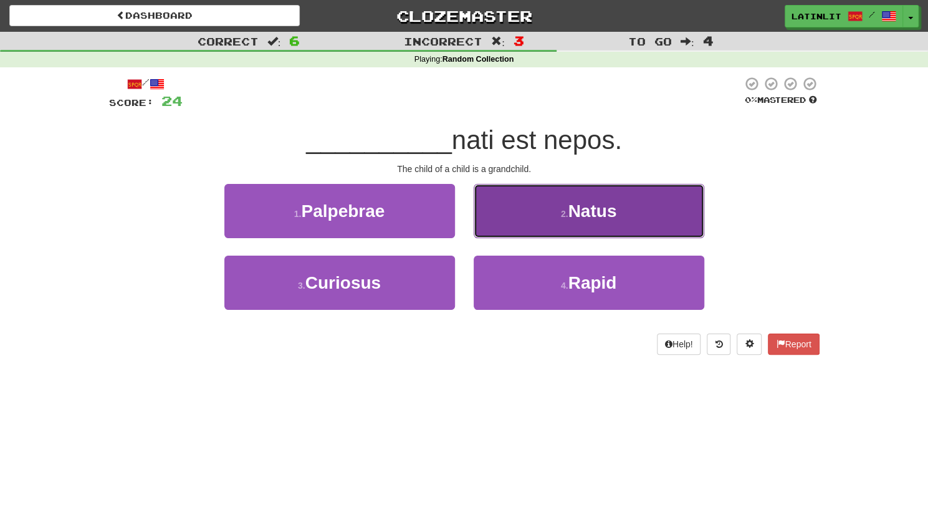
click at [543, 213] on button "2 . Natus" at bounding box center [588, 211] width 231 height 54
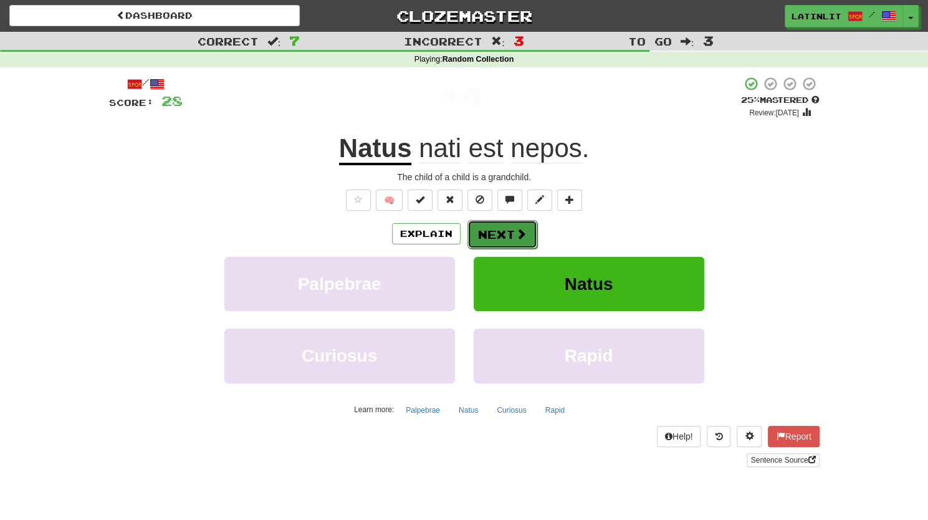
click at [493, 234] on button "Next" at bounding box center [502, 234] width 70 height 29
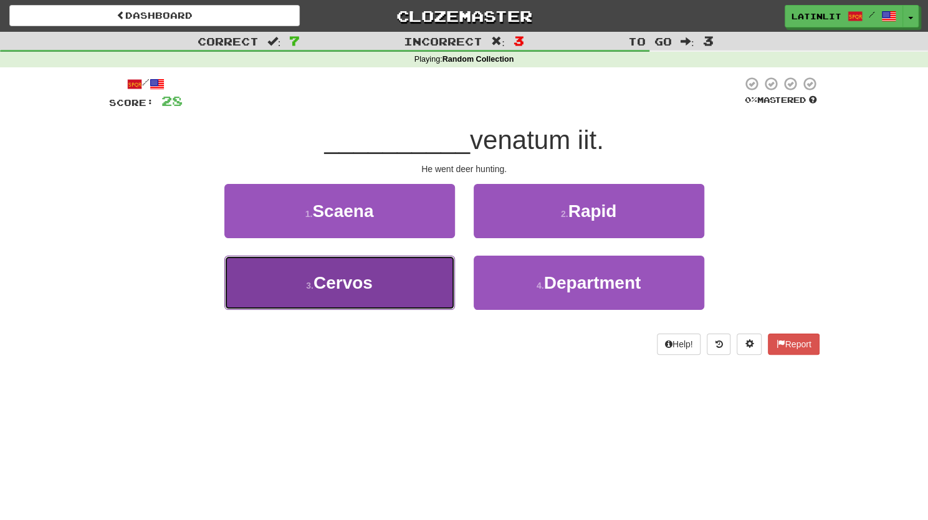
click at [389, 279] on button "3 . Cervos" at bounding box center [339, 282] width 231 height 54
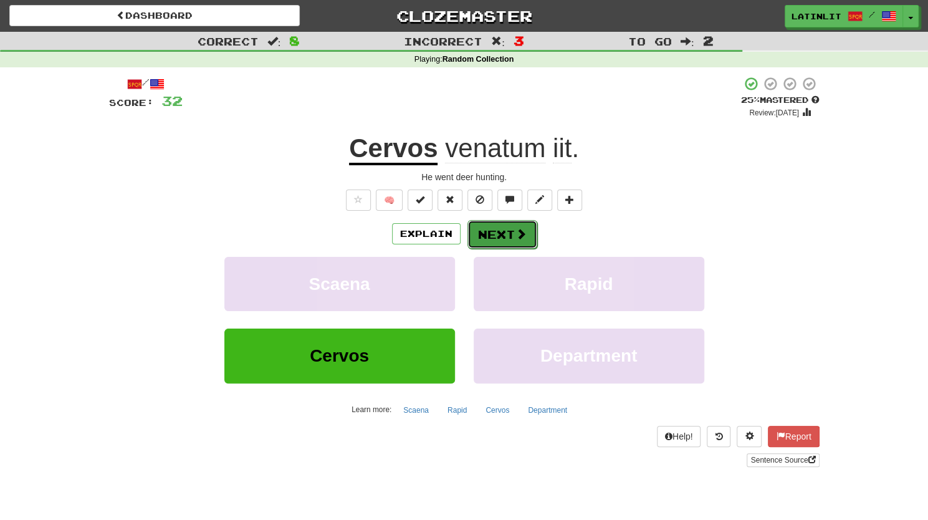
click at [506, 234] on button "Next" at bounding box center [502, 234] width 70 height 29
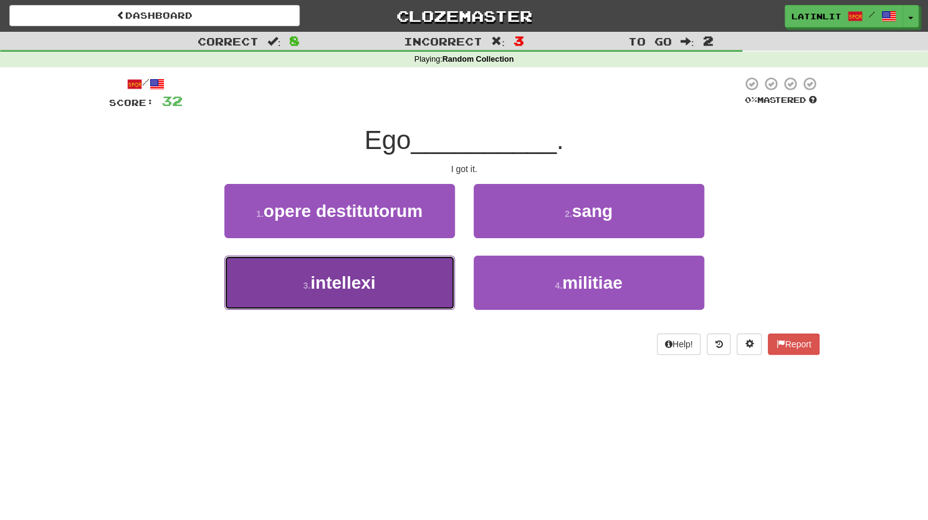
click at [399, 278] on button "3 . intellexi" at bounding box center [339, 282] width 231 height 54
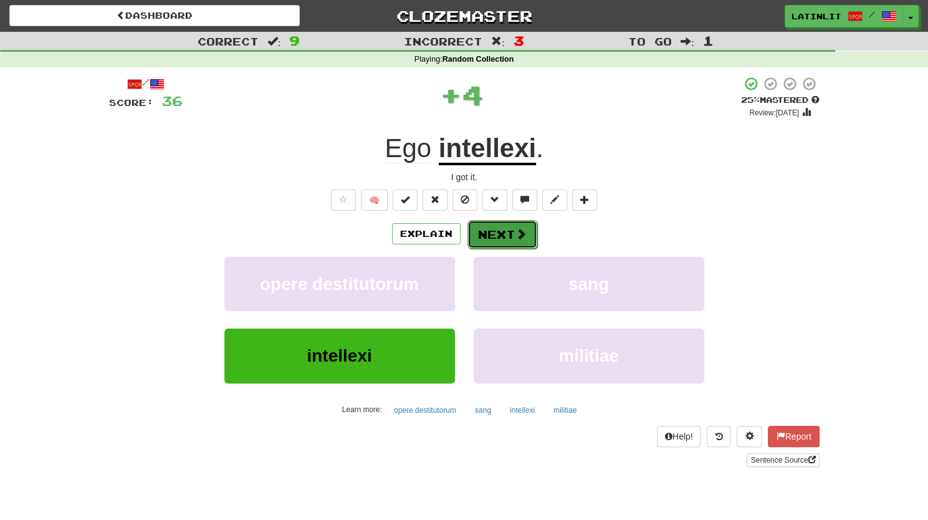
click at [481, 239] on button "Next" at bounding box center [502, 234] width 70 height 29
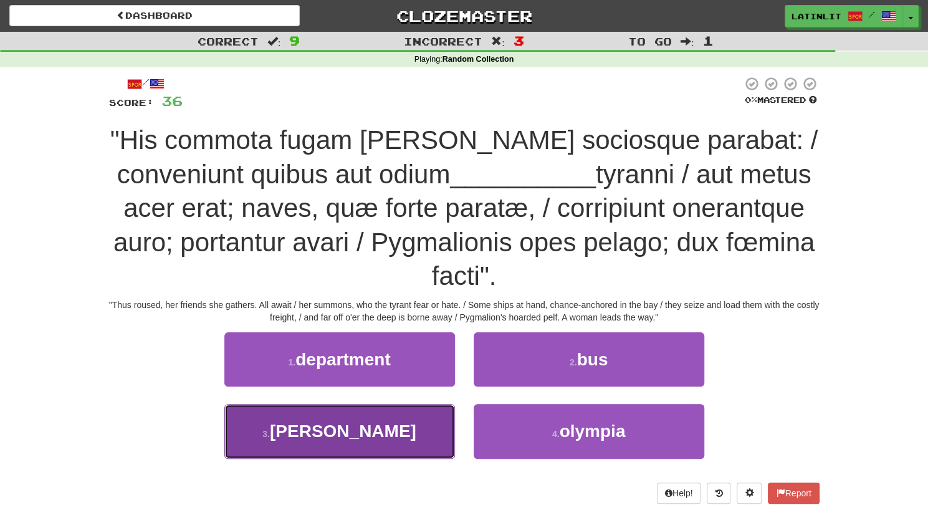
click at [421, 404] on button "3 . crudele" at bounding box center [339, 431] width 231 height 54
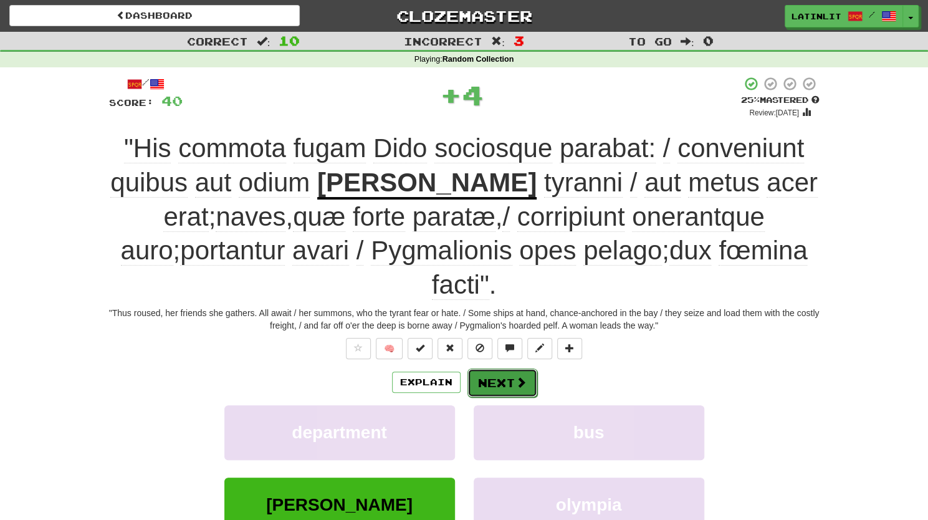
click at [502, 368] on button "Next" at bounding box center [502, 382] width 70 height 29
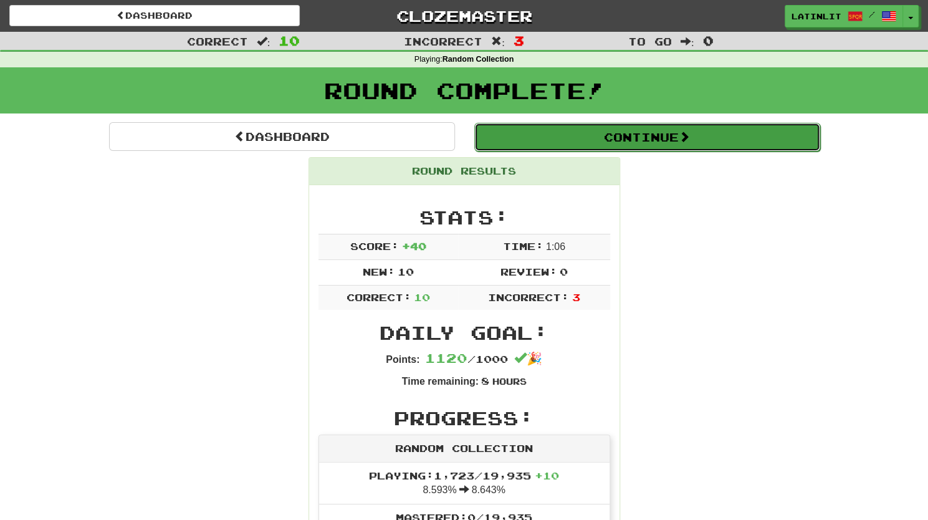
click at [638, 138] on button "Continue" at bounding box center [647, 137] width 346 height 29
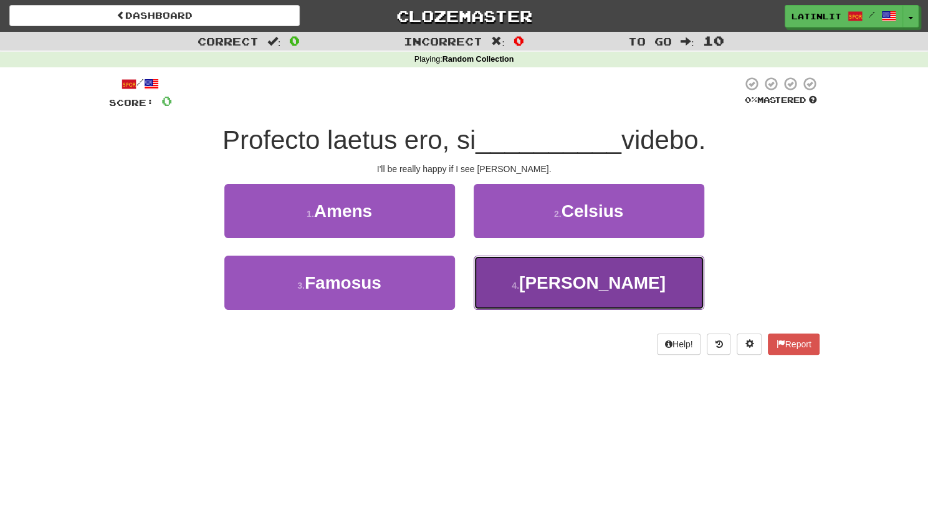
click at [525, 289] on button "4 . Thoman" at bounding box center [588, 282] width 231 height 54
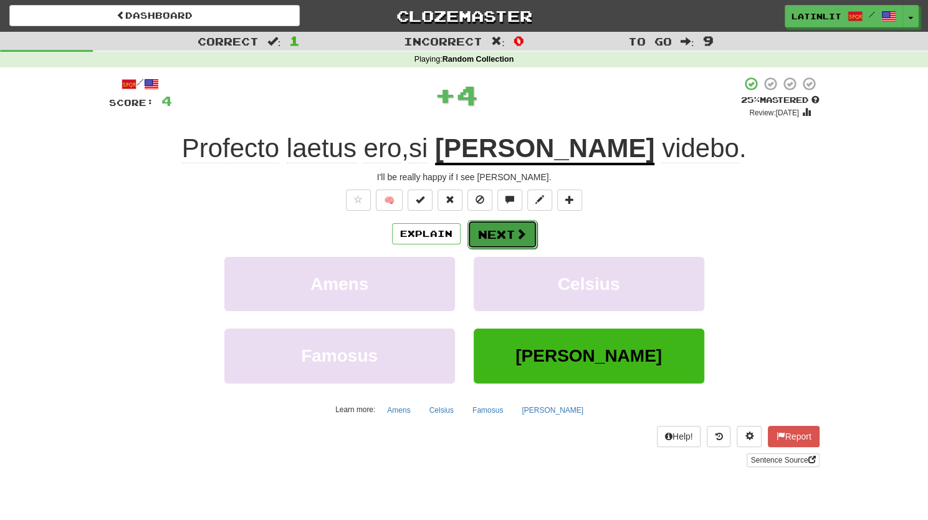
click at [482, 234] on button "Next" at bounding box center [502, 234] width 70 height 29
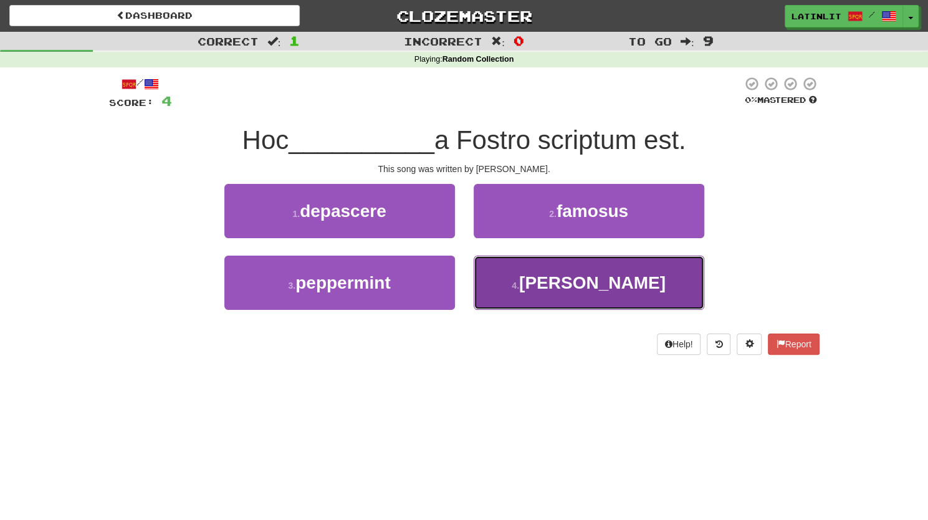
click at [514, 303] on button "4 . carmen" at bounding box center [588, 282] width 231 height 54
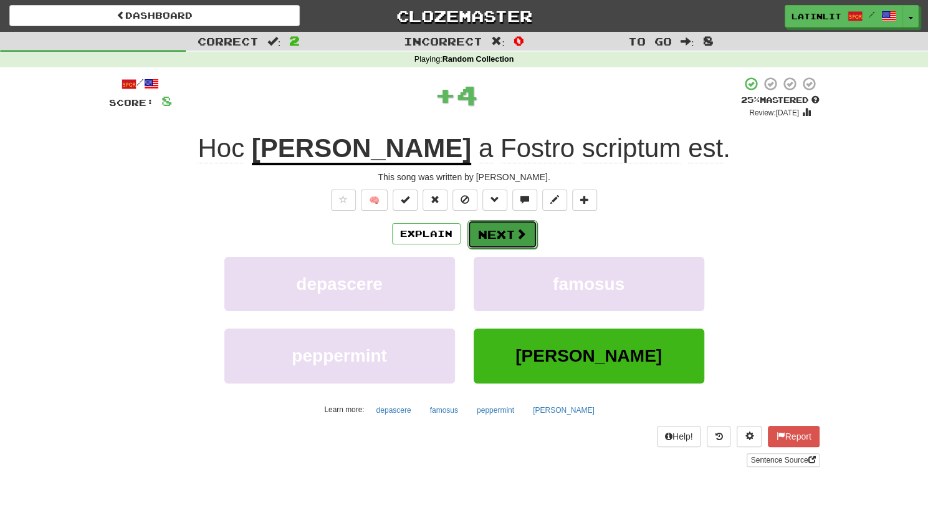
click at [491, 235] on button "Next" at bounding box center [502, 234] width 70 height 29
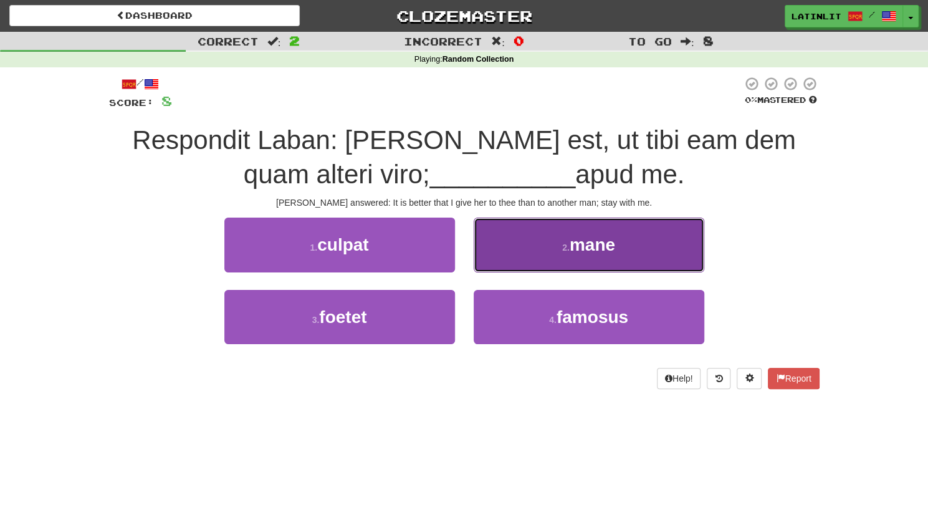
click at [508, 262] on button "2 . mane" at bounding box center [588, 244] width 231 height 54
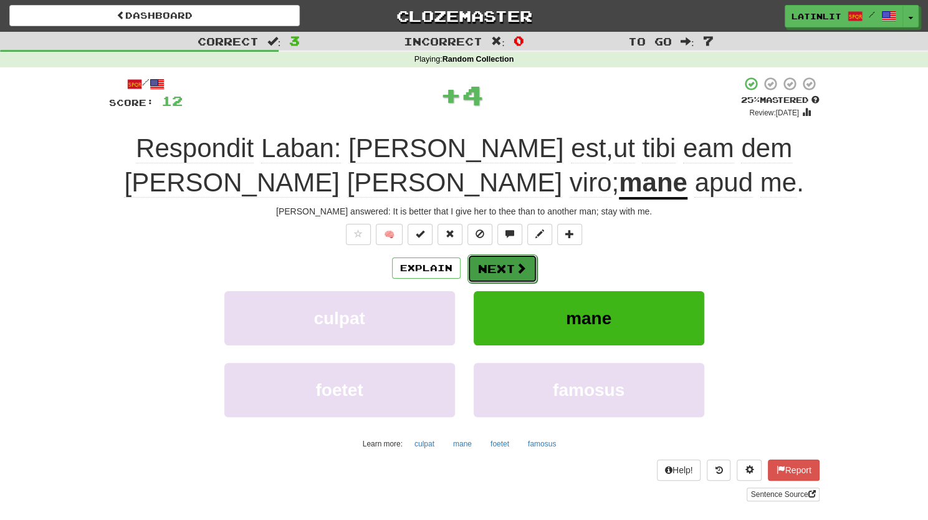
click at [494, 263] on button "Next" at bounding box center [502, 268] width 70 height 29
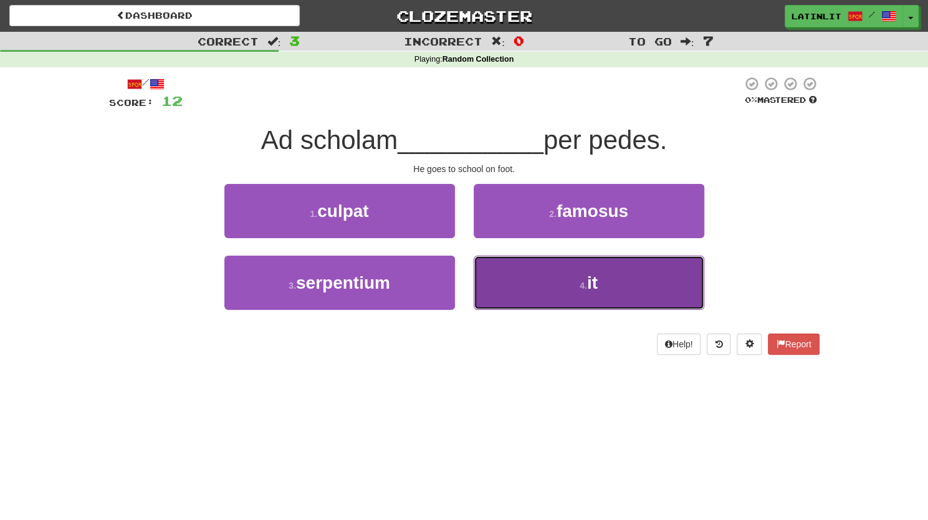
click at [511, 271] on button "4 . it" at bounding box center [588, 282] width 231 height 54
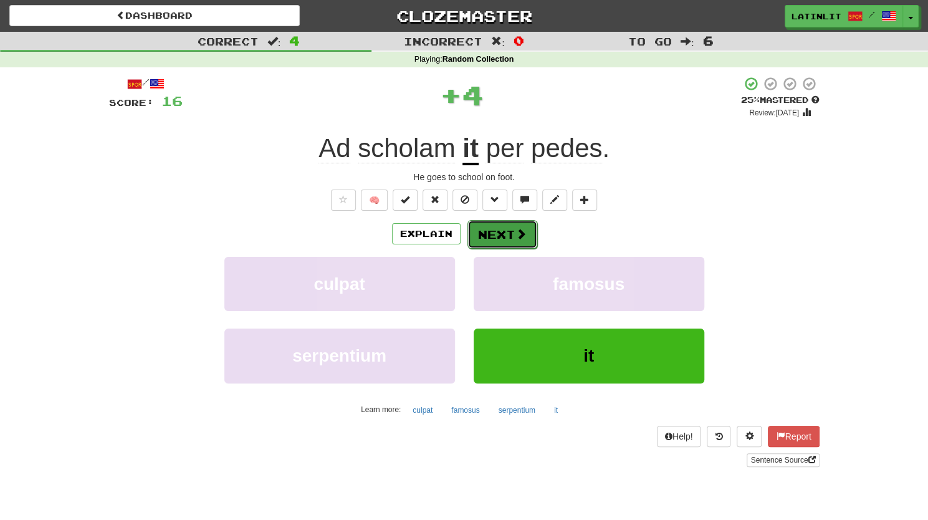
click at [497, 233] on button "Next" at bounding box center [502, 234] width 70 height 29
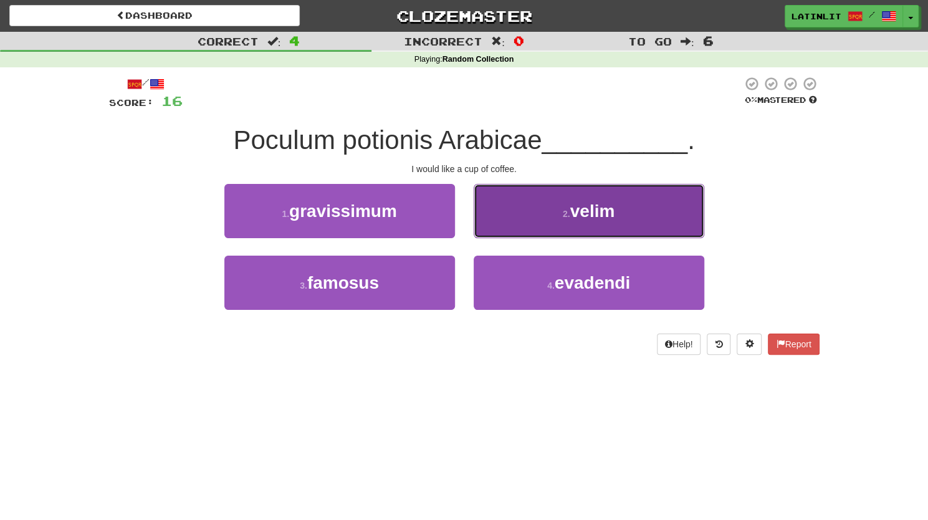
click at [505, 213] on button "2 . velim" at bounding box center [588, 211] width 231 height 54
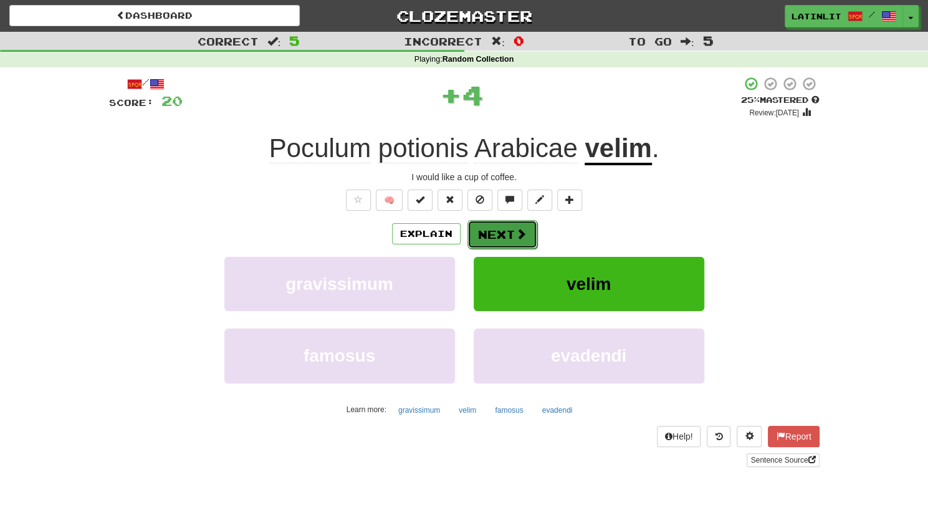
click at [505, 231] on button "Next" at bounding box center [502, 234] width 70 height 29
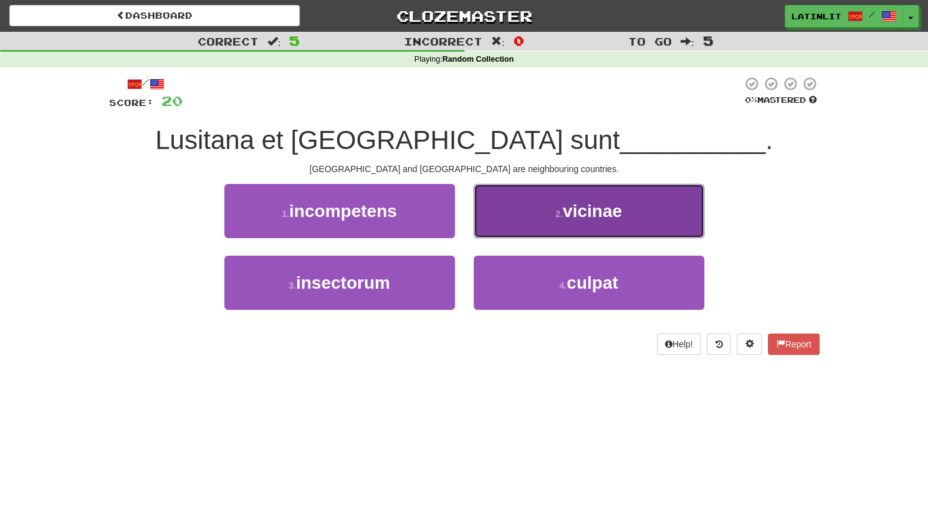
click at [518, 216] on button "2 . vicinae" at bounding box center [588, 211] width 231 height 54
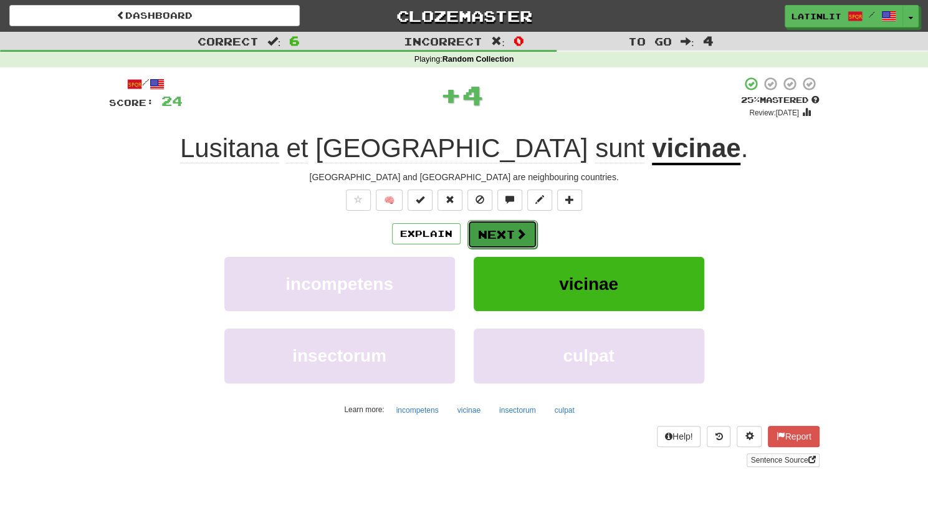
click at [490, 232] on button "Next" at bounding box center [502, 234] width 70 height 29
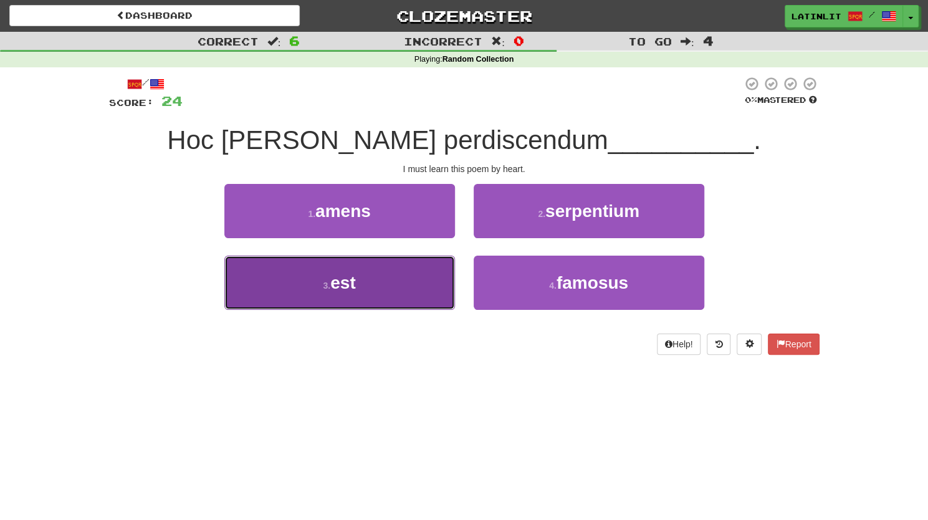
click at [407, 283] on button "3 . est" at bounding box center [339, 282] width 231 height 54
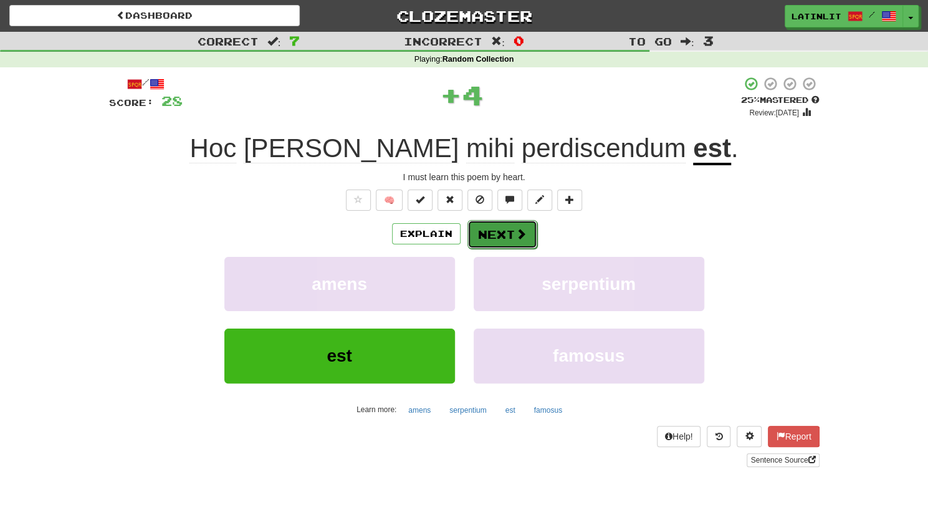
click at [507, 229] on button "Next" at bounding box center [502, 234] width 70 height 29
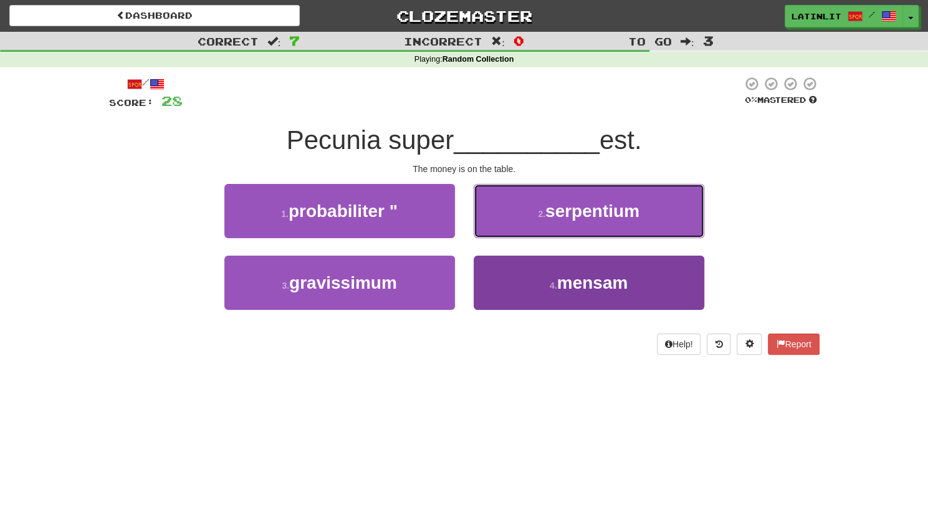
drag, startPoint x: 507, startPoint y: 229, endPoint x: 525, endPoint y: 266, distance: 41.5
click at [525, 266] on div "1 . probabiliter " 2 . serpentium 3 . gravissimum 4 . mensam" at bounding box center [464, 256] width 729 height 144
click at [535, 281] on button "4 . mensam" at bounding box center [588, 282] width 231 height 54
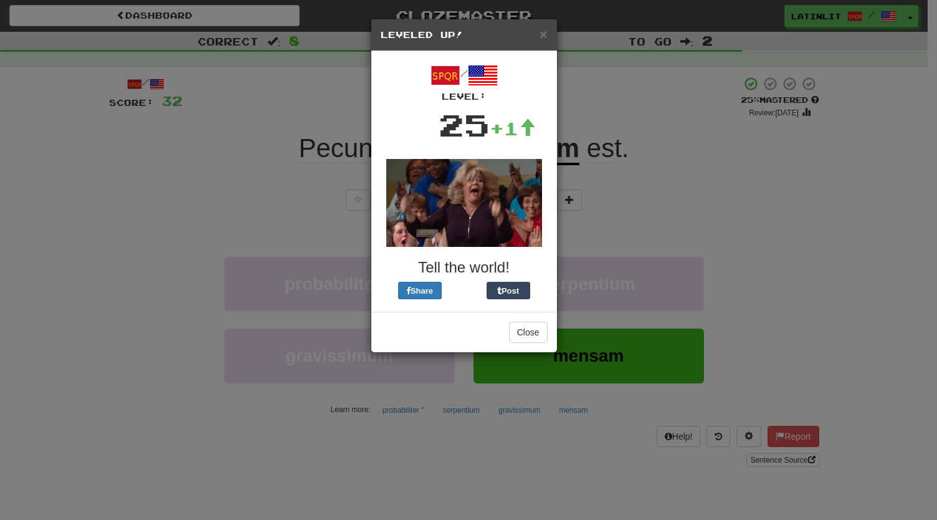
click at [527, 259] on h3 "Tell the world!" at bounding box center [464, 267] width 167 height 16
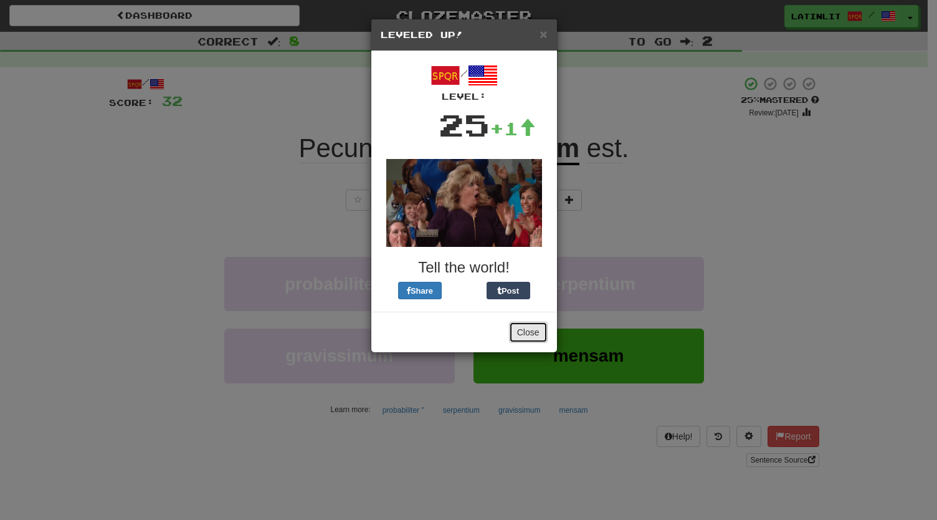
click at [533, 335] on button "Close" at bounding box center [528, 331] width 39 height 21
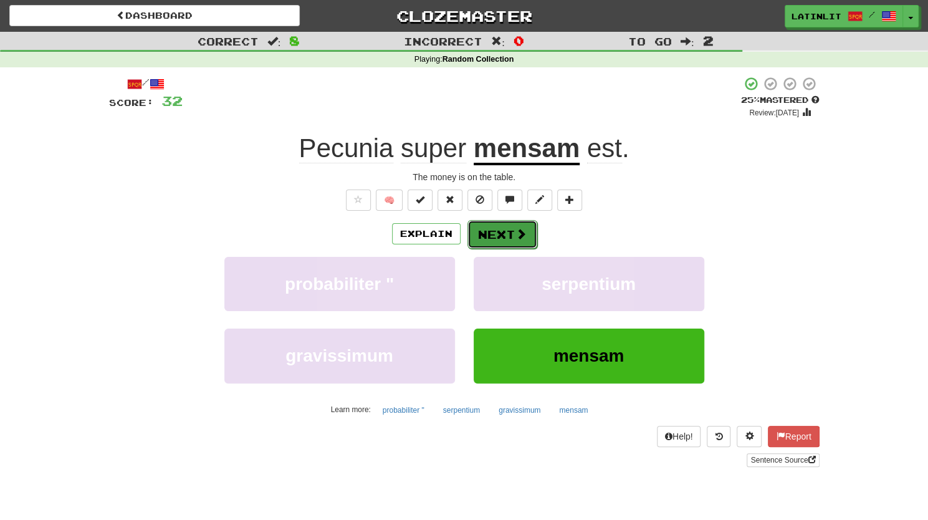
click at [503, 239] on button "Next" at bounding box center [502, 234] width 70 height 29
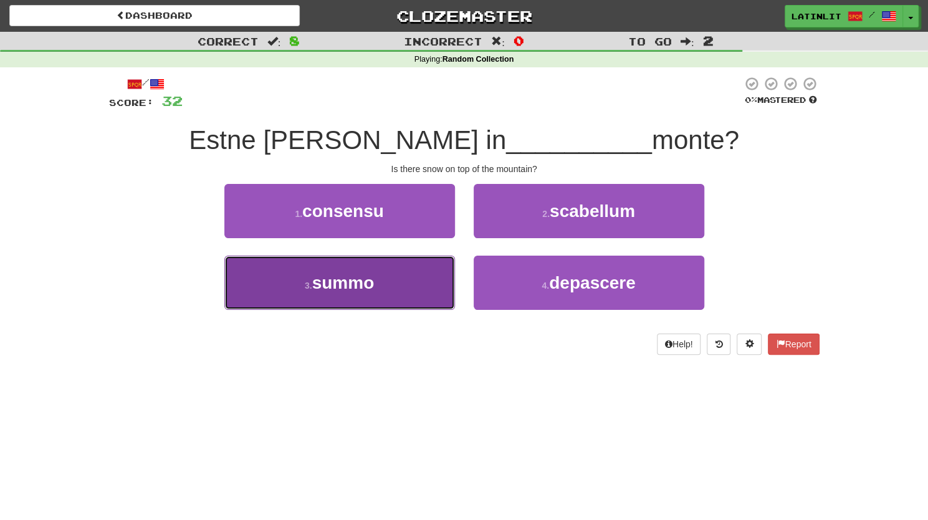
click at [346, 286] on span "summo" at bounding box center [343, 282] width 62 height 19
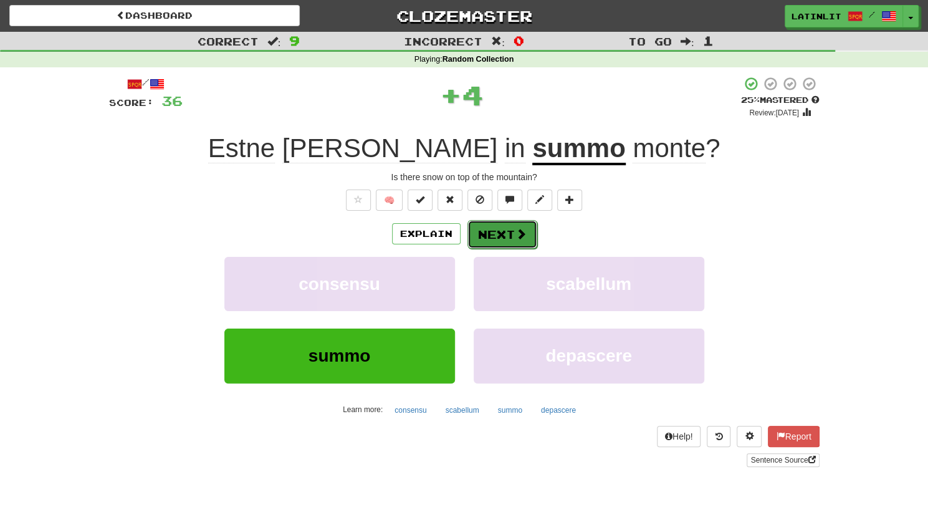
click at [491, 227] on button "Next" at bounding box center [502, 234] width 70 height 29
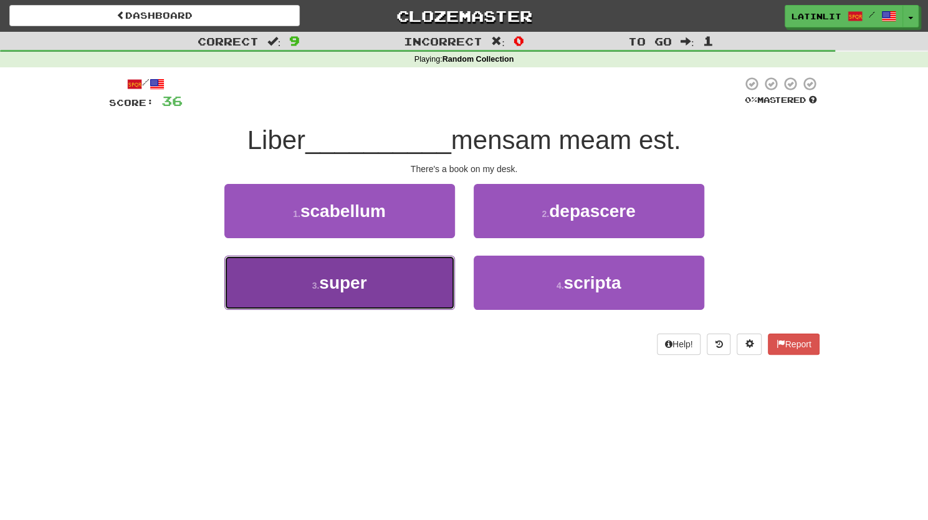
click at [384, 290] on button "3 . super" at bounding box center [339, 282] width 231 height 54
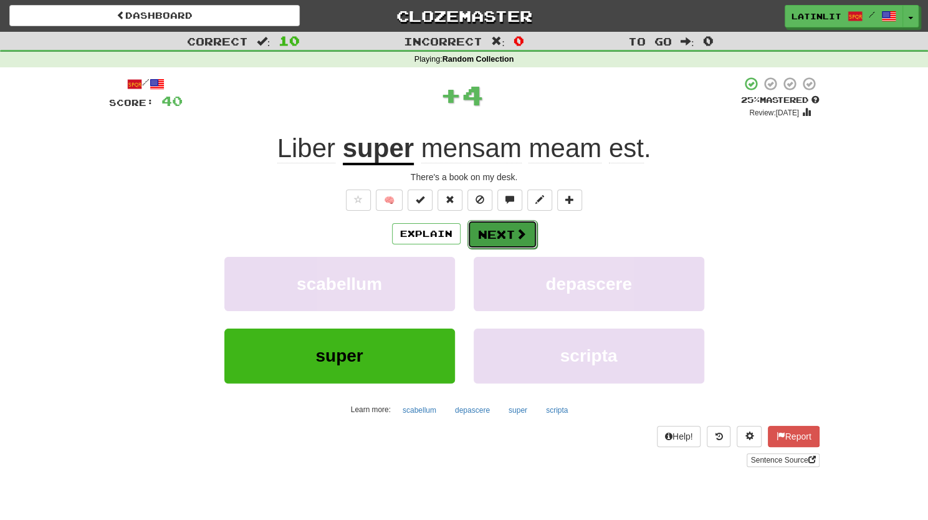
click at [490, 227] on button "Next" at bounding box center [502, 234] width 70 height 29
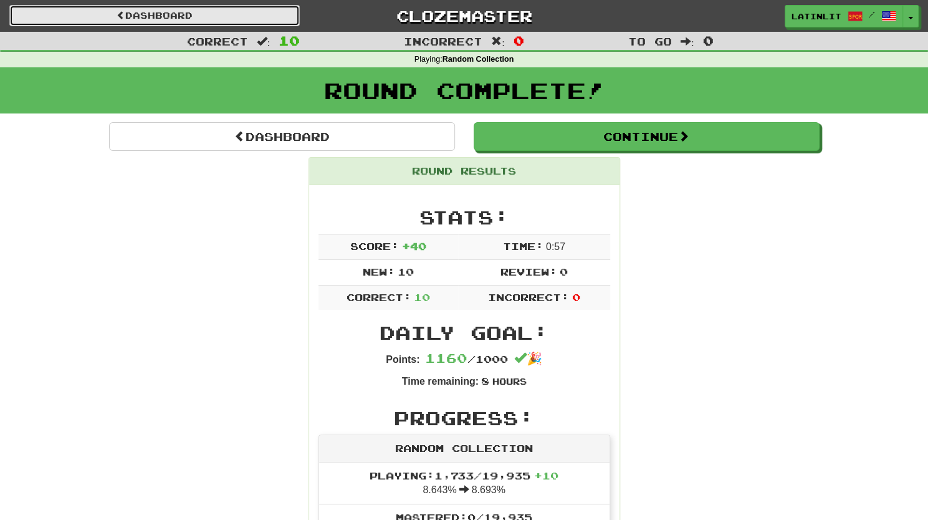
click at [194, 19] on link "Dashboard" at bounding box center [154, 15] width 290 height 21
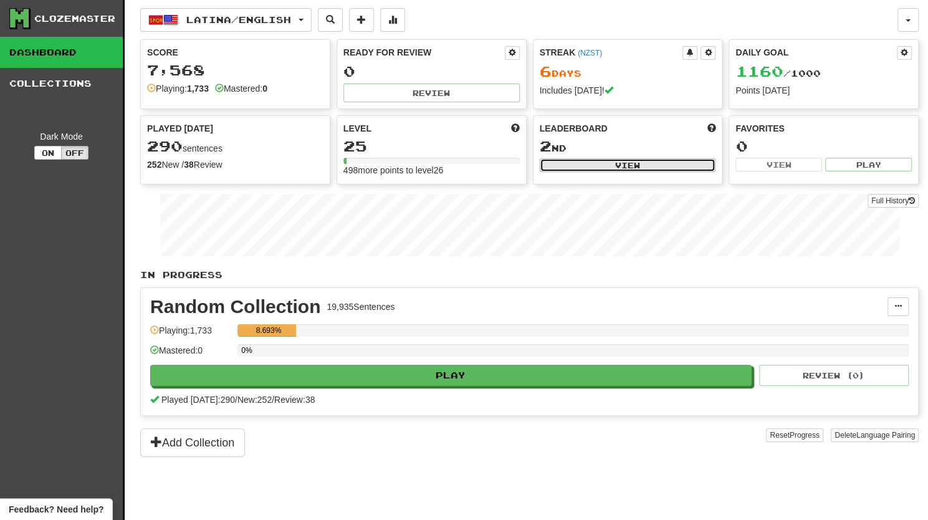
click at [643, 163] on button "View" at bounding box center [628, 165] width 176 height 14
select select "**********"
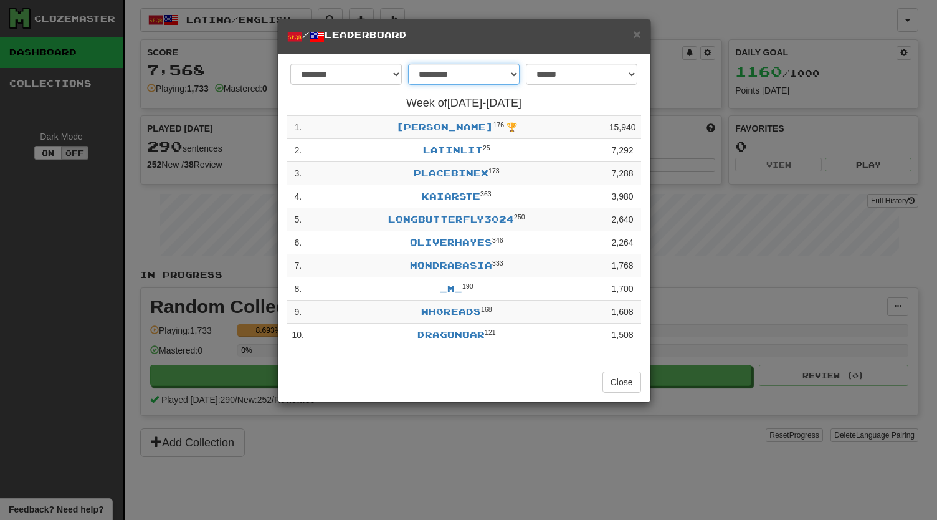
click at [511, 73] on select "**********" at bounding box center [464, 74] width 112 height 21
click at [540, 55] on div "**********" at bounding box center [464, 208] width 373 height 308
